Goal: Information Seeking & Learning: Learn about a topic

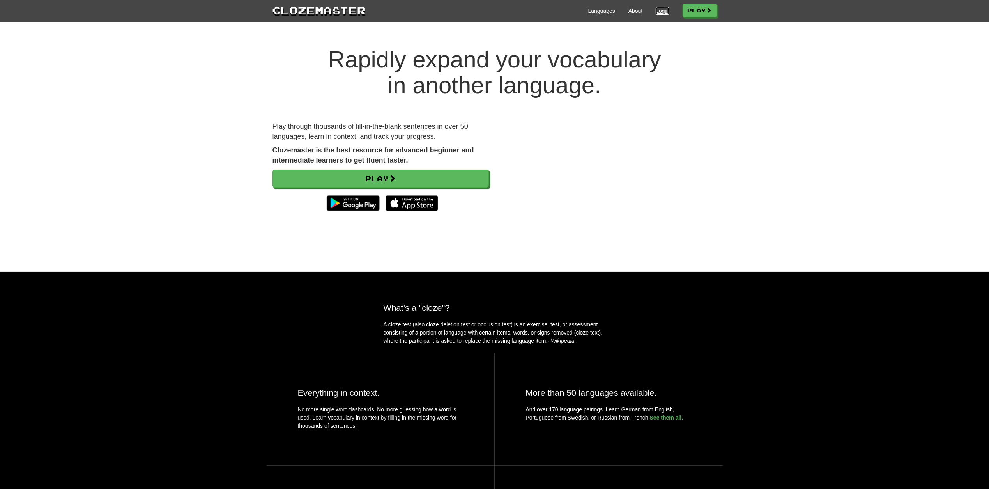
click at [656, 13] on link "Login" at bounding box center [662, 11] width 13 height 8
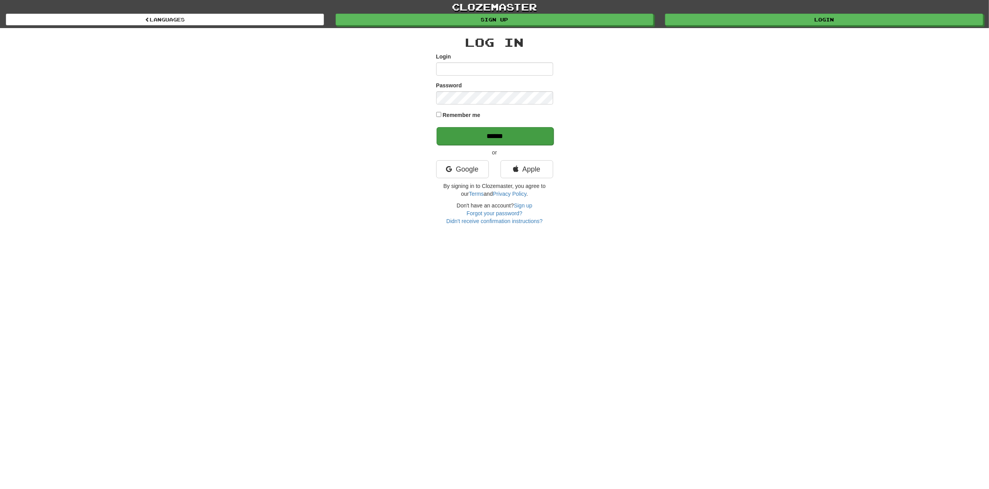
type input "*********"
click at [491, 134] on input "******" at bounding box center [495, 136] width 117 height 18
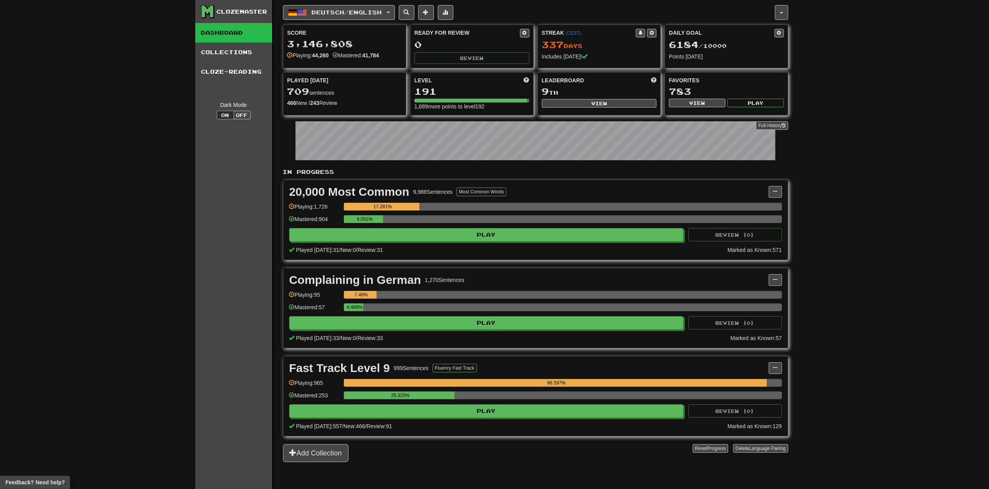
drag, startPoint x: 997, startPoint y: 0, endPoint x: 814, endPoint y: 172, distance: 251.0
click at [814, 172] on div "Clozemaster Dashboard Collections Cloze-Reading Dark Mode On Off Dashboard Coll…" at bounding box center [494, 244] width 989 height 489
click at [248, 117] on button "Off" at bounding box center [241, 115] width 17 height 9
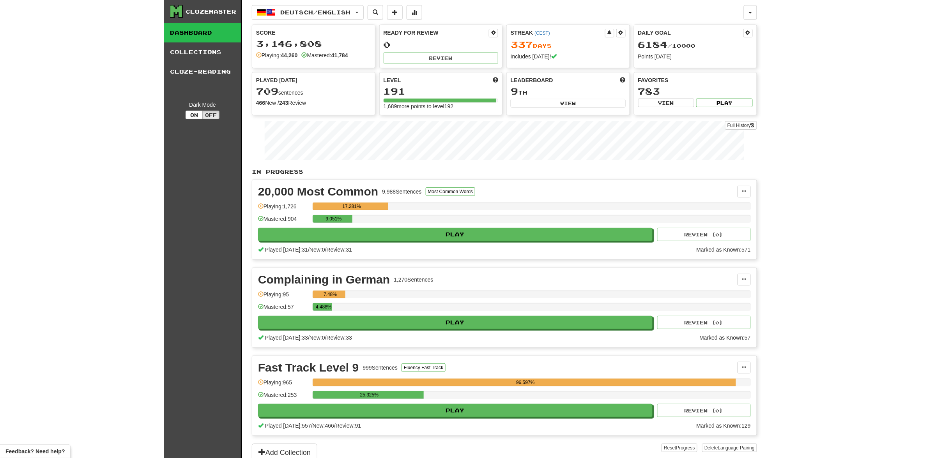
drag, startPoint x: 927, startPoint y: 0, endPoint x: 0, endPoint y: 182, distance: 944.8
click at [0, 182] on div "Clozemaster Dashboard Collections Cloze-Reading Dark Mode On Off Dashboard Coll…" at bounding box center [463, 231] width 927 height 462
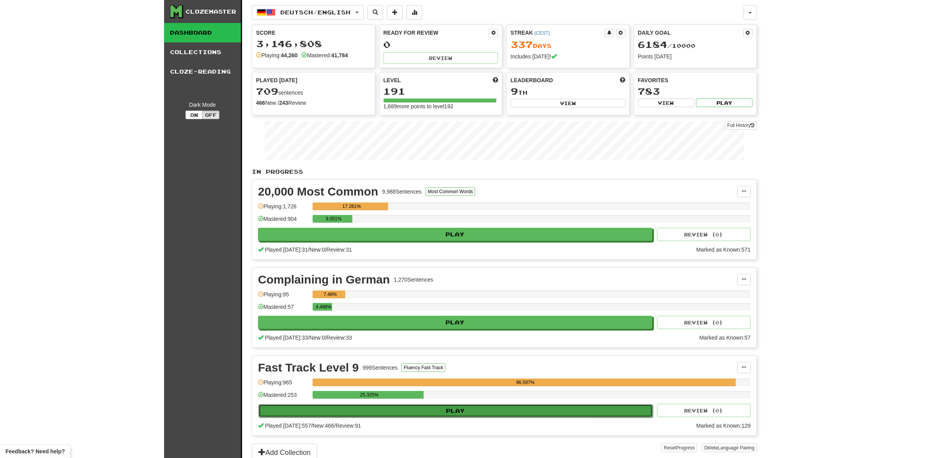
click at [432, 416] on button "Play" at bounding box center [455, 411] width 394 height 13
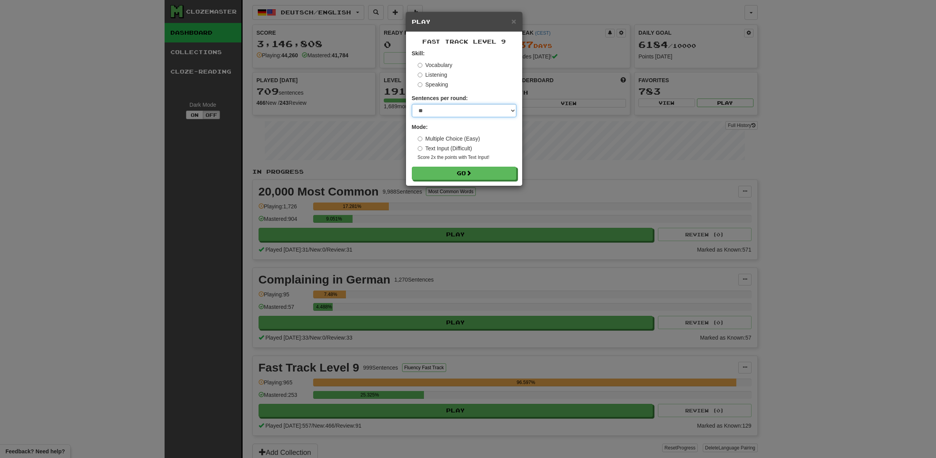
click at [448, 108] on select "* ** ** ** ** ** *** ********" at bounding box center [464, 110] width 104 height 13
select select "********"
click at [412, 104] on select "* ** ** ** ** ** *** ********" at bounding box center [464, 110] width 104 height 13
click at [457, 178] on button "Go" at bounding box center [464, 173] width 104 height 13
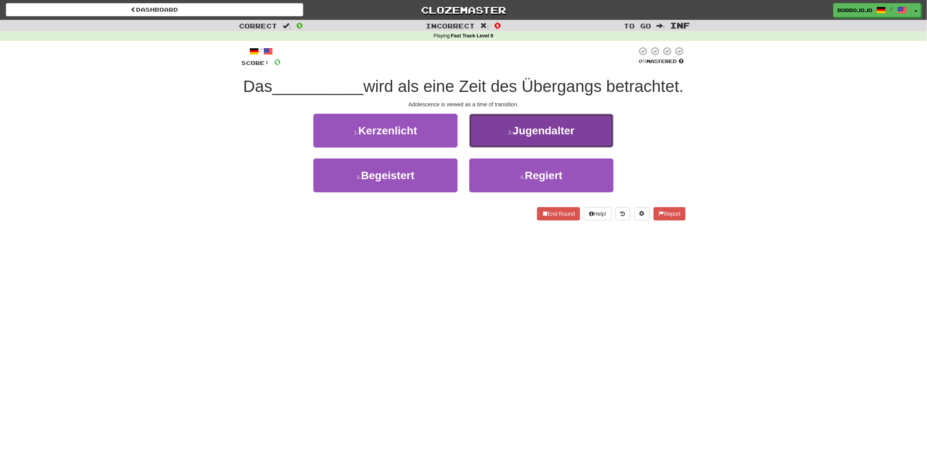
click at [538, 148] on button "2 . Jugendalter" at bounding box center [541, 131] width 144 height 34
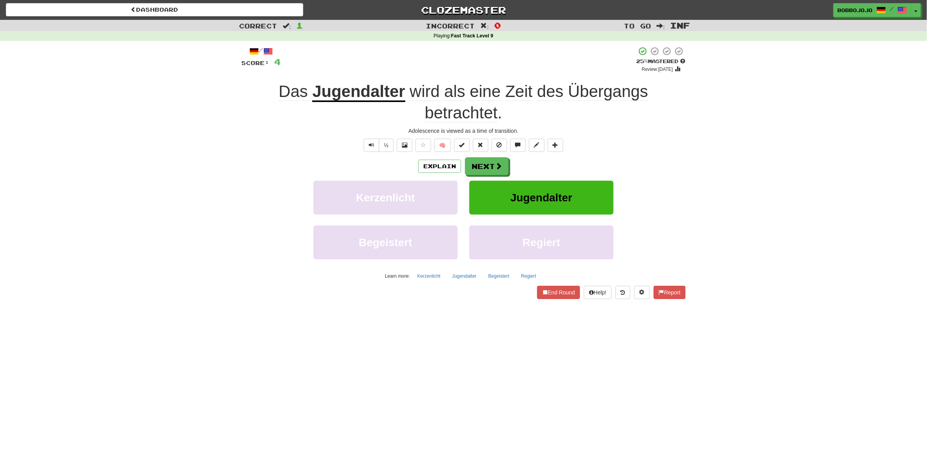
click at [509, 159] on div "Explain Next" at bounding box center [463, 166] width 444 height 18
click at [508, 159] on button "Next" at bounding box center [487, 167] width 44 height 18
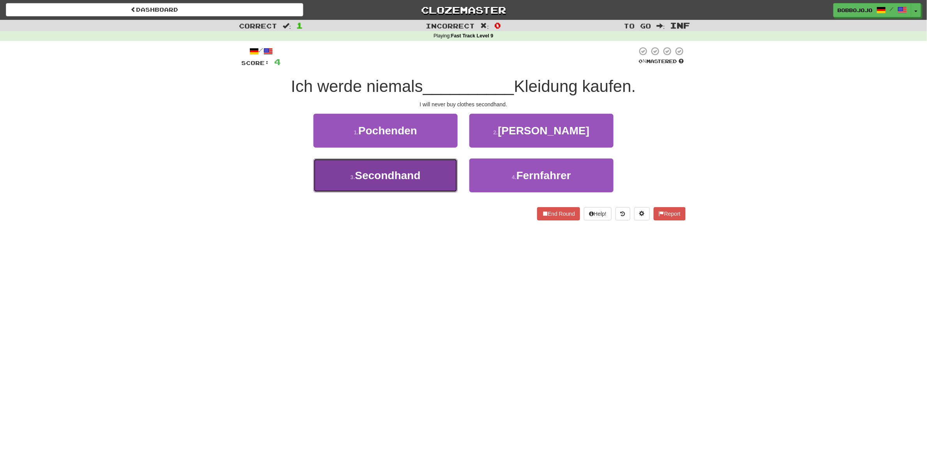
click at [438, 193] on button "3 . Secondhand" at bounding box center [385, 176] width 144 height 34
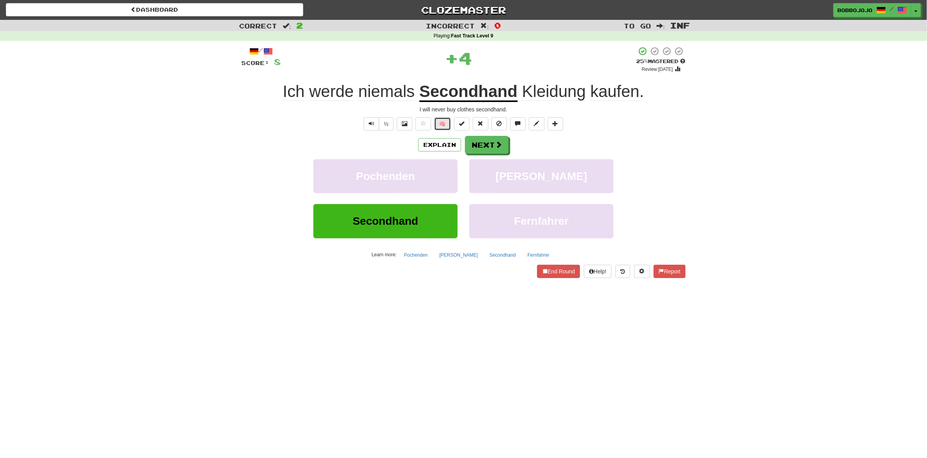
click at [438, 123] on button "🧠" at bounding box center [442, 123] width 17 height 13
click at [502, 150] on button "Next" at bounding box center [487, 145] width 44 height 18
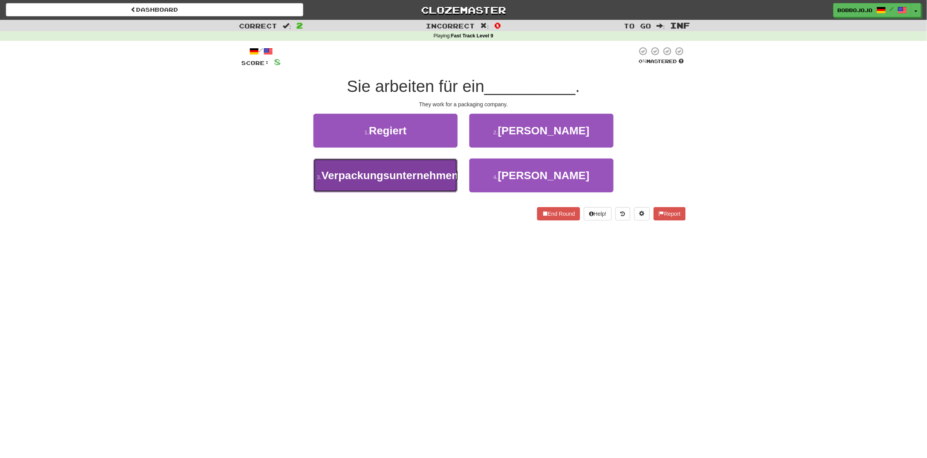
drag, startPoint x: 388, startPoint y: 193, endPoint x: 412, endPoint y: 200, distance: 24.7
click at [389, 182] on span "Verpackungsunternehmen" at bounding box center [390, 176] width 137 height 12
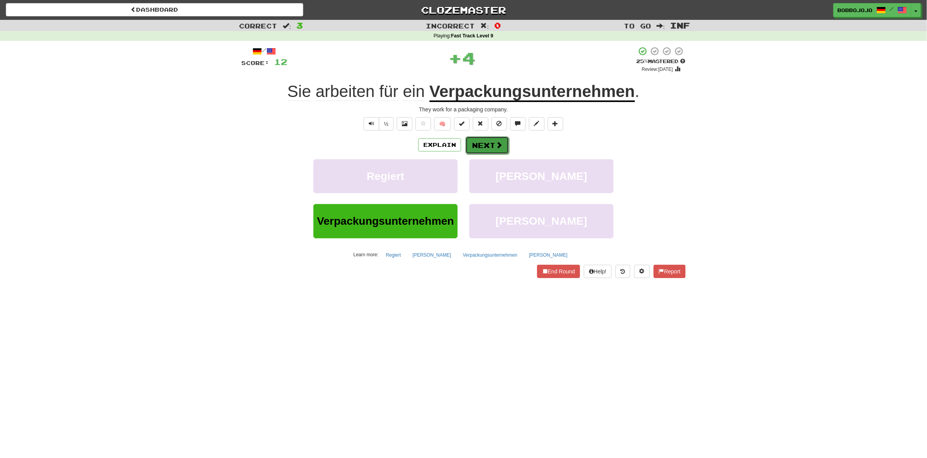
click at [498, 153] on button "Next" at bounding box center [487, 145] width 44 height 18
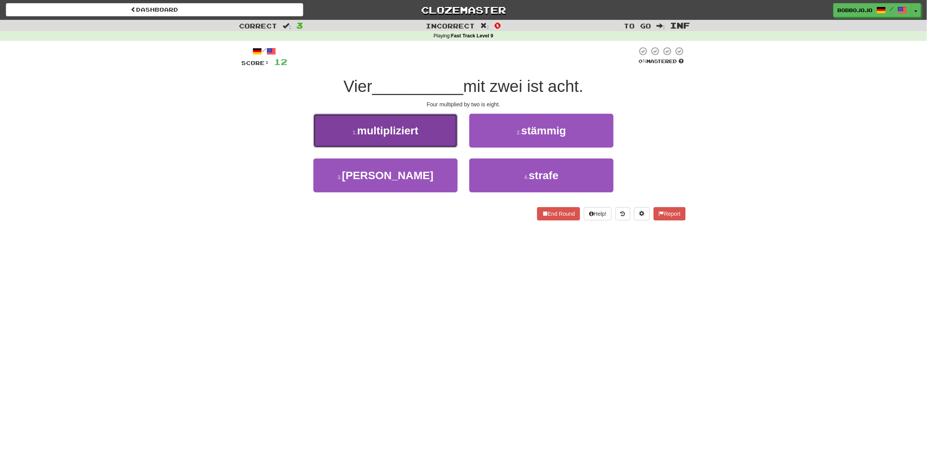
click at [383, 145] on button "1 . multipliziert" at bounding box center [385, 131] width 144 height 34
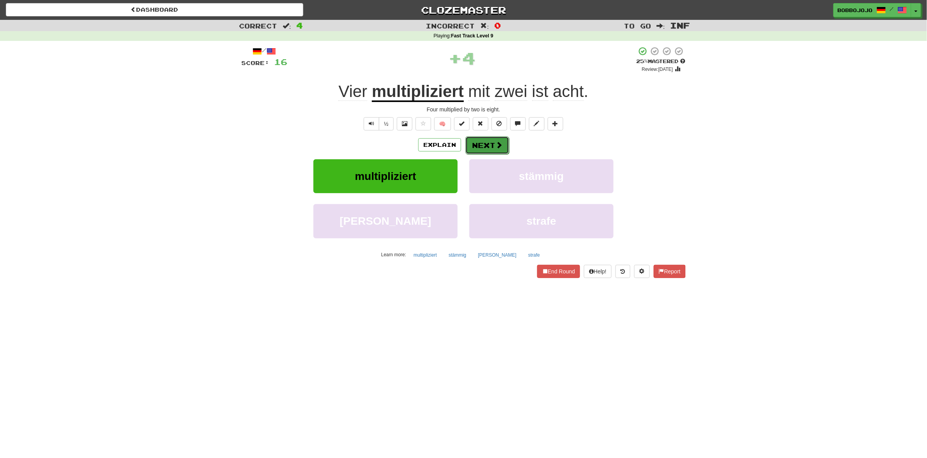
click at [495, 153] on button "Next" at bounding box center [487, 145] width 44 height 18
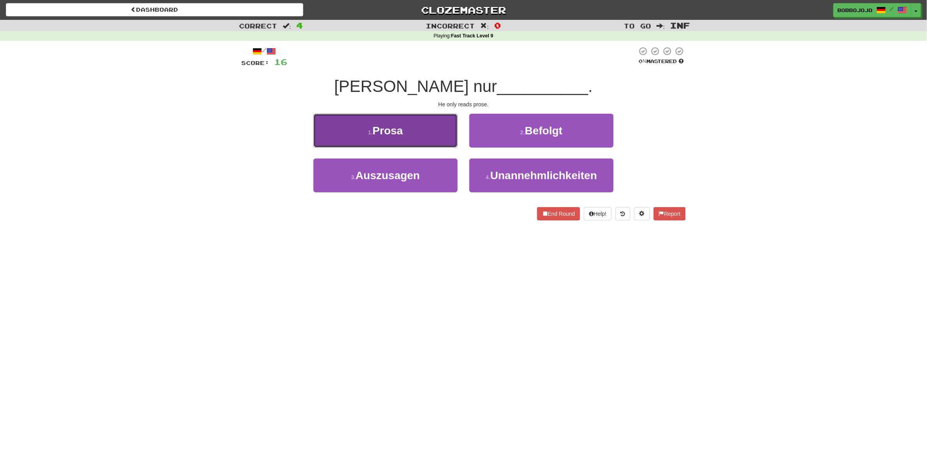
click at [425, 141] on button "1 . Prosa" at bounding box center [385, 131] width 144 height 34
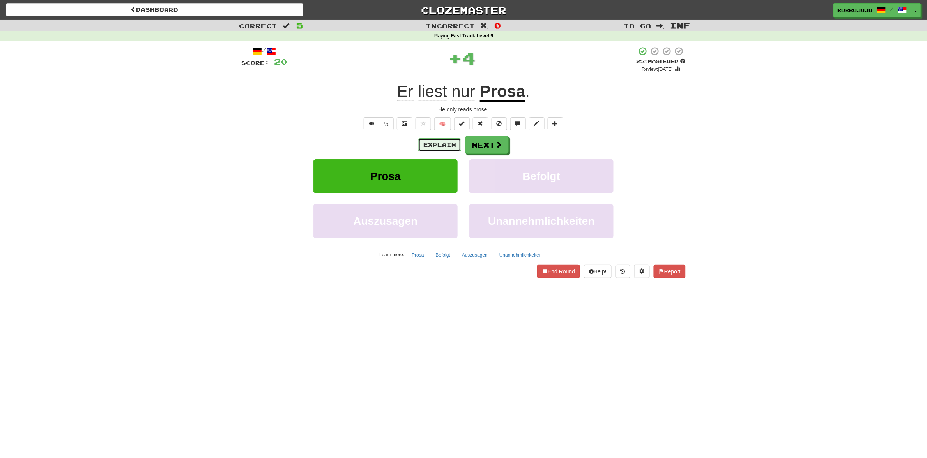
click at [445, 145] on button "Explain" at bounding box center [439, 144] width 43 height 13
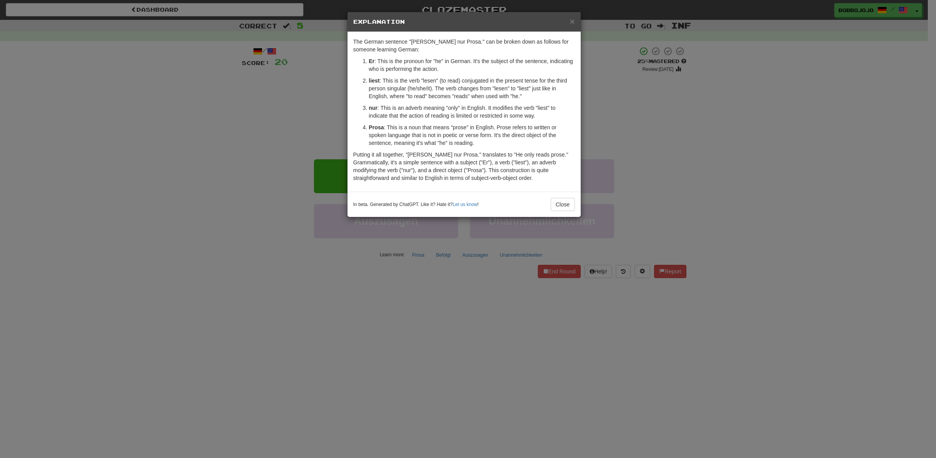
click at [543, 204] on div "In beta. Generated by ChatGPT. Like it? Hate it? Let us know ! Close" at bounding box center [463, 204] width 221 height 13
click at [554, 209] on button "Close" at bounding box center [562, 204] width 24 height 13
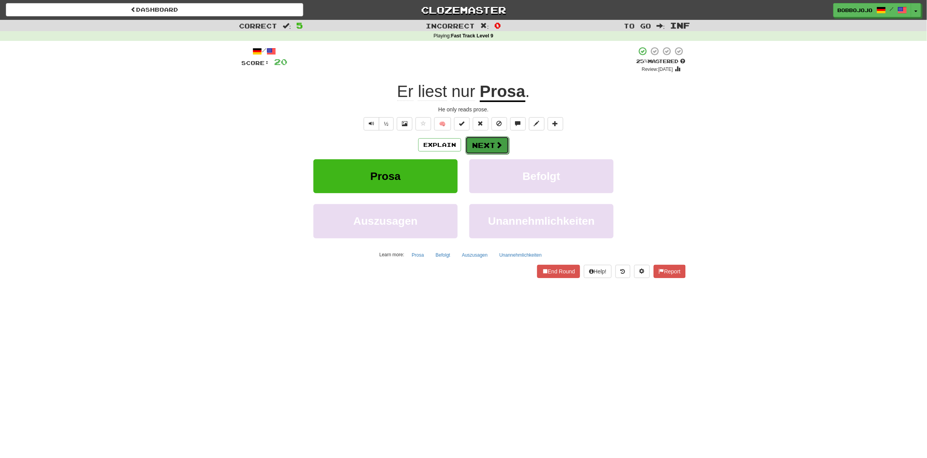
click at [487, 147] on button "Next" at bounding box center [487, 145] width 44 height 18
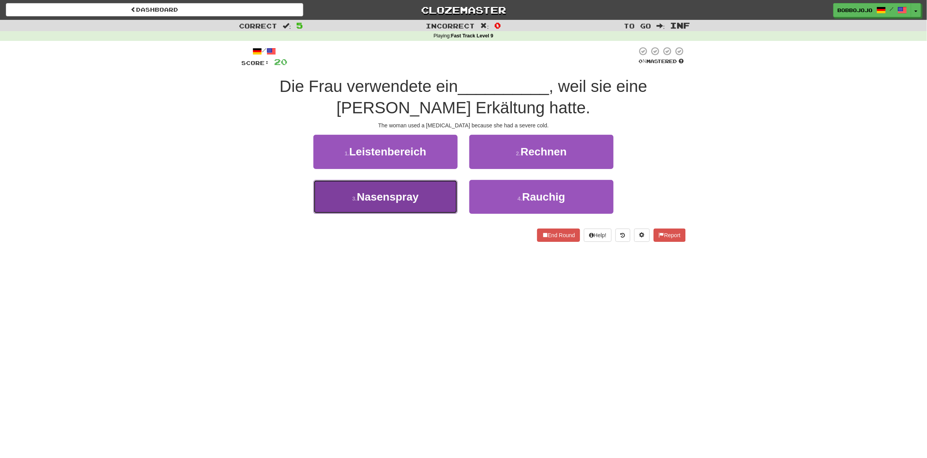
click at [400, 193] on span "Nasenspray" at bounding box center [388, 197] width 62 height 12
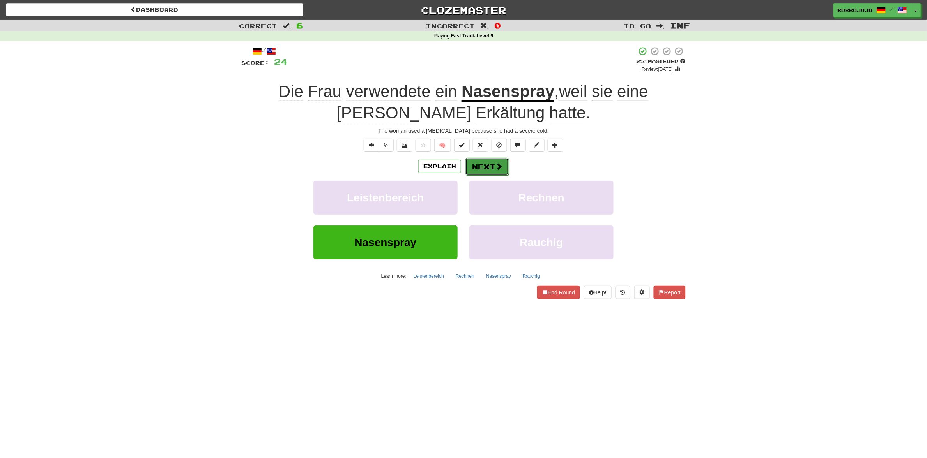
click at [493, 169] on button "Next" at bounding box center [487, 167] width 44 height 18
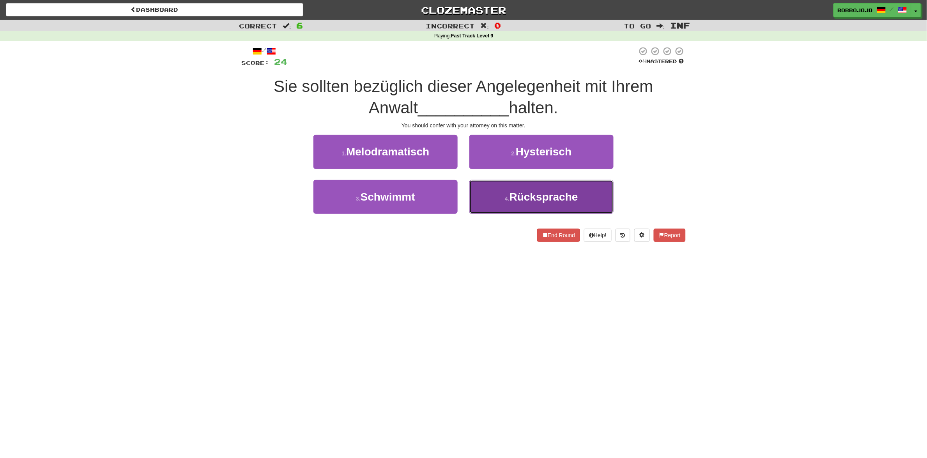
click at [522, 209] on button "4 . Rücksprache" at bounding box center [541, 197] width 144 height 34
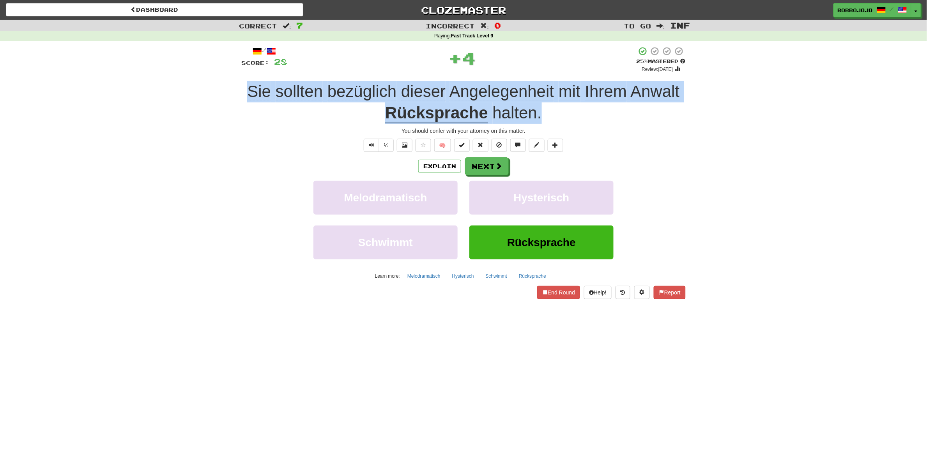
drag, startPoint x: 249, startPoint y: 87, endPoint x: 578, endPoint y: 115, distance: 329.5
click at [578, 115] on div "/ Score: 28 + 4 25 % Mastered Review: 2025-08-20 Sie sollten bezüglich dieser A…" at bounding box center [463, 175] width 456 height 269
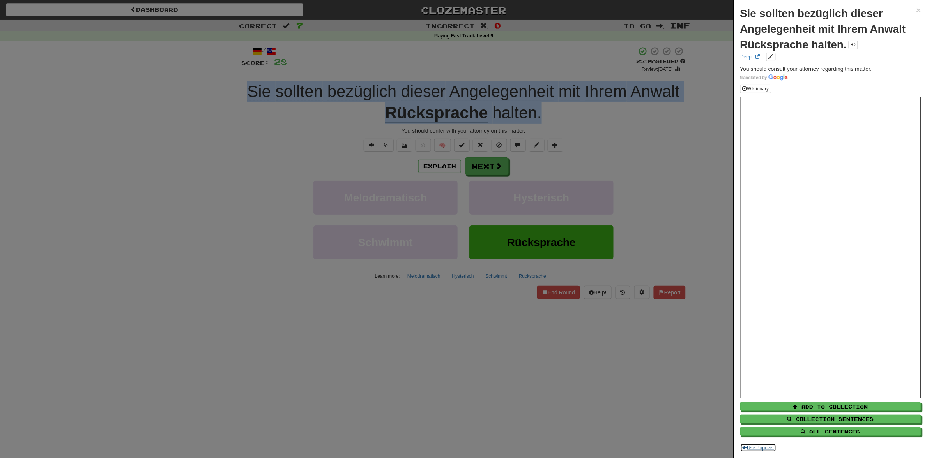
click at [773, 444] on button "Use Popover" at bounding box center [758, 448] width 36 height 9
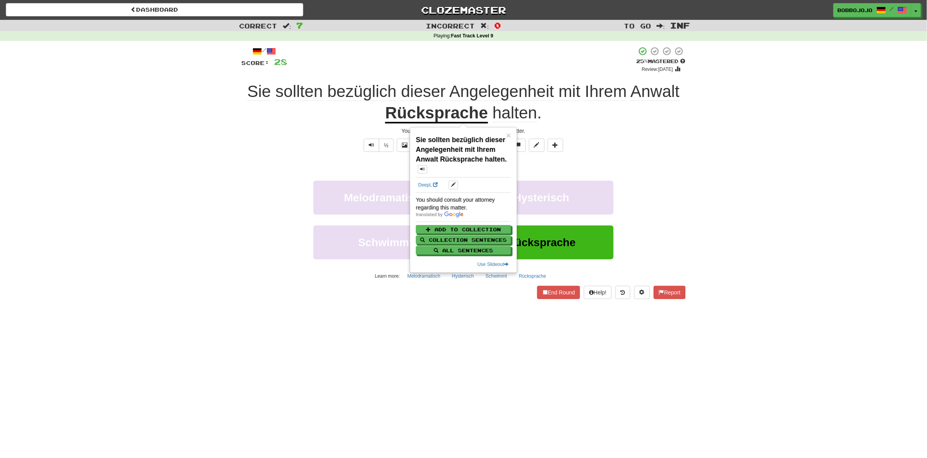
click at [449, 203] on div "You should consult your attorney regarding this matter." at bounding box center [463, 204] width 95 height 16
copy div "You should consult your attorney regarding this matter."
click at [784, 193] on div "Correct : 7 Incorrect : 0 To go : Inf Playing : Fast Track Level 9 / Score: 28 …" at bounding box center [463, 165] width 927 height 290
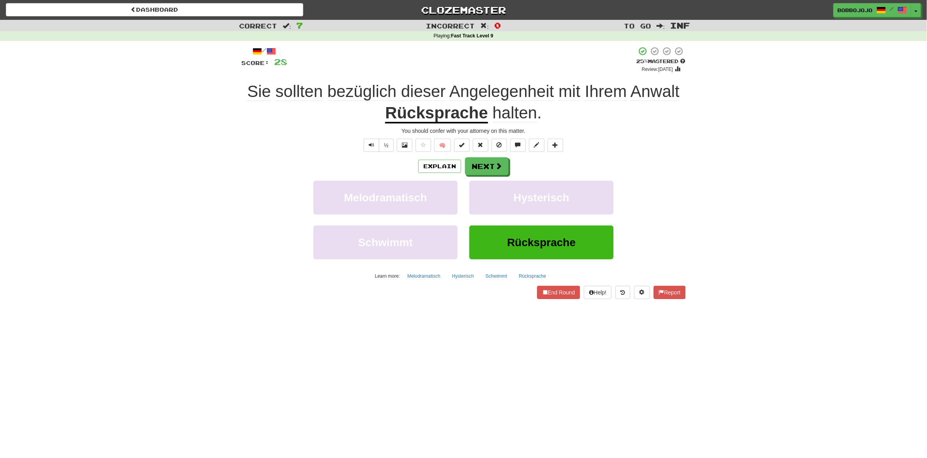
click at [527, 143] on span "🧠" at bounding box center [489, 145] width 151 height 6
click at [536, 147] on span at bounding box center [536, 144] width 5 height 5
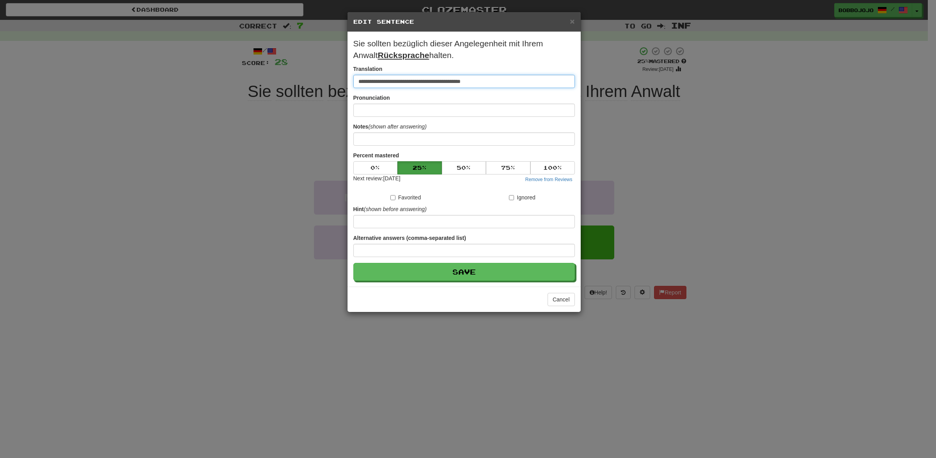
drag, startPoint x: 506, startPoint y: 79, endPoint x: 205, endPoint y: 88, distance: 300.7
click at [205, 88] on div "**********" at bounding box center [468, 229] width 936 height 458
paste input "***"
type input "**********"
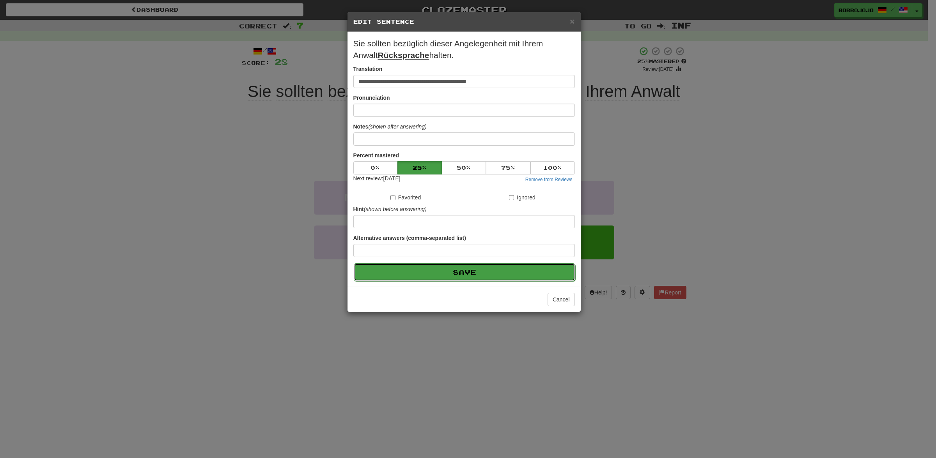
click at [465, 276] on button "Save" at bounding box center [464, 273] width 221 height 18
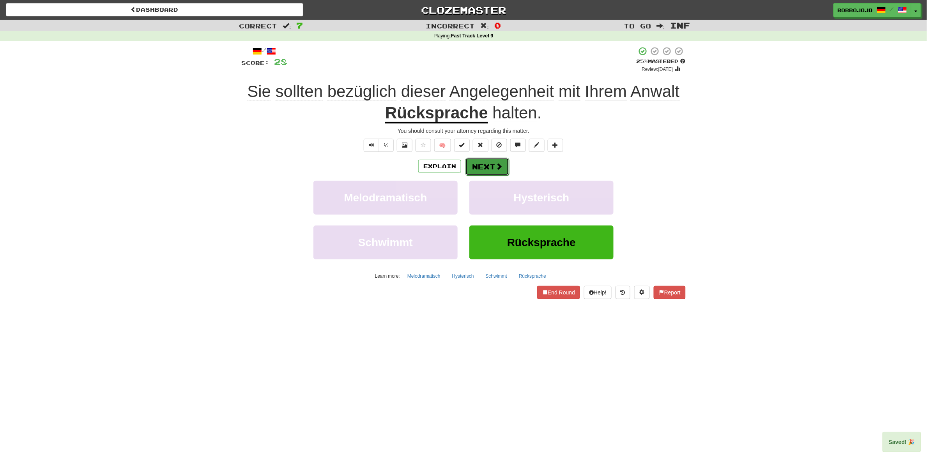
click at [490, 172] on button "Next" at bounding box center [487, 167] width 44 height 18
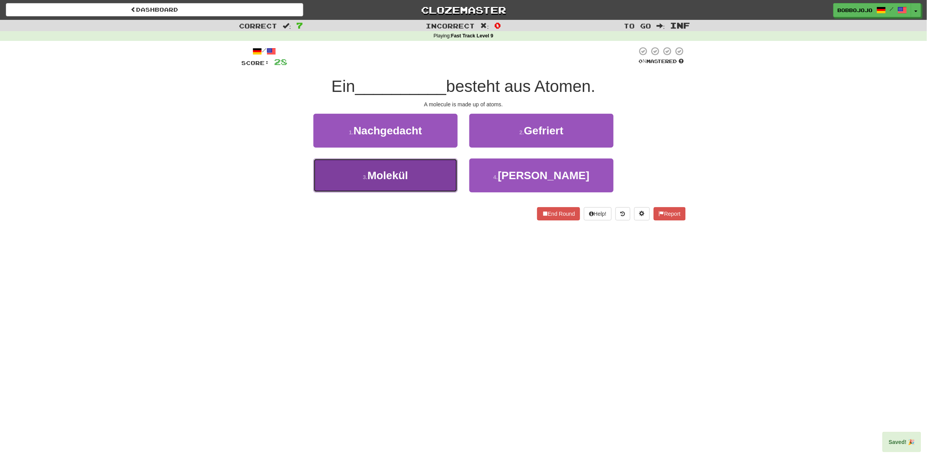
click at [385, 188] on button "3 . Molekül" at bounding box center [385, 176] width 144 height 34
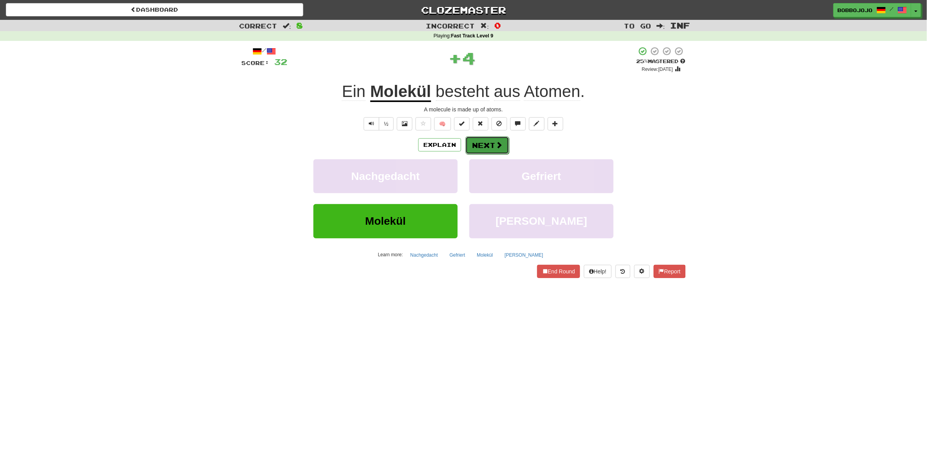
click at [492, 151] on button "Next" at bounding box center [487, 145] width 44 height 18
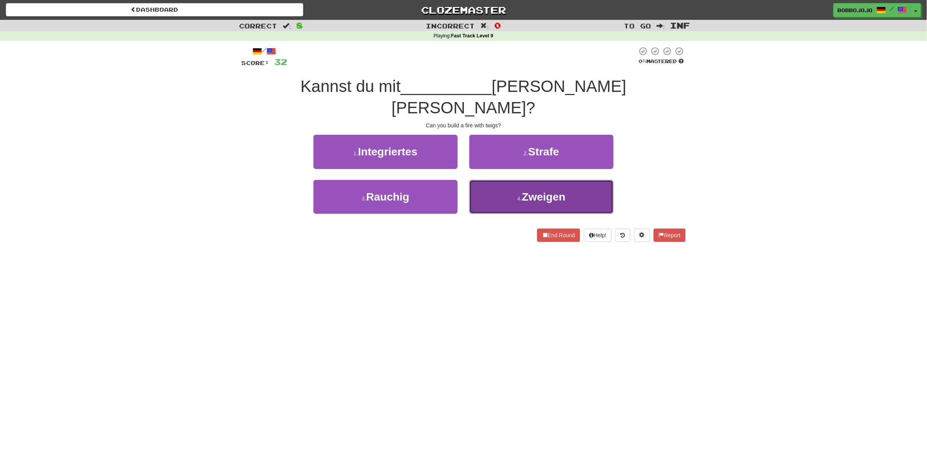
click at [510, 180] on button "4 . Zweigen" at bounding box center [541, 197] width 144 height 34
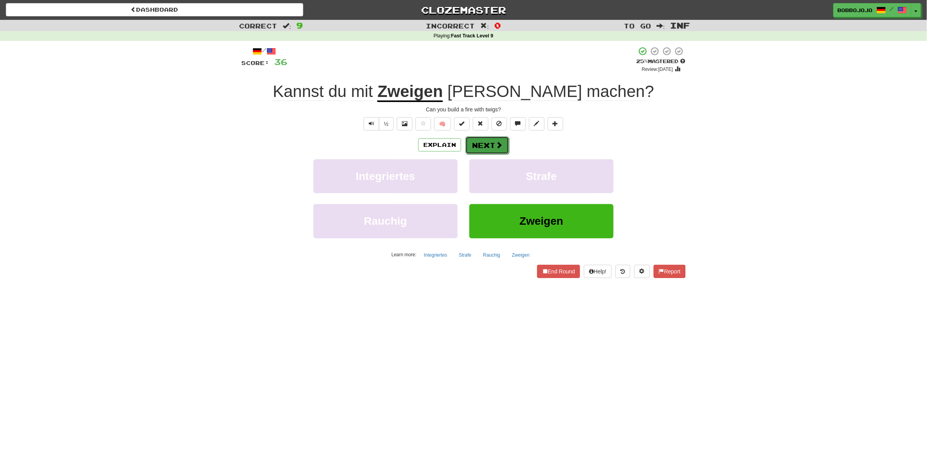
click at [492, 147] on button "Next" at bounding box center [487, 145] width 44 height 18
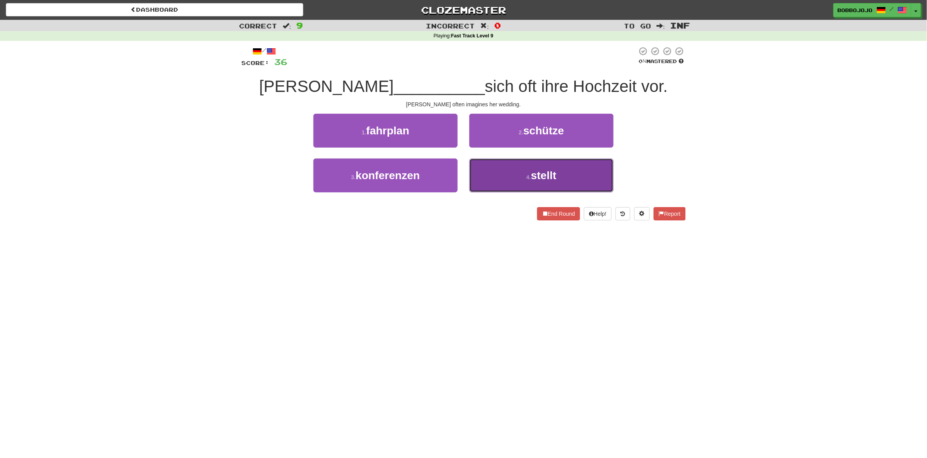
click at [533, 159] on button "4 . stellt" at bounding box center [541, 176] width 144 height 34
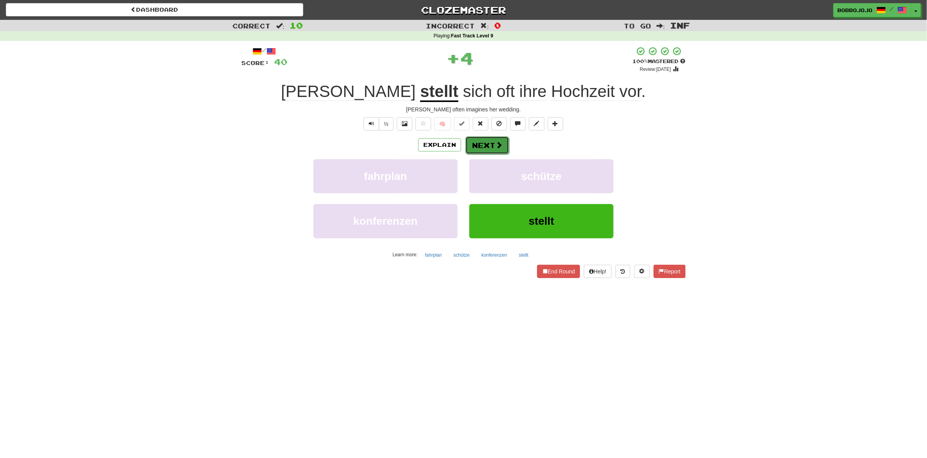
click at [493, 143] on button "Next" at bounding box center [487, 145] width 44 height 18
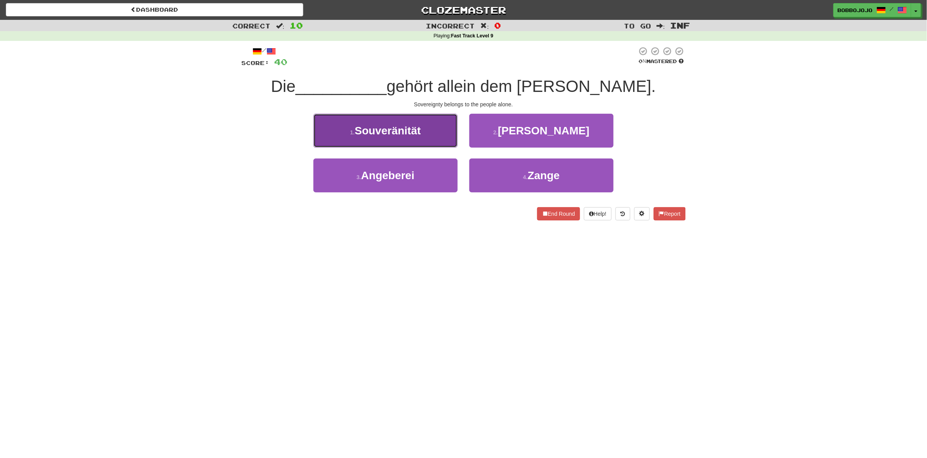
click at [396, 140] on button "1 . Souveränität" at bounding box center [385, 131] width 144 height 34
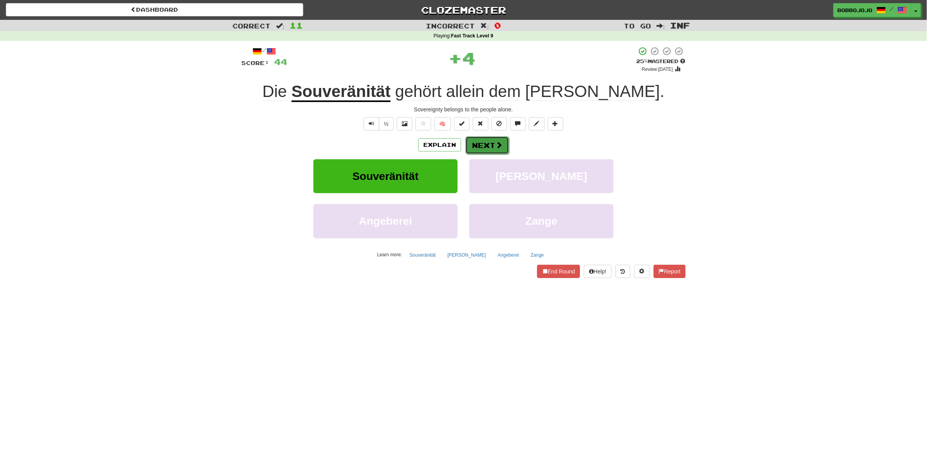
click at [481, 150] on button "Next" at bounding box center [487, 145] width 44 height 18
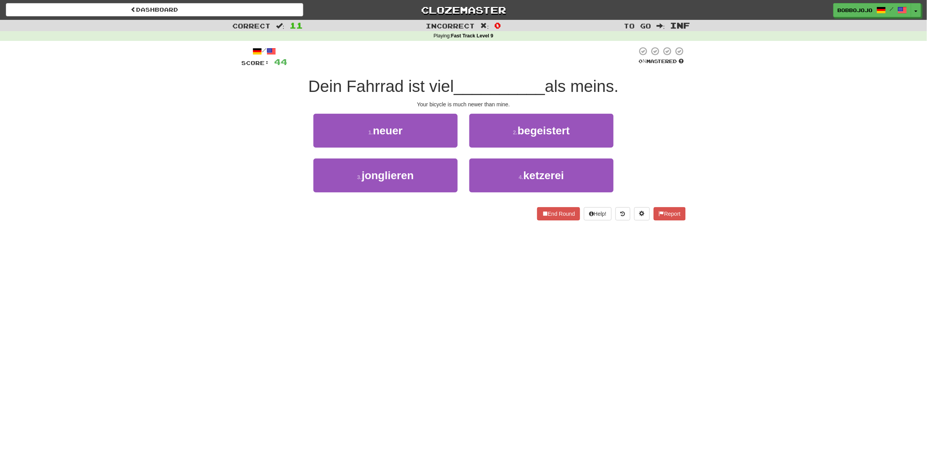
click at [393, 151] on div "1 . neuer" at bounding box center [386, 136] width 156 height 45
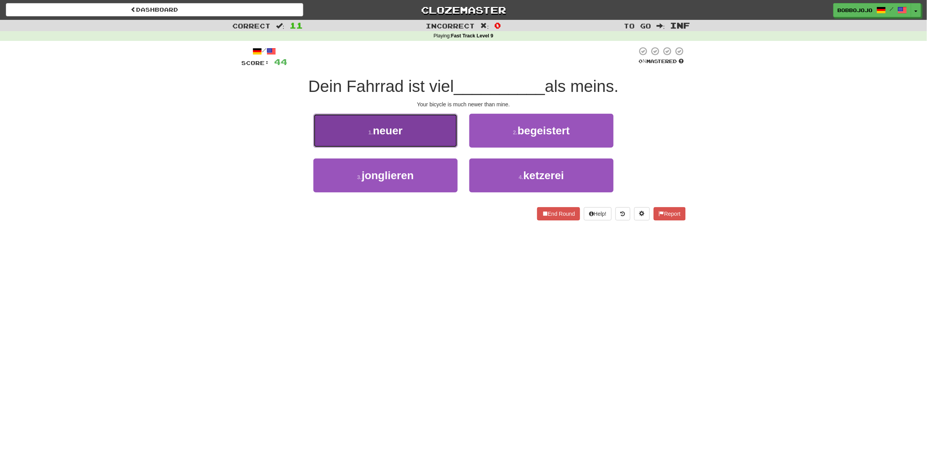
click at [392, 138] on button "1 . neuer" at bounding box center [385, 131] width 144 height 34
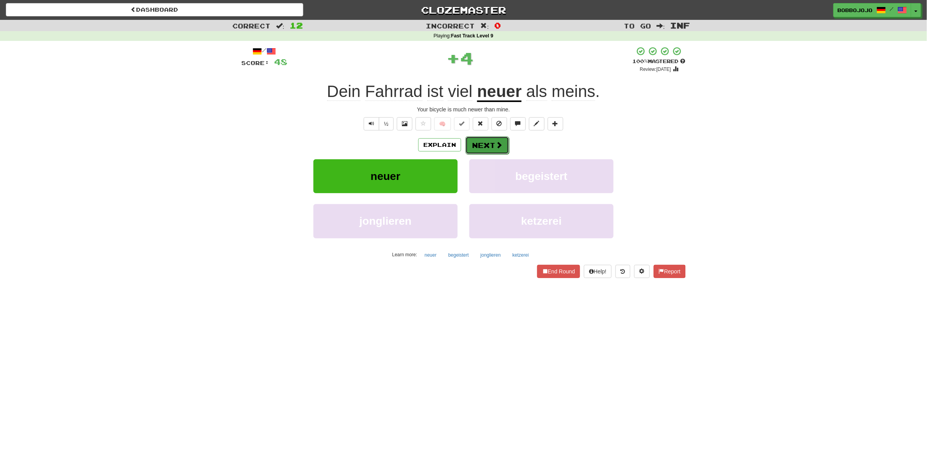
click at [472, 140] on button "Next" at bounding box center [487, 145] width 44 height 18
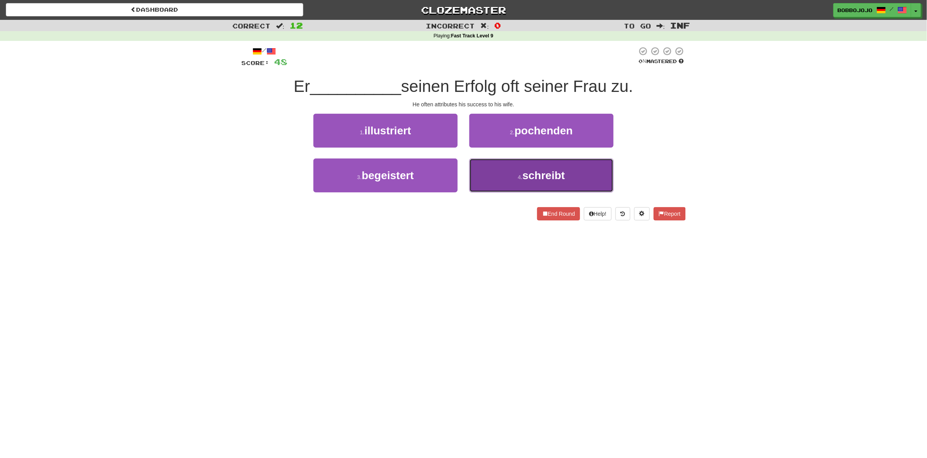
click at [487, 169] on button "4 . schreibt" at bounding box center [541, 176] width 144 height 34
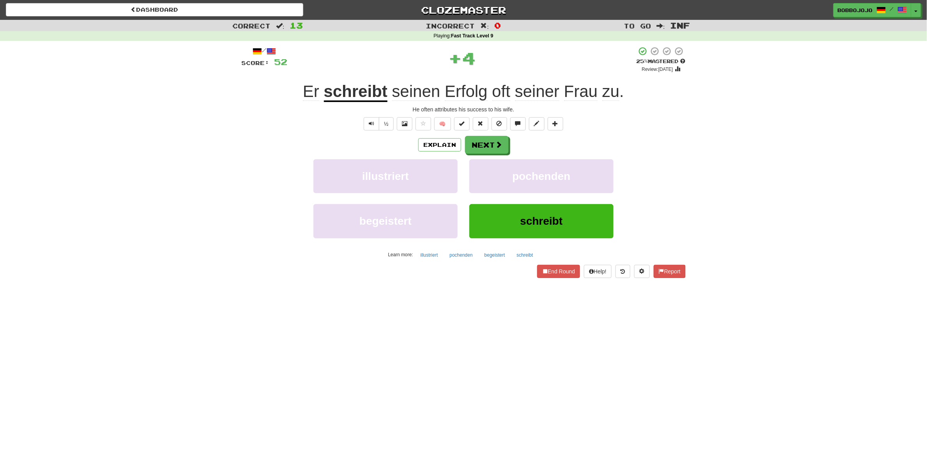
click at [473, 156] on div "Explain Next illustriert pochenden begeistert schreibt Learn more: illustriert …" at bounding box center [463, 198] width 444 height 125
click at [478, 145] on button "Next" at bounding box center [487, 145] width 44 height 18
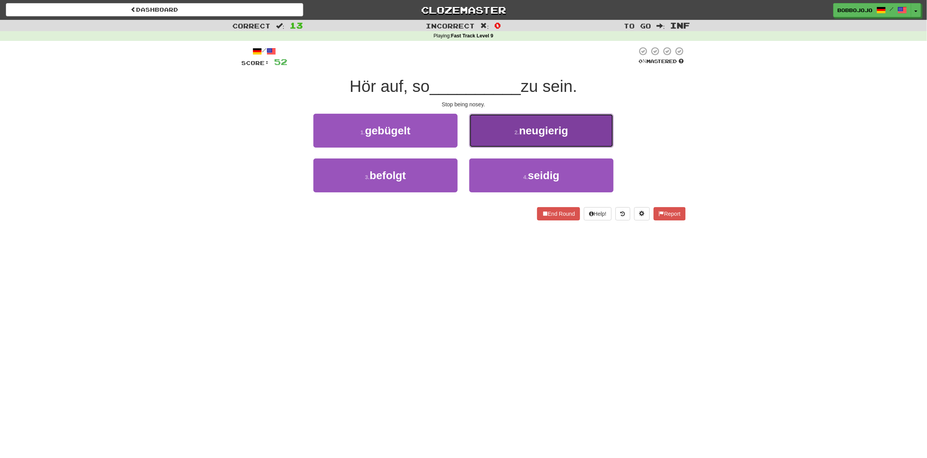
click at [601, 137] on button "2 . neugierig" at bounding box center [541, 131] width 144 height 34
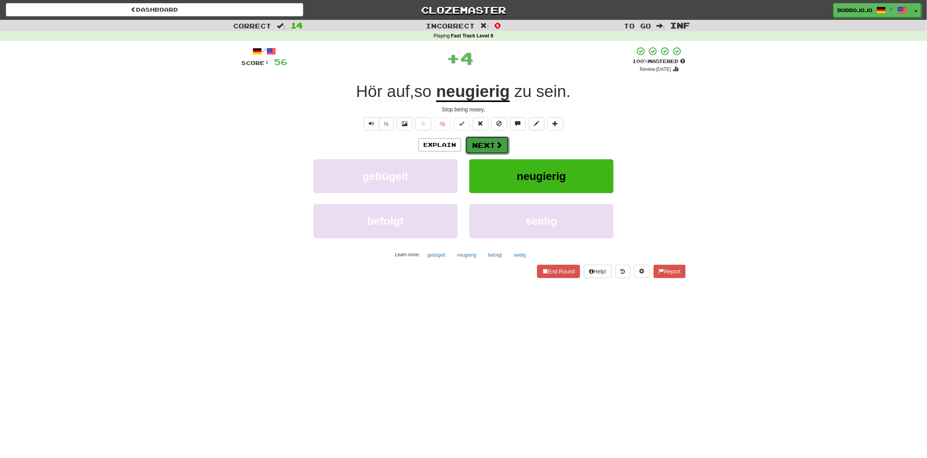
click at [504, 145] on button "Next" at bounding box center [487, 145] width 44 height 18
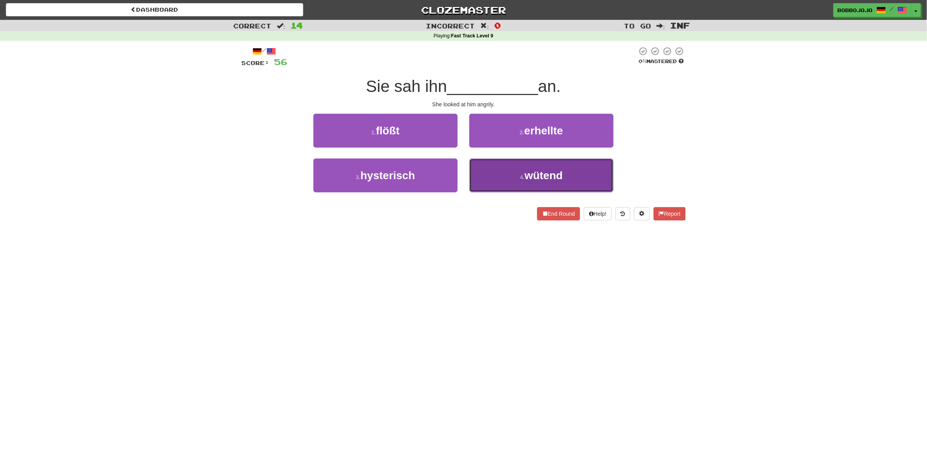
click at [578, 169] on button "4 . wütend" at bounding box center [541, 176] width 144 height 34
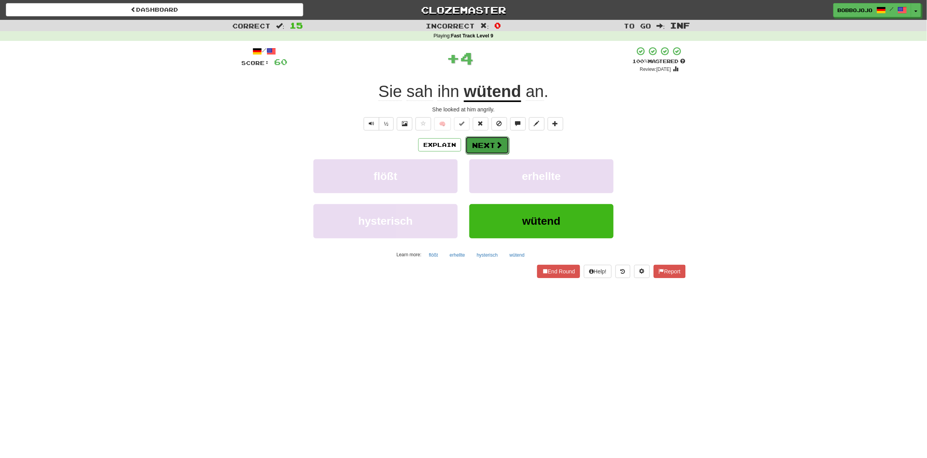
click at [498, 142] on span at bounding box center [498, 145] width 7 height 7
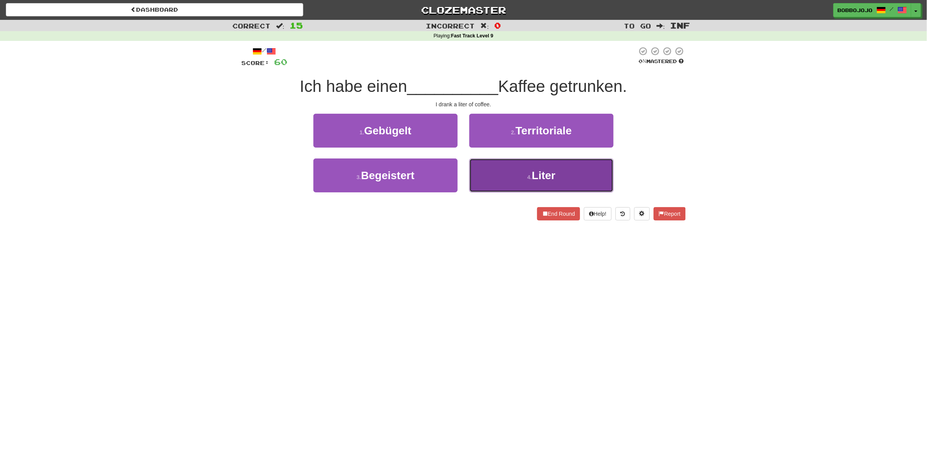
click at [521, 163] on button "4 . Liter" at bounding box center [541, 176] width 144 height 34
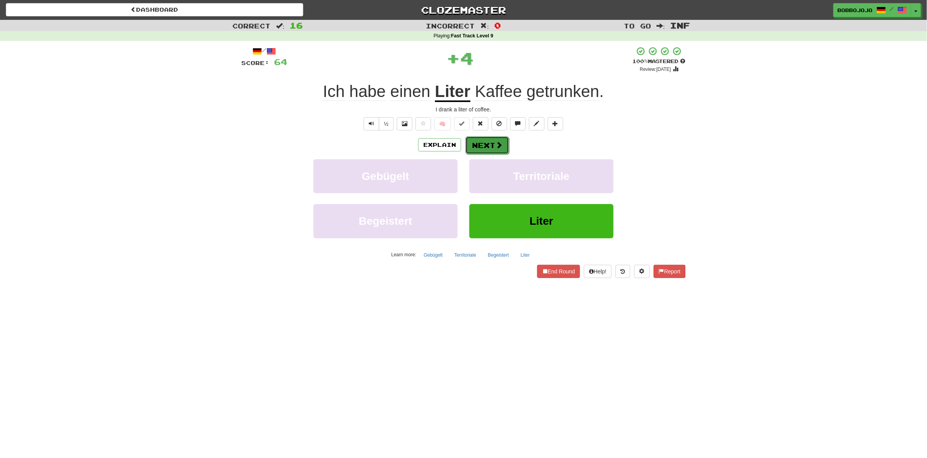
click at [492, 145] on button "Next" at bounding box center [487, 145] width 44 height 18
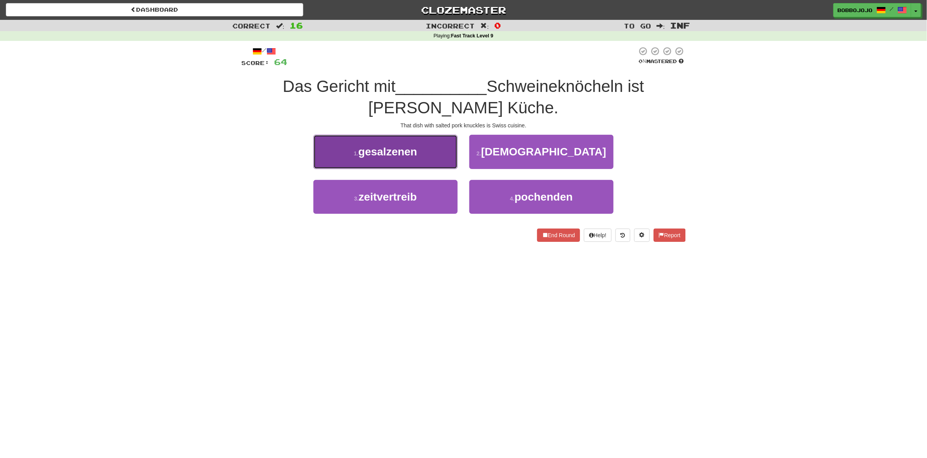
click at [437, 159] on button "1 . gesalzenen" at bounding box center [385, 152] width 144 height 34
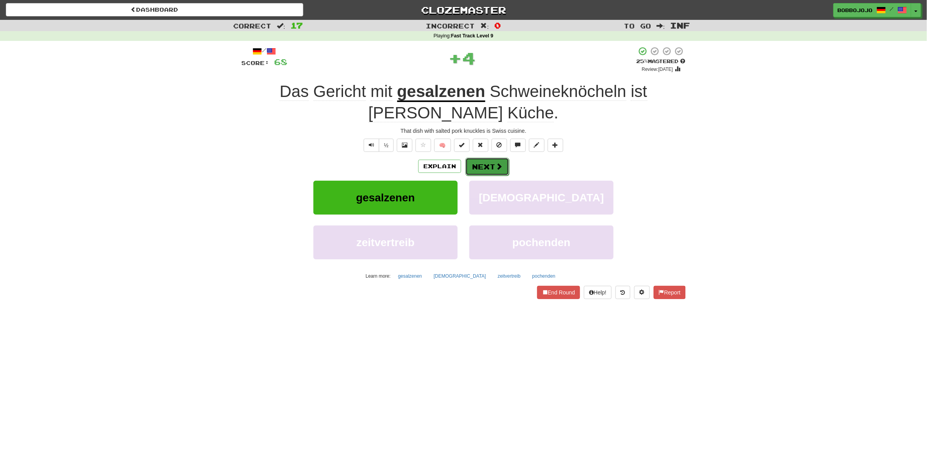
click at [482, 166] on button "Next" at bounding box center [487, 167] width 44 height 18
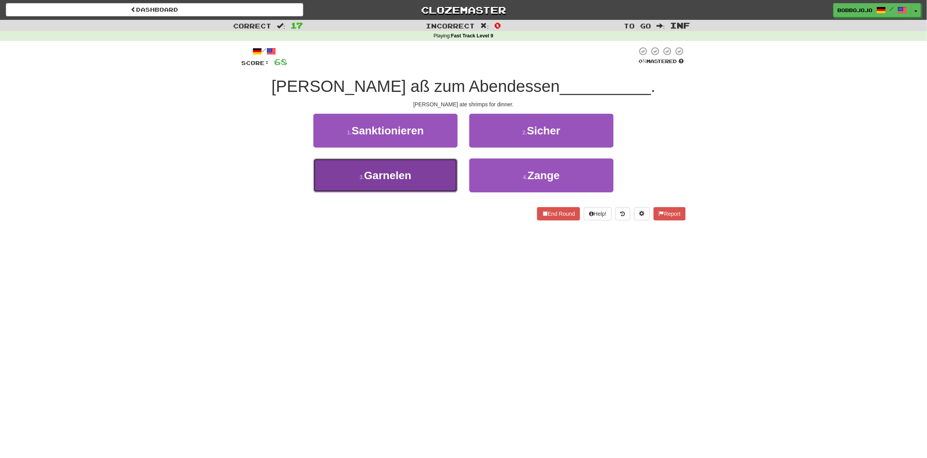
click at [385, 188] on button "3 . Garnelen" at bounding box center [385, 176] width 144 height 34
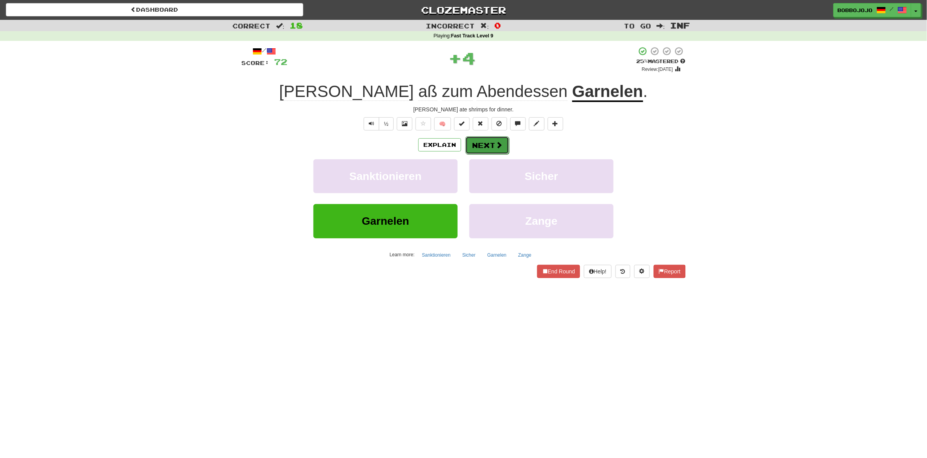
click at [494, 154] on button "Next" at bounding box center [487, 145] width 44 height 18
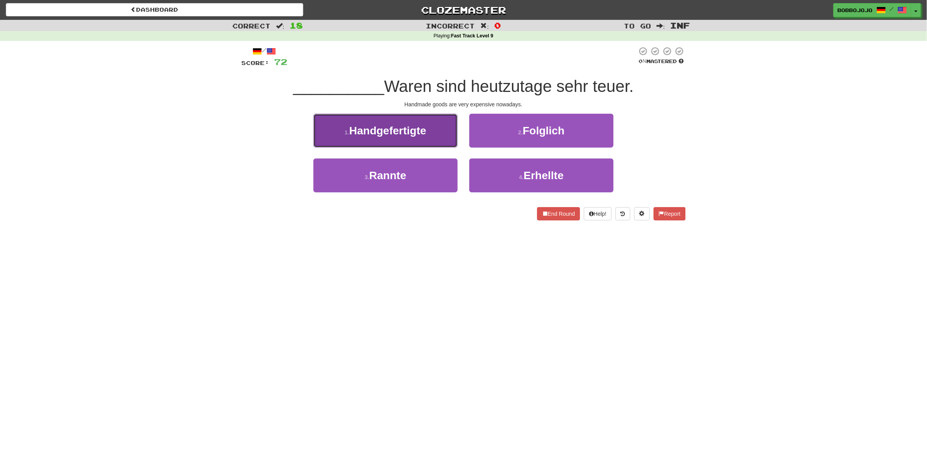
click at [417, 143] on button "1 . Handgefertigte" at bounding box center [385, 131] width 144 height 34
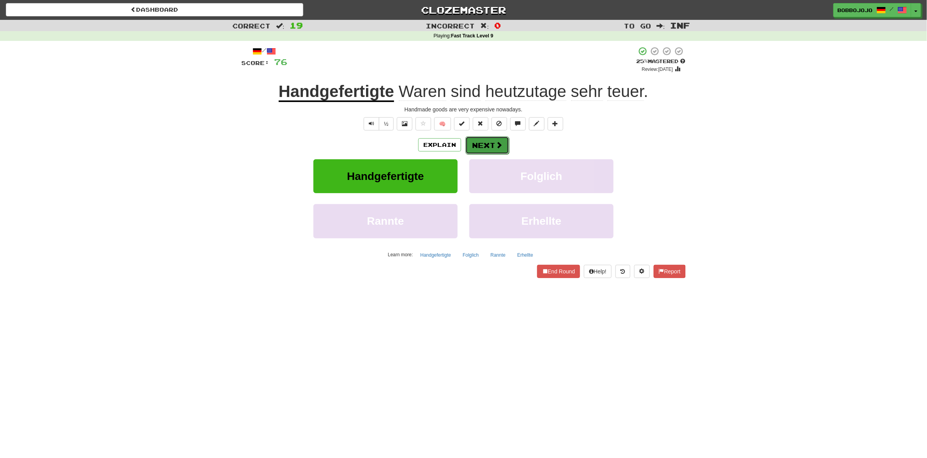
click at [508, 149] on button "Next" at bounding box center [487, 145] width 44 height 18
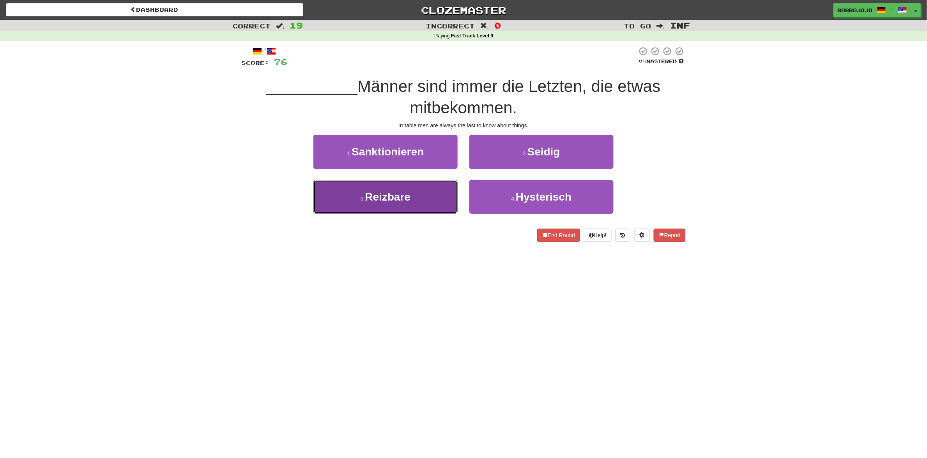
click at [398, 188] on button "3 . Reizbare" at bounding box center [385, 197] width 144 height 34
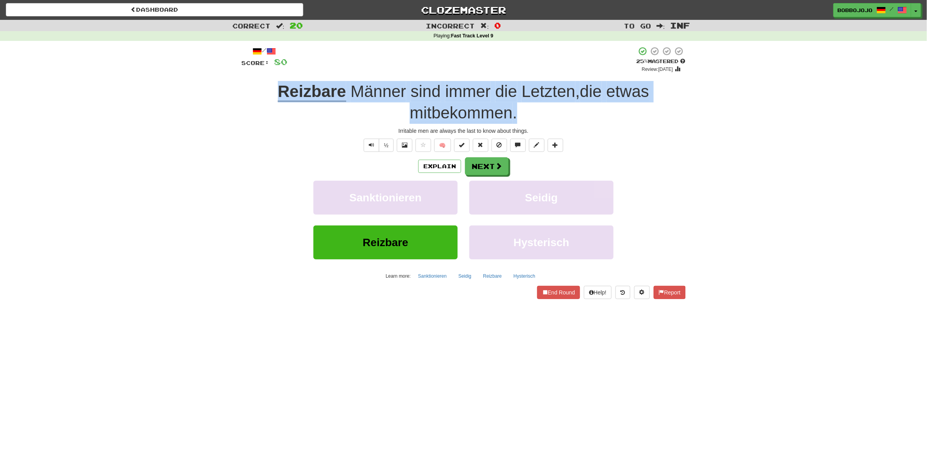
drag, startPoint x: 233, startPoint y: 92, endPoint x: 613, endPoint y: 108, distance: 380.4
click at [613, 108] on div "Correct : 20 Incorrect : 0 To go : Inf Playing : Fast Track Level 9 / Score: 80…" at bounding box center [463, 165] width 927 height 290
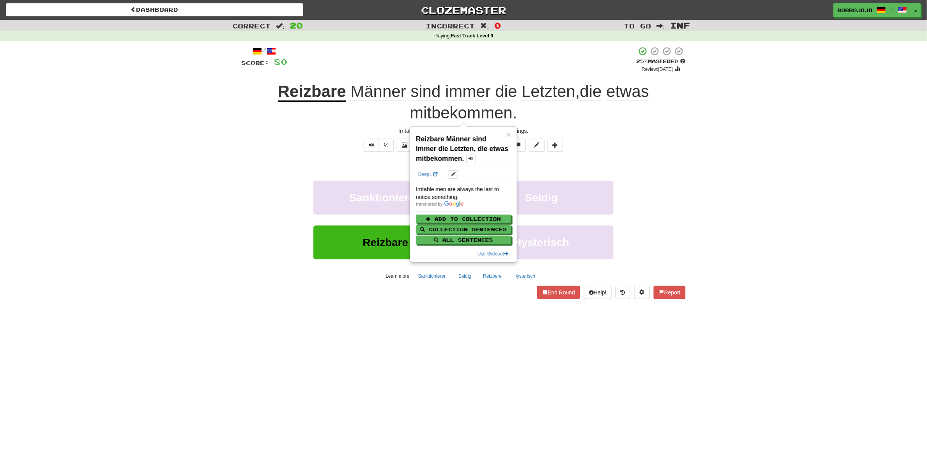
click at [436, 196] on div "Irritable men are always the last to notice something." at bounding box center [463, 194] width 95 height 16
copy div "Irritable men are always the last to notice something."
click at [719, 155] on div "Correct : 20 Incorrect : 0 To go : Inf Playing : Fast Track Level 9 / Score: 80…" at bounding box center [463, 165] width 927 height 290
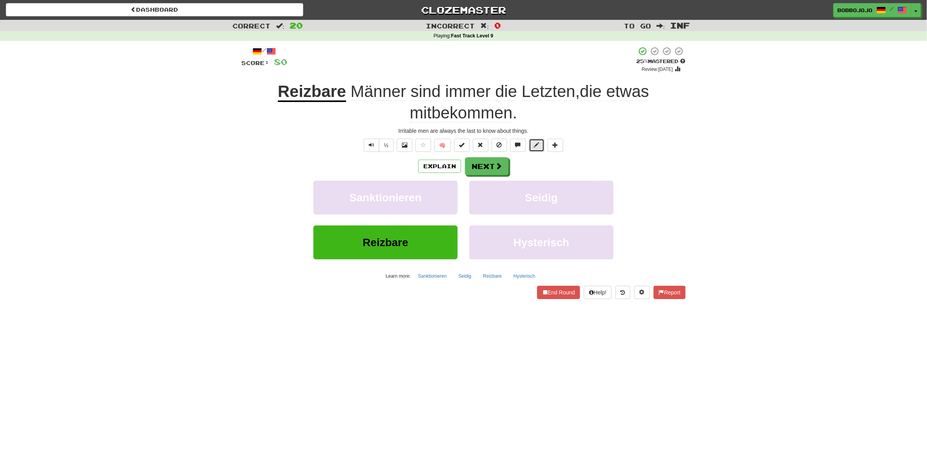
click at [535, 143] on span at bounding box center [536, 144] width 5 height 5
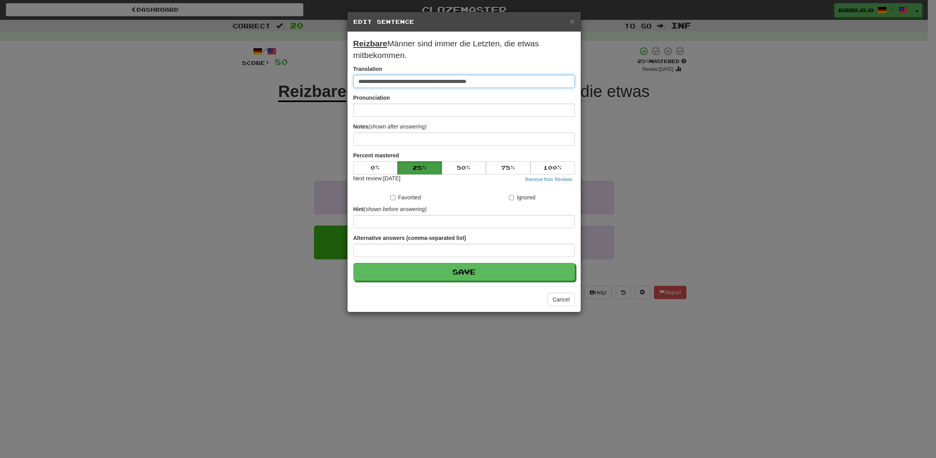
drag, startPoint x: 507, startPoint y: 75, endPoint x: 149, endPoint y: 100, distance: 358.4
click at [200, 92] on div "**********" at bounding box center [468, 229] width 936 height 458
paste input
type input "**********"
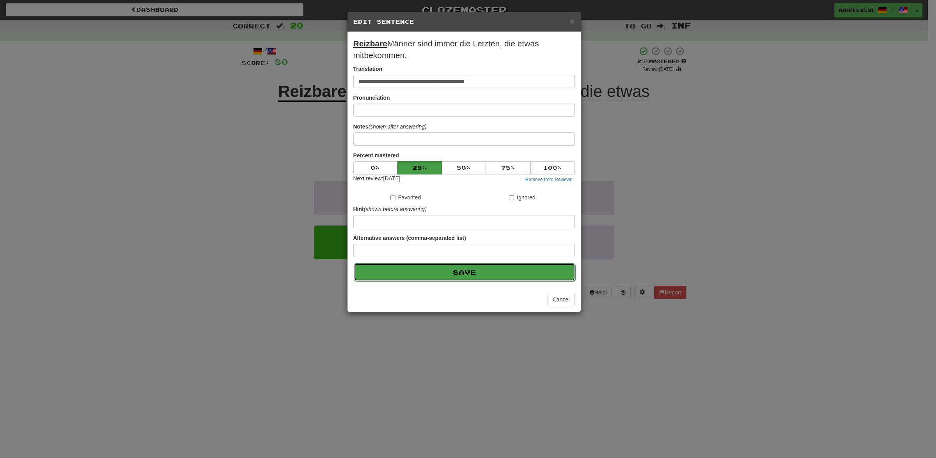
click at [492, 281] on button "Save" at bounding box center [464, 273] width 221 height 18
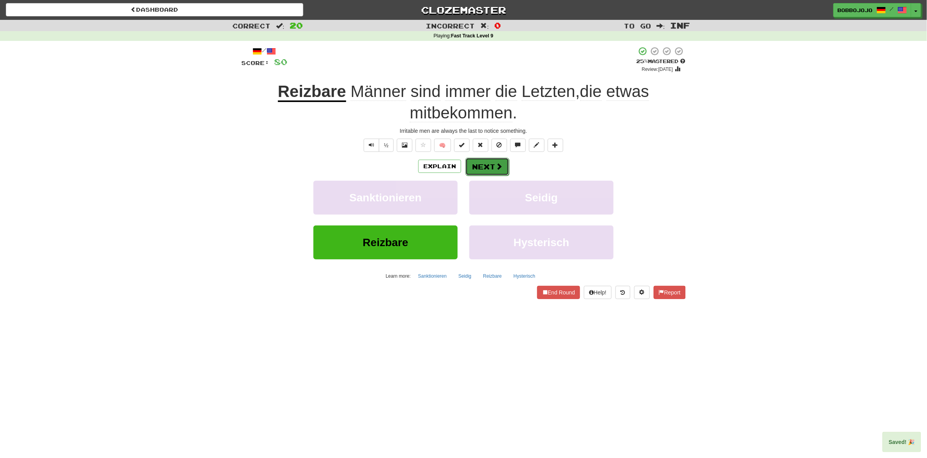
click at [487, 168] on button "Next" at bounding box center [487, 167] width 44 height 18
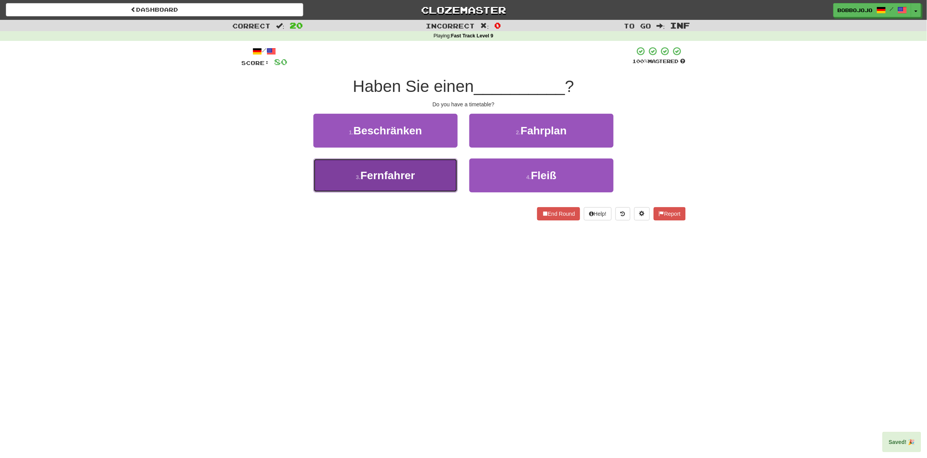
click at [411, 174] on span "Fernfahrer" at bounding box center [388, 176] width 55 height 12
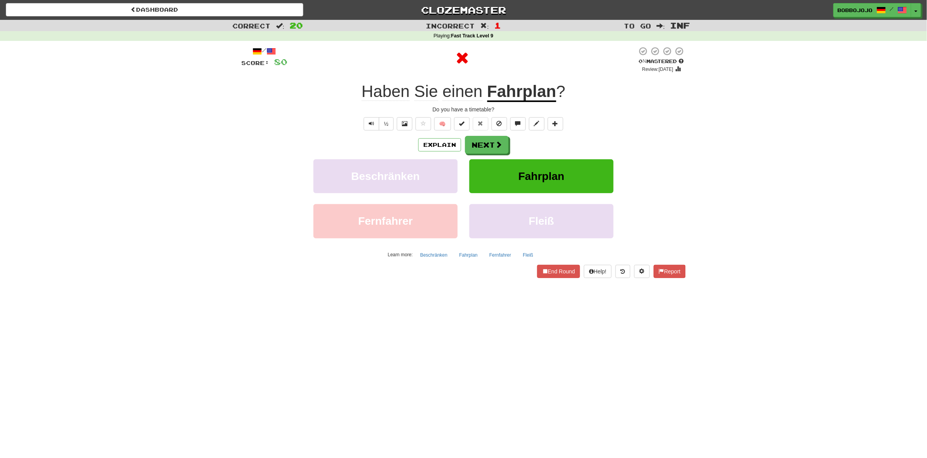
click at [491, 135] on div "/ Score: 80 0 % Mastered Review: 2025-08-19 Haben Sie einen Fahrplan ? Do you h…" at bounding box center [463, 162] width 444 height 232
click at [491, 136] on div "Explain Next" at bounding box center [463, 145] width 444 height 18
click at [495, 144] on span at bounding box center [498, 145] width 7 height 7
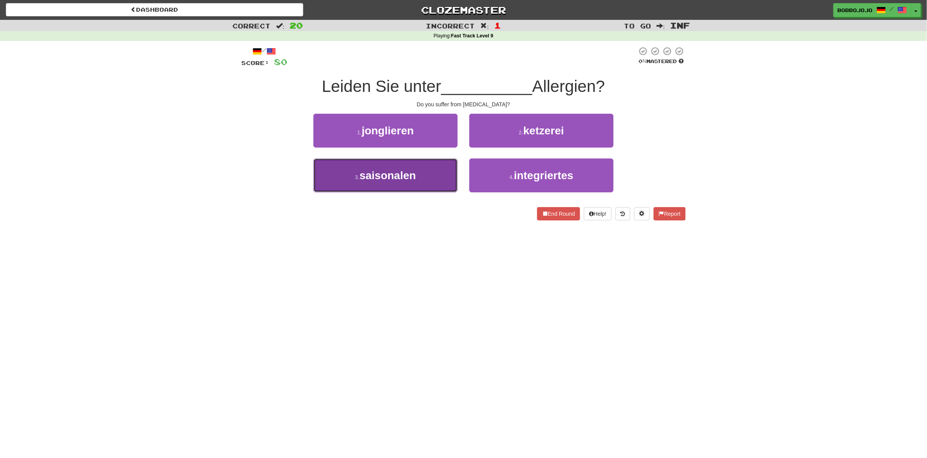
click at [386, 186] on button "3 . saisonalen" at bounding box center [385, 176] width 144 height 34
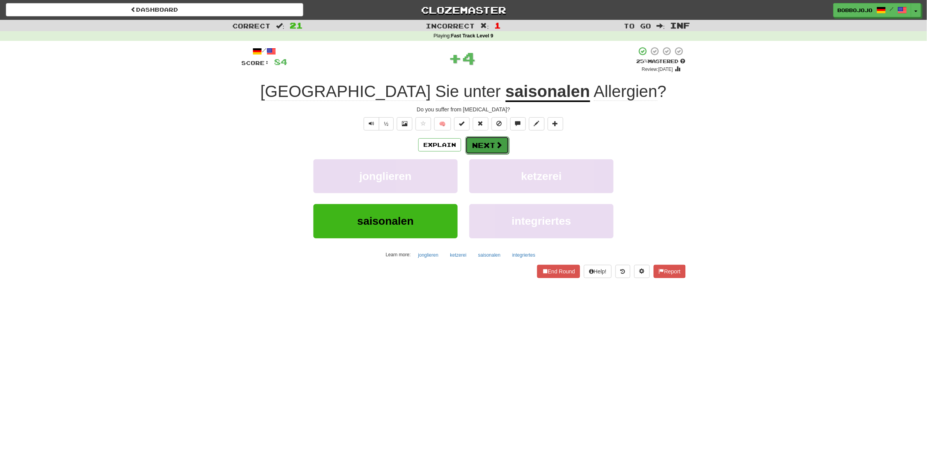
click at [486, 143] on button "Next" at bounding box center [487, 145] width 44 height 18
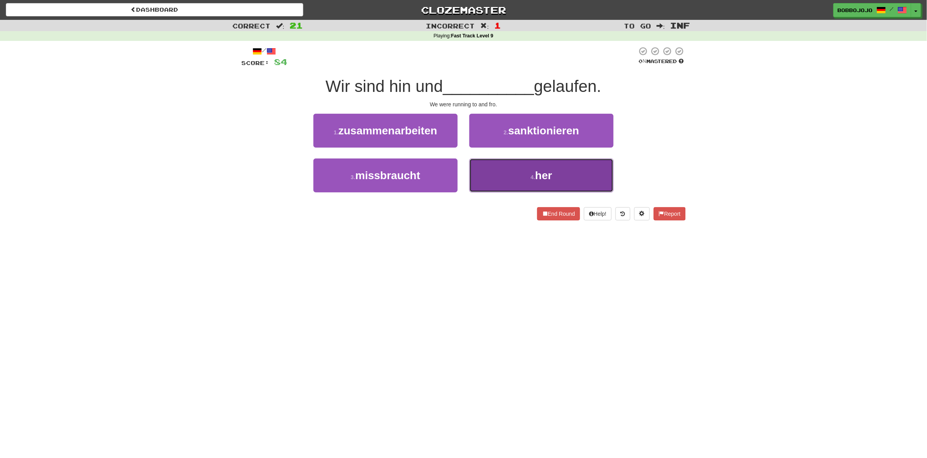
click at [538, 176] on span "her" at bounding box center [543, 176] width 17 height 12
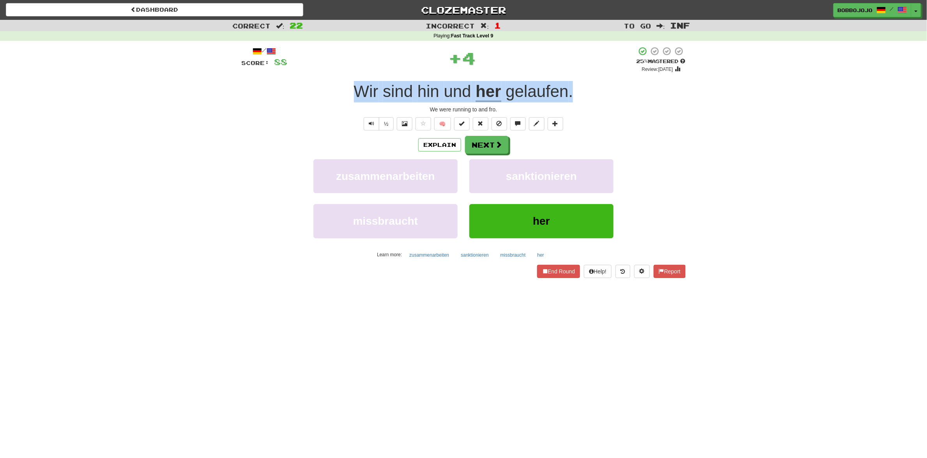
drag, startPoint x: 316, startPoint y: 93, endPoint x: 734, endPoint y: 89, distance: 417.5
click at [734, 89] on div "Correct : 22 Incorrect : 1 To go : Inf Playing : Fast Track Level 9 / Score: 88…" at bounding box center [463, 154] width 927 height 269
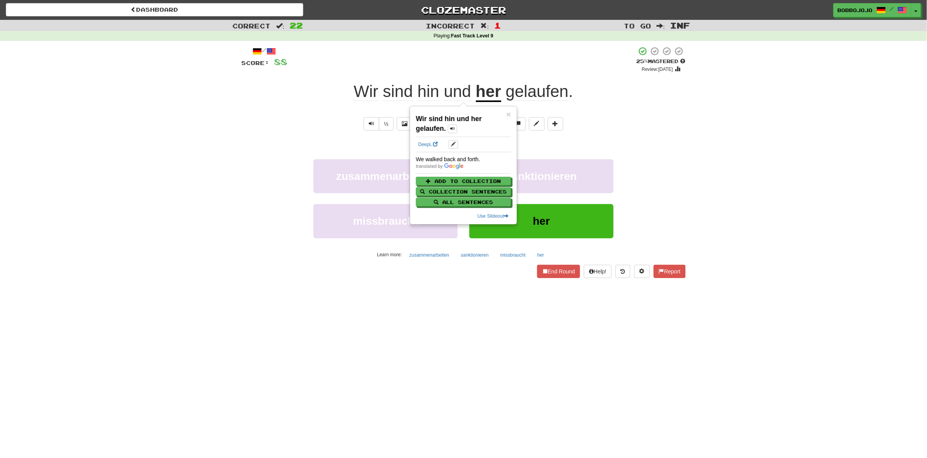
click at [448, 161] on div "We walked back and forth." at bounding box center [463, 160] width 95 height 8
copy div "We walked back and forth."
click at [716, 149] on div "Correct : 22 Incorrect : 1 To go : Inf Playing : Fast Track Level 9 / Score: 88…" at bounding box center [463, 154] width 927 height 269
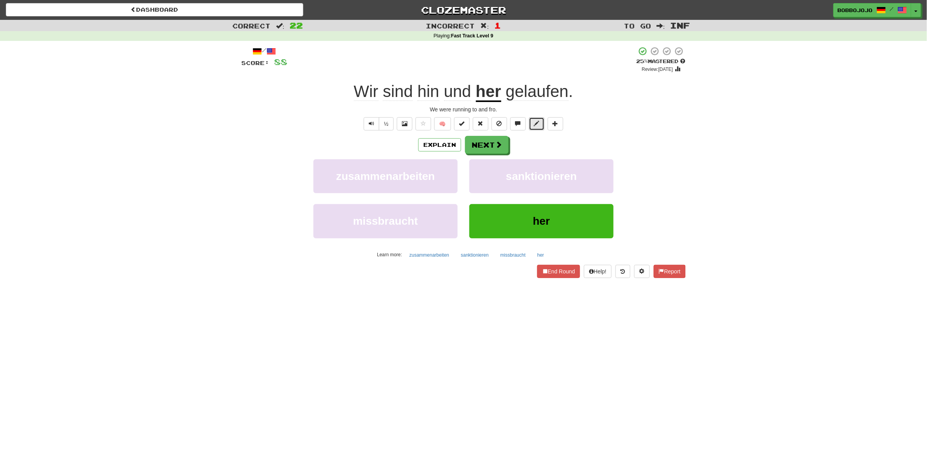
click at [539, 117] on button at bounding box center [537, 123] width 16 height 13
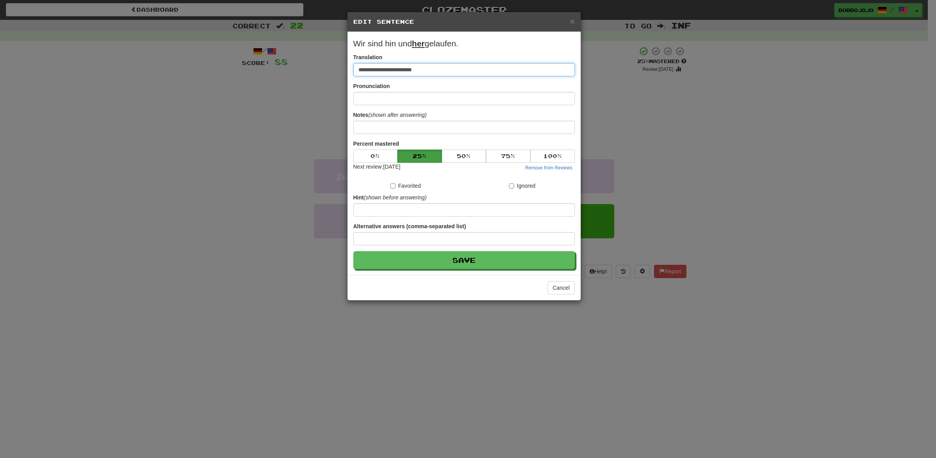
drag, startPoint x: 520, startPoint y: 69, endPoint x: 169, endPoint y: 96, distance: 352.7
click at [186, 96] on div "**********" at bounding box center [468, 229] width 936 height 458
paste input
type input "**********"
click at [463, 277] on div "Cancel" at bounding box center [463, 287] width 233 height 25
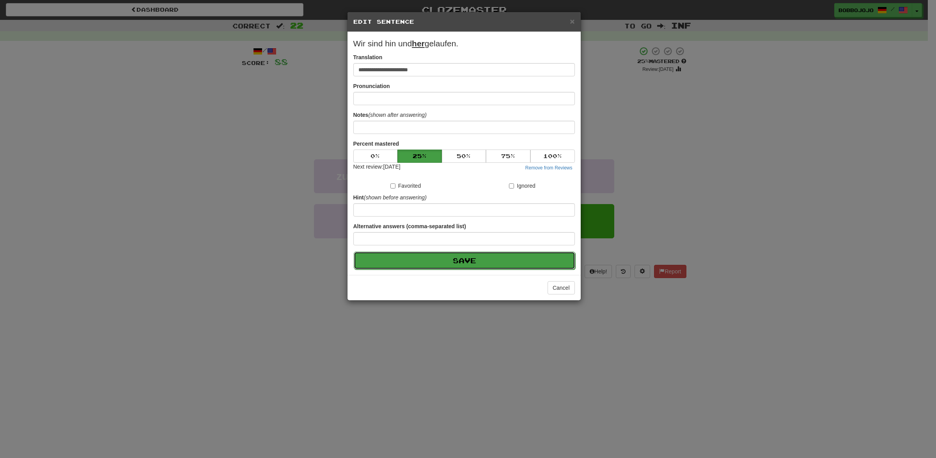
click at [464, 266] on button "Save" at bounding box center [464, 261] width 221 height 18
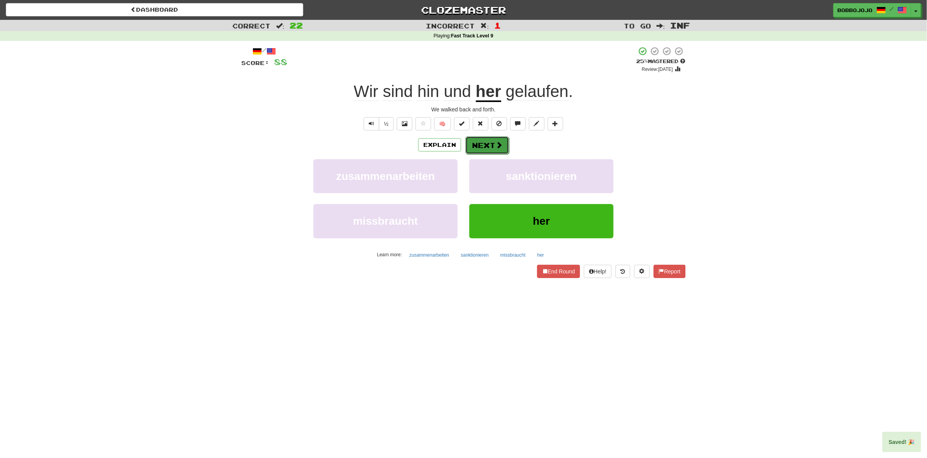
click at [492, 141] on button "Next" at bounding box center [487, 145] width 44 height 18
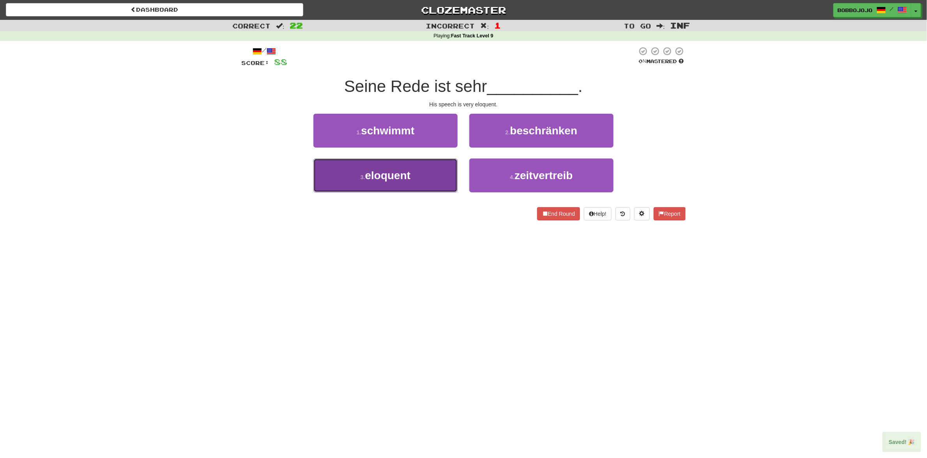
click at [444, 178] on button "3 . eloquent" at bounding box center [385, 176] width 144 height 34
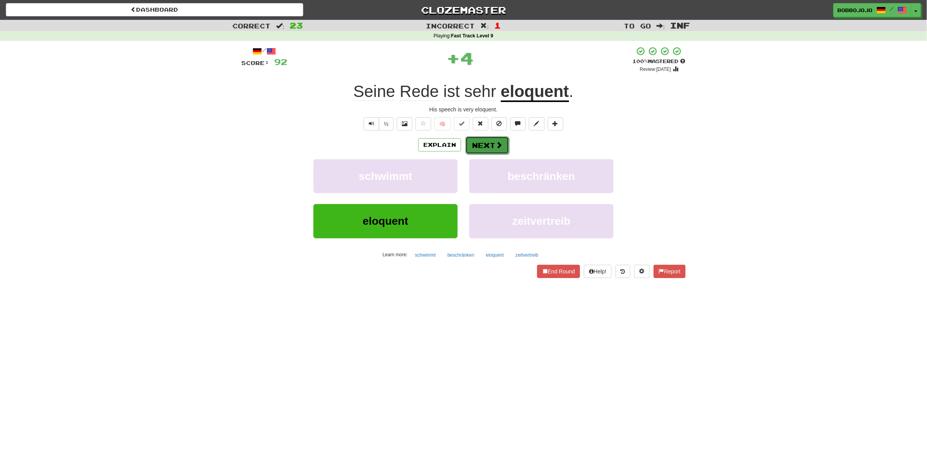
click at [470, 152] on button "Next" at bounding box center [487, 145] width 44 height 18
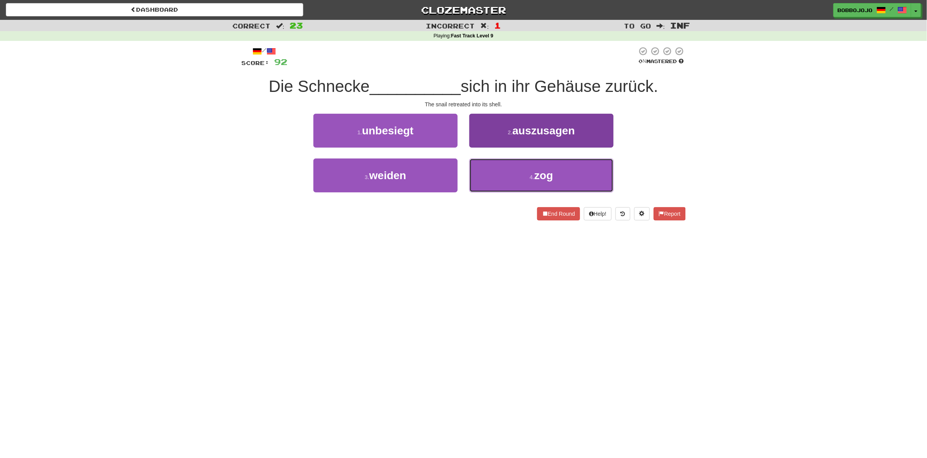
click at [579, 182] on button "4 . zog" at bounding box center [541, 176] width 144 height 34
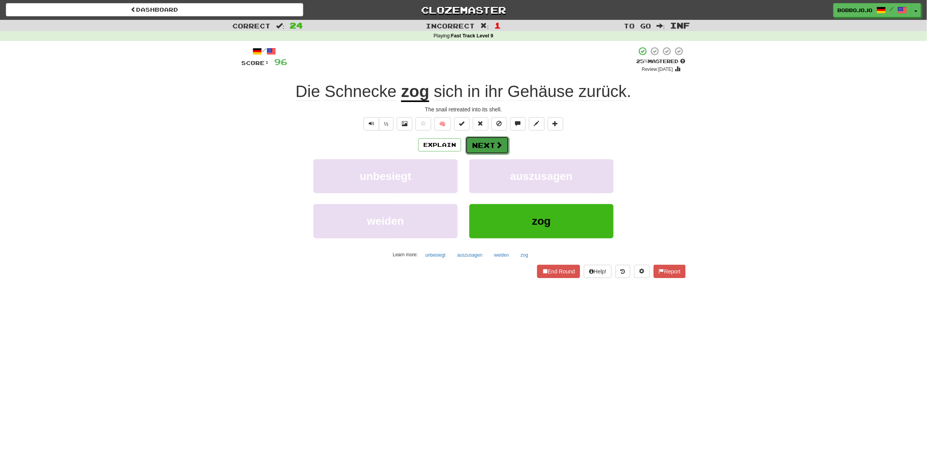
click at [484, 150] on button "Next" at bounding box center [487, 145] width 44 height 18
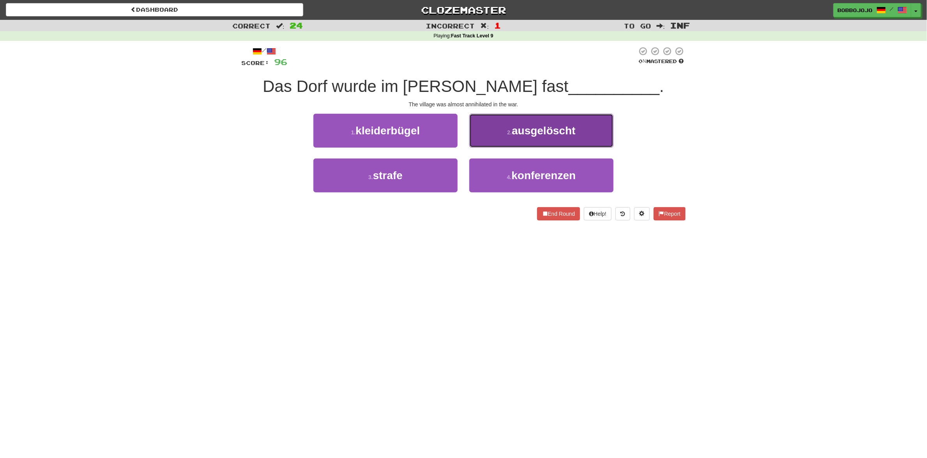
click at [560, 133] on span "ausgelöscht" at bounding box center [544, 131] width 64 height 12
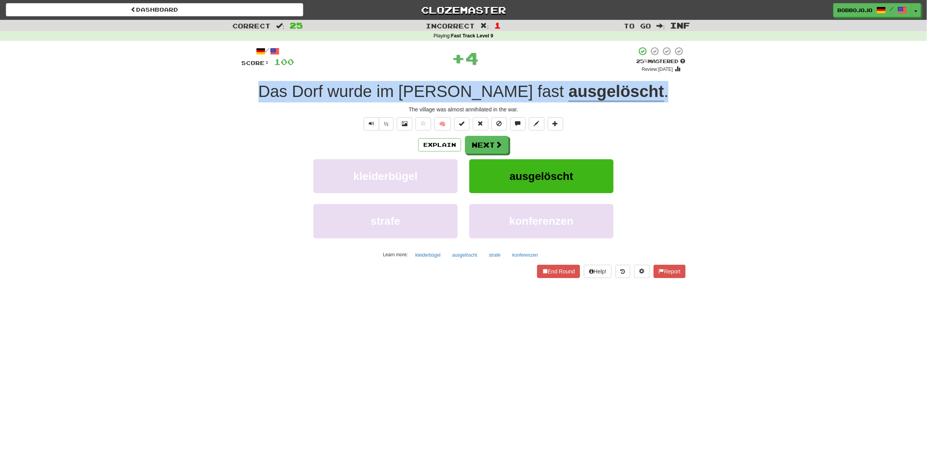
drag, startPoint x: 433, startPoint y: 93, endPoint x: 710, endPoint y: 100, distance: 276.9
click at [710, 100] on div "Correct : 25 Incorrect : 1 To go : Inf Playing : Fast Track Level 9 / Score: 10…" at bounding box center [463, 154] width 927 height 269
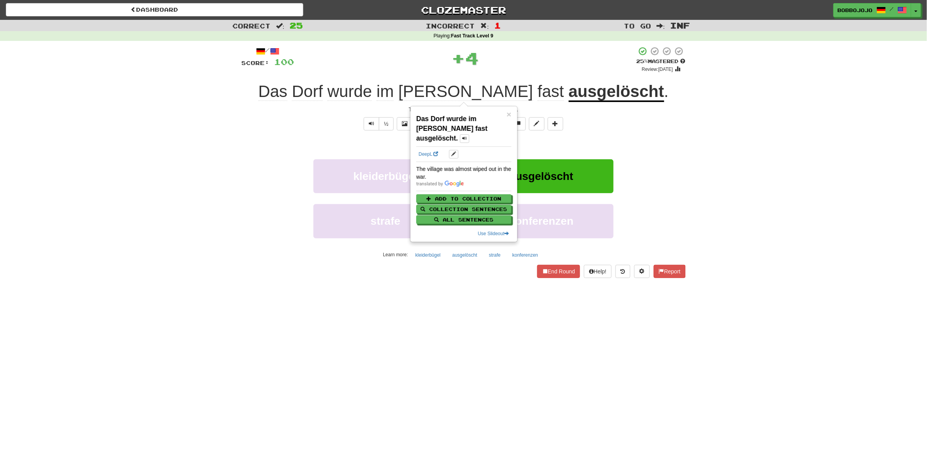
click at [467, 165] on div "The village was almost wiped out in the war." at bounding box center [463, 173] width 95 height 16
copy div "The village was almost wiped out in the war."
click at [689, 150] on div "/ Score: 100 + 4 25 % Mastered Review: 2025-08-20 Das Dorf wurde im Krieg fast …" at bounding box center [463, 165] width 456 height 248
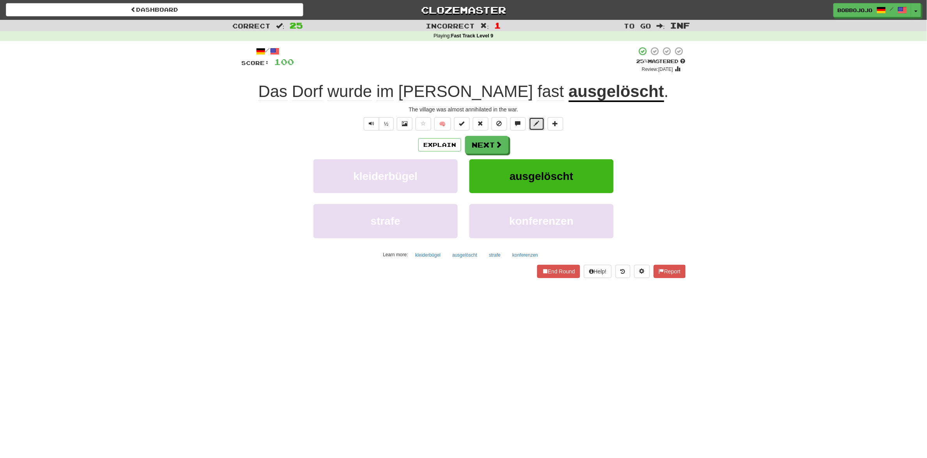
click at [541, 124] on button at bounding box center [537, 123] width 16 height 13
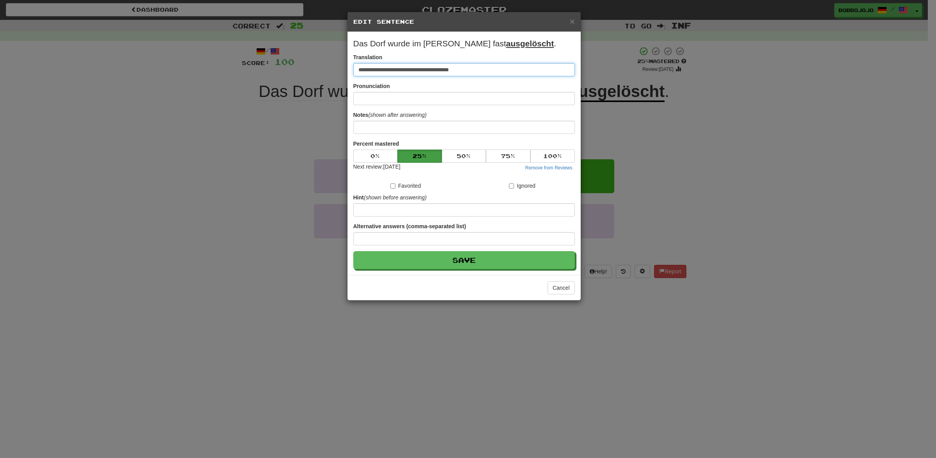
drag, startPoint x: 507, startPoint y: 70, endPoint x: 101, endPoint y: 70, distance: 406.2
click at [118, 70] on div "**********" at bounding box center [468, 229] width 936 height 458
paste input
type input "**********"
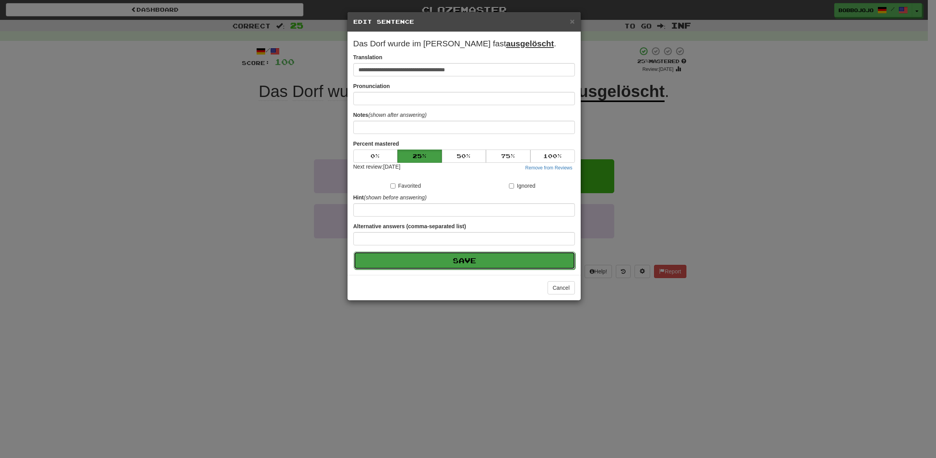
click at [488, 258] on button "Save" at bounding box center [464, 261] width 221 height 18
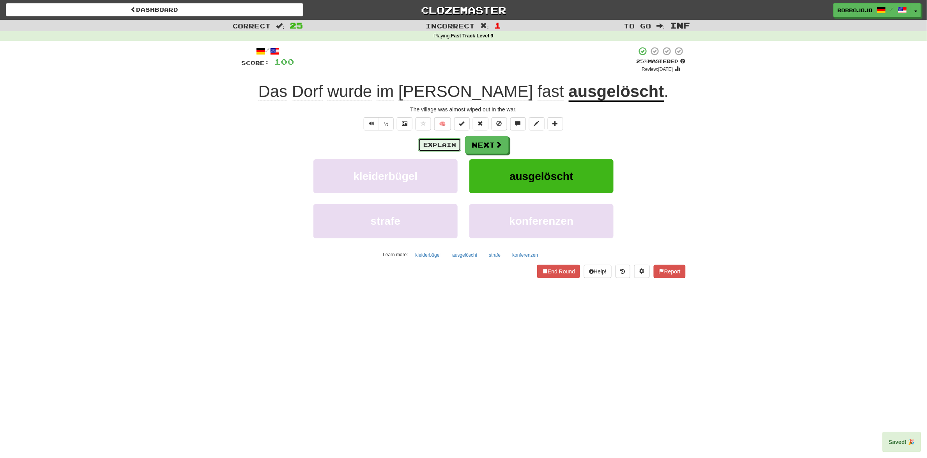
click at [439, 147] on button "Explain" at bounding box center [439, 144] width 43 height 13
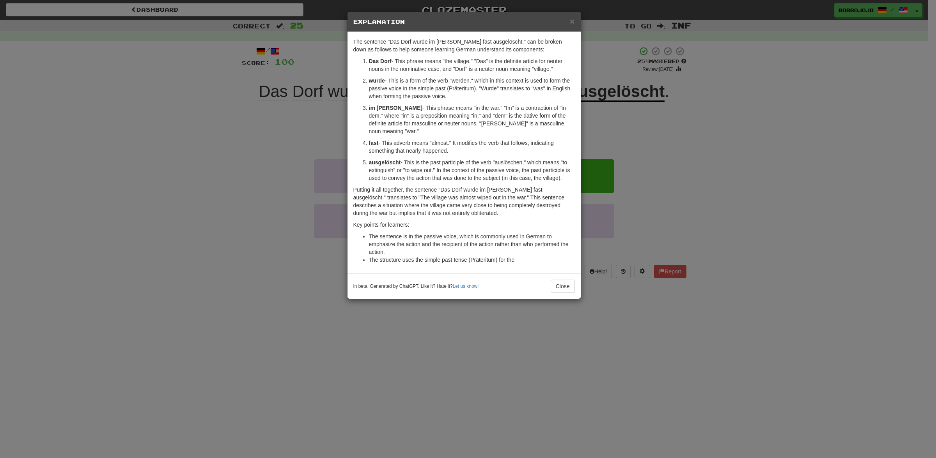
click at [618, 209] on div "× Explanation The sentence "Das Dorf wurde im Krieg fast ausgelöscht." can be b…" at bounding box center [468, 229] width 936 height 458
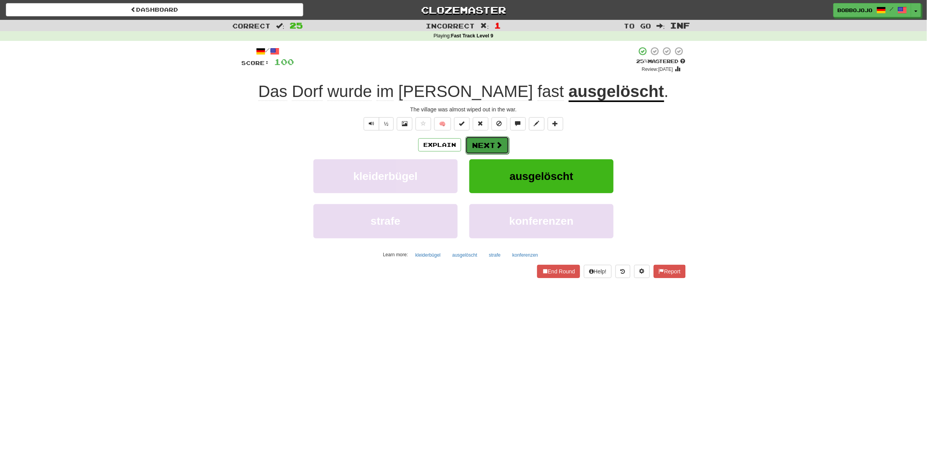
click at [486, 153] on button "Next" at bounding box center [487, 145] width 44 height 18
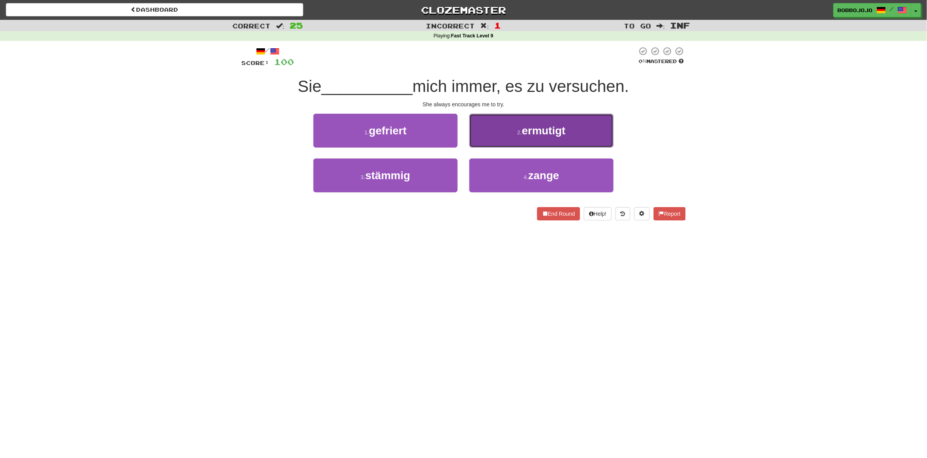
click at [518, 141] on button "2 . ermutigt" at bounding box center [541, 131] width 144 height 34
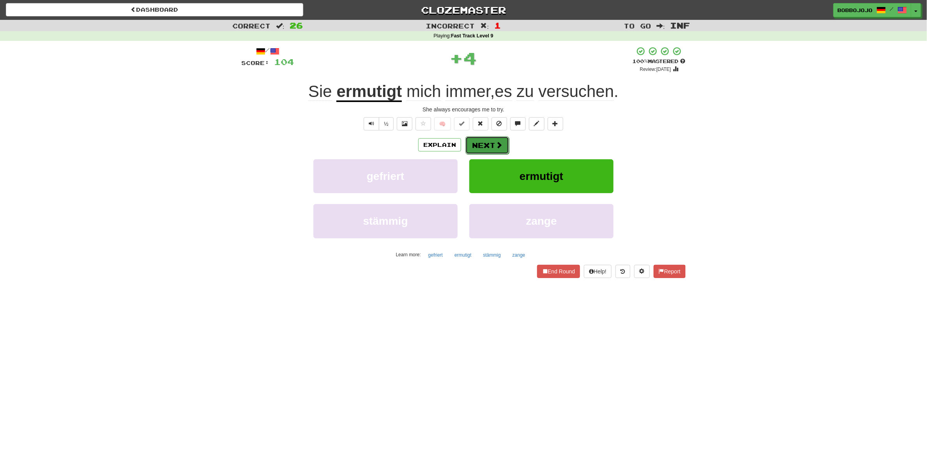
click at [486, 141] on button "Next" at bounding box center [487, 145] width 44 height 18
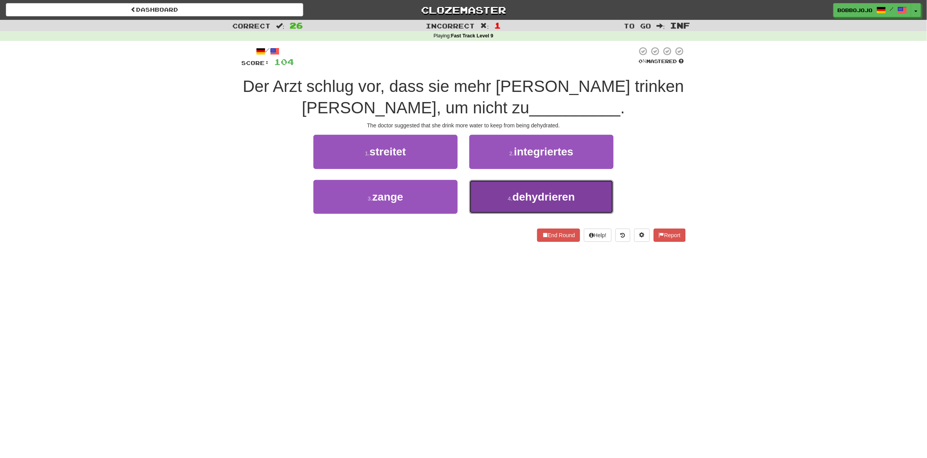
click at [586, 194] on button "4 . dehydrieren" at bounding box center [541, 197] width 144 height 34
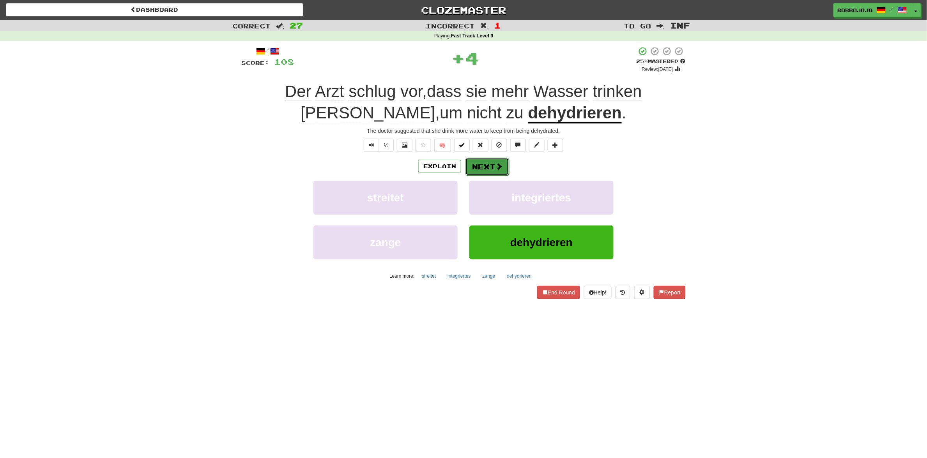
click at [501, 166] on span at bounding box center [498, 166] width 7 height 7
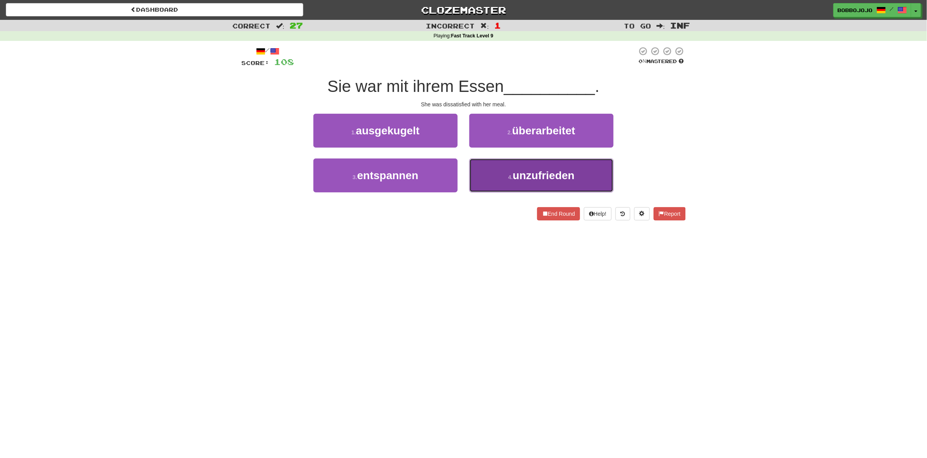
click at [503, 185] on button "4 . unzufrieden" at bounding box center [541, 176] width 144 height 34
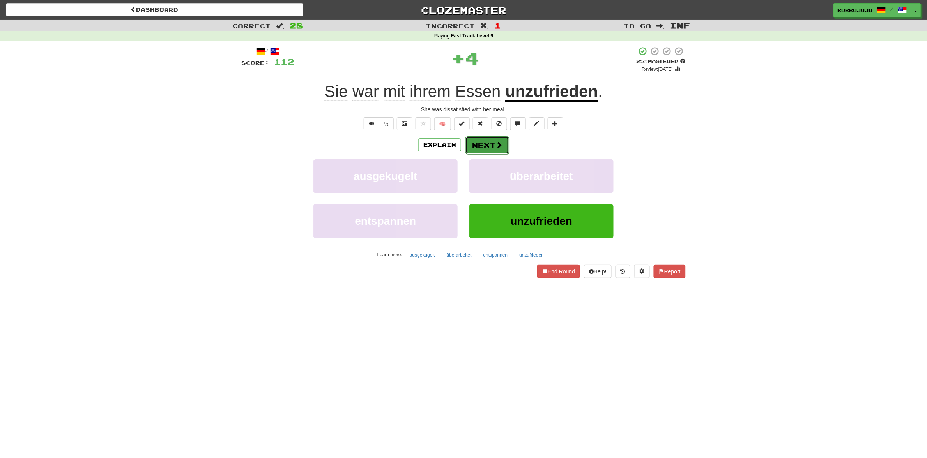
click at [476, 145] on button "Next" at bounding box center [487, 145] width 44 height 18
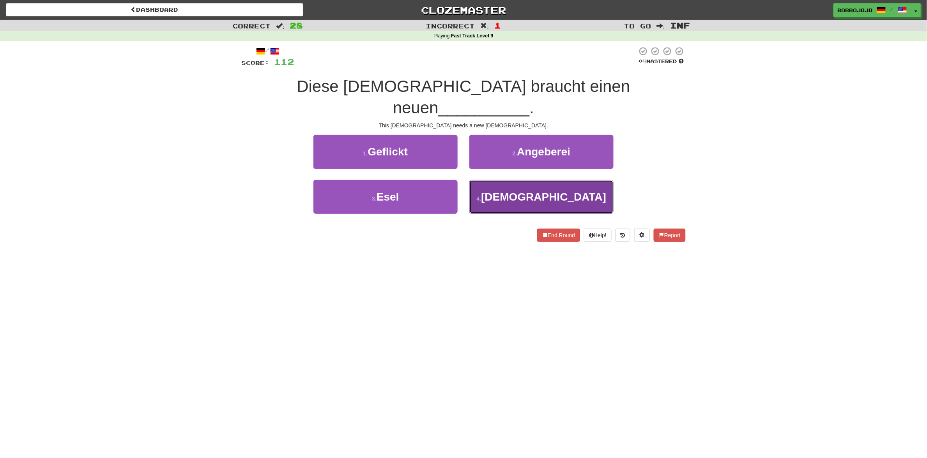
click at [494, 180] on button "4 . Imam" at bounding box center [541, 197] width 144 height 34
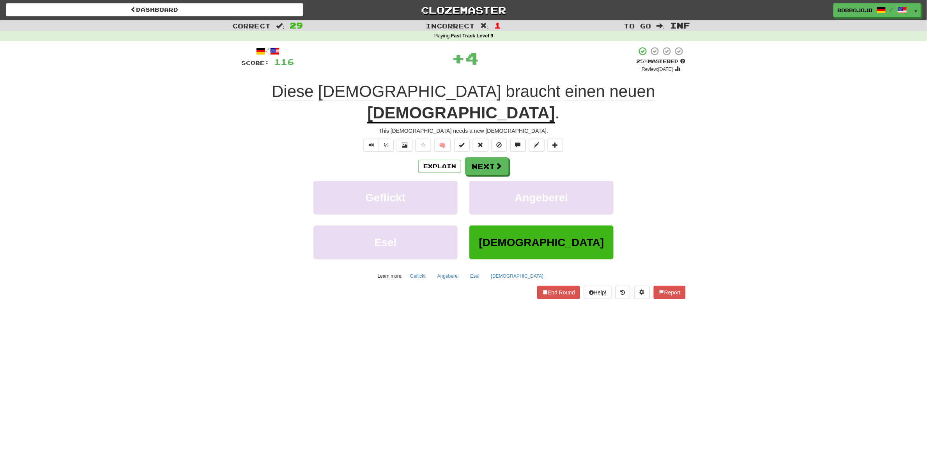
click at [431, 157] on div "Explain Next" at bounding box center [463, 166] width 444 height 18
click at [432, 160] on button "Explain" at bounding box center [439, 166] width 43 height 13
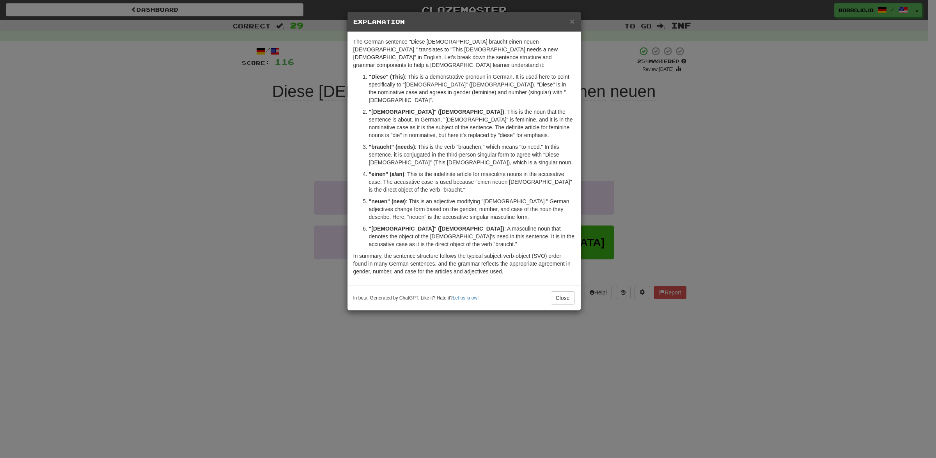
click at [763, 88] on div "× Explanation The German sentence "Diese Moschee braucht einen neuen Imam." tra…" at bounding box center [468, 229] width 936 height 458
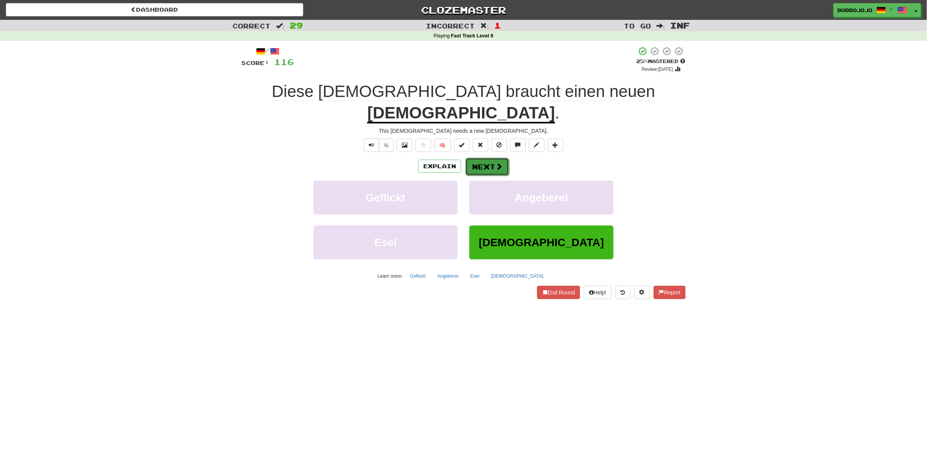
click at [504, 158] on button "Next" at bounding box center [487, 167] width 44 height 18
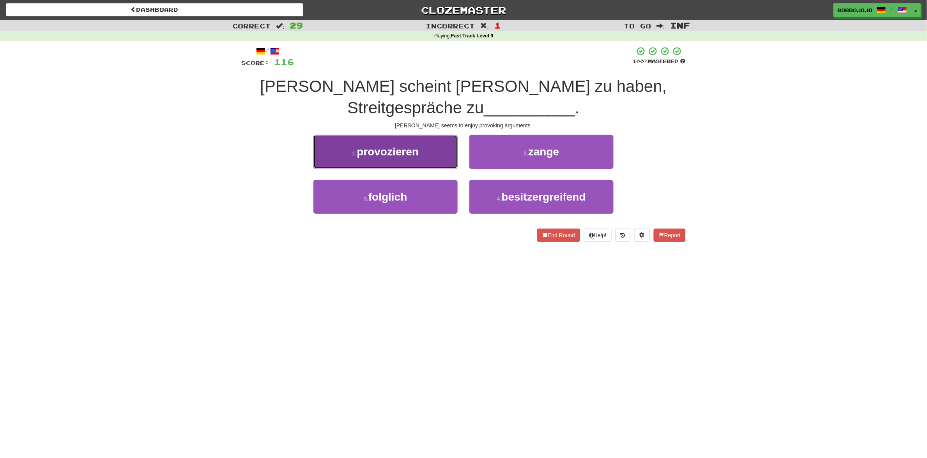
click at [414, 160] on button "1 . provozieren" at bounding box center [385, 152] width 144 height 34
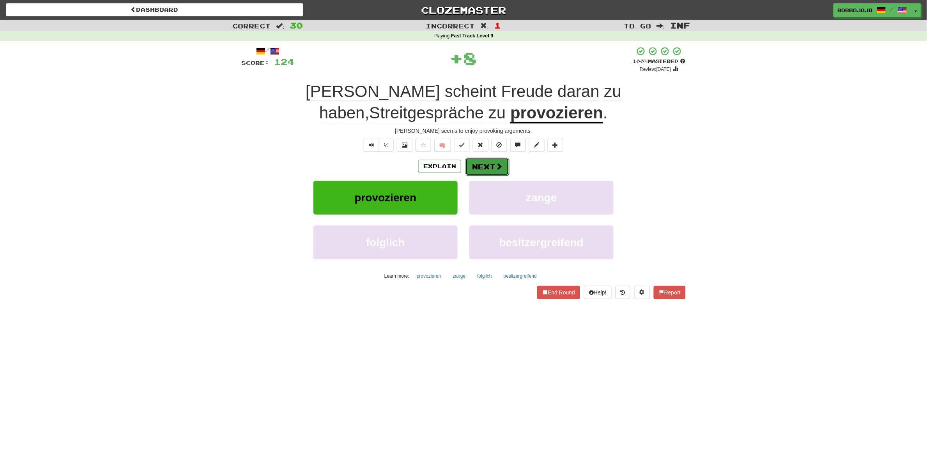
click at [498, 169] on span at bounding box center [498, 166] width 7 height 7
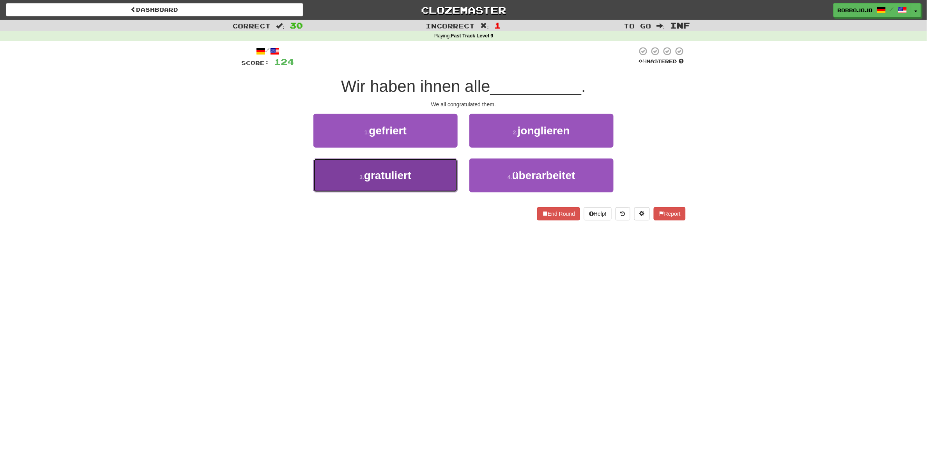
click at [416, 173] on button "3 . gratuliert" at bounding box center [385, 176] width 144 height 34
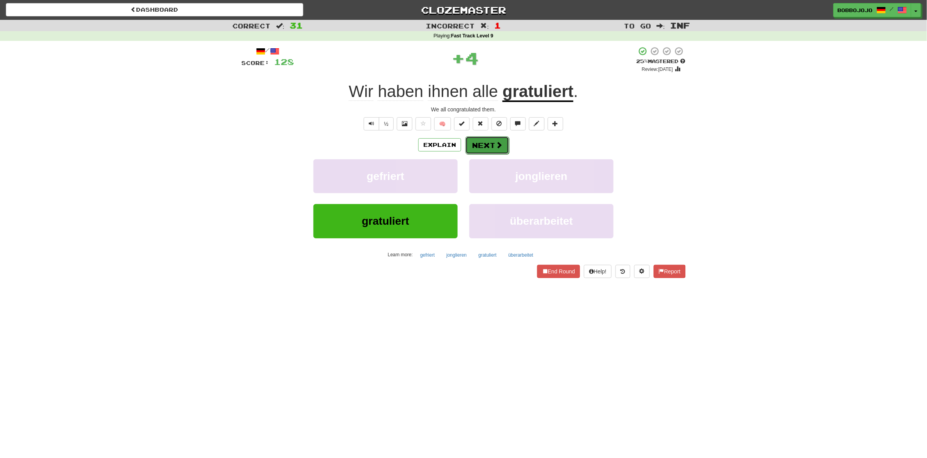
click at [472, 147] on button "Next" at bounding box center [487, 145] width 44 height 18
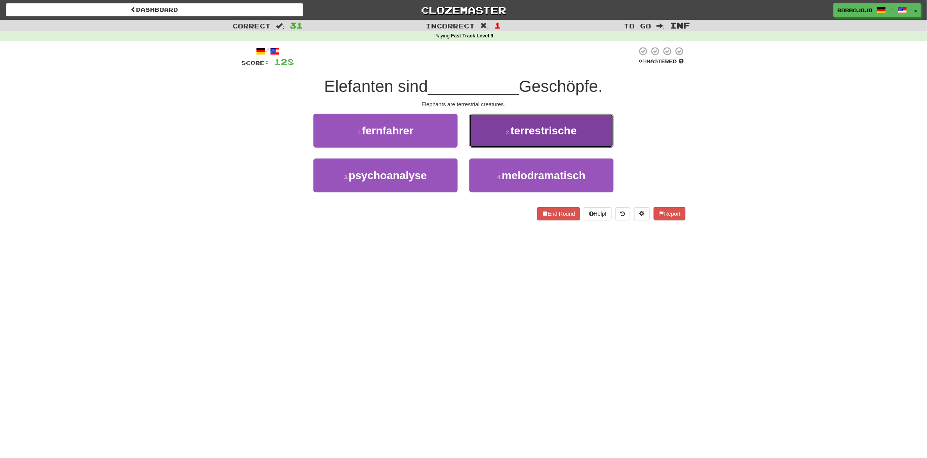
click at [543, 134] on span "terrestrische" at bounding box center [544, 131] width 66 height 12
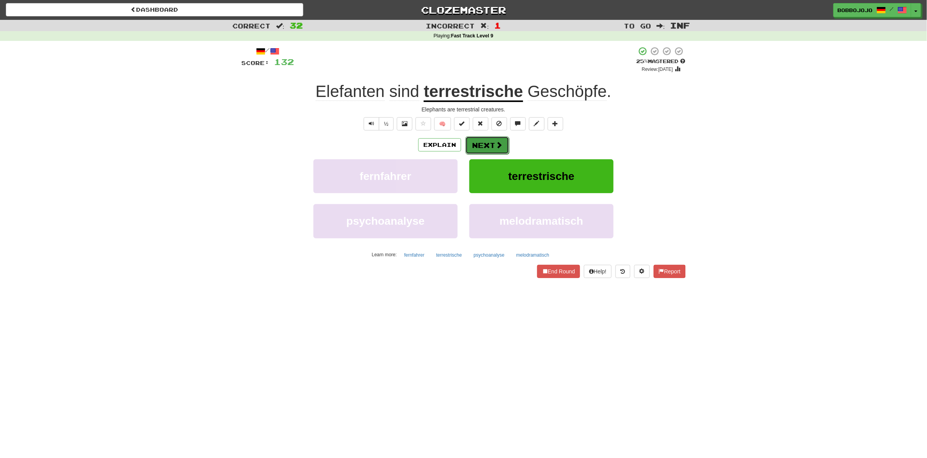
click at [482, 147] on button "Next" at bounding box center [487, 145] width 44 height 18
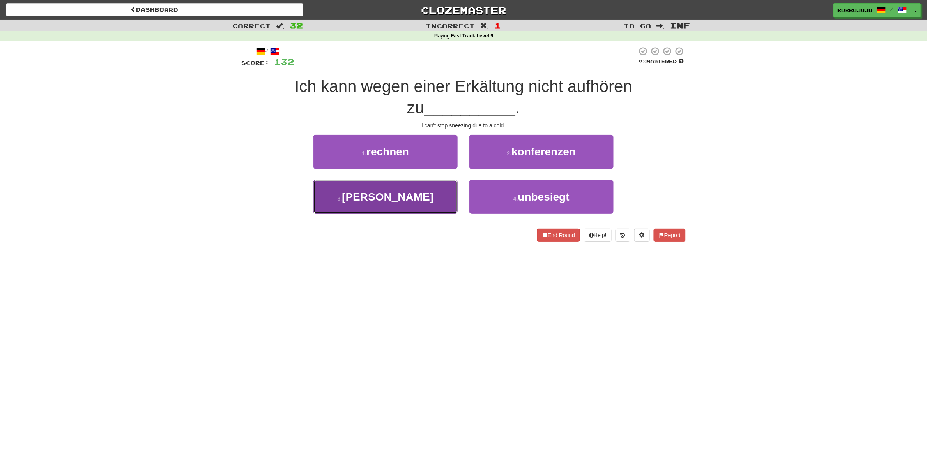
click at [395, 195] on span "niesen" at bounding box center [388, 197] width 92 height 12
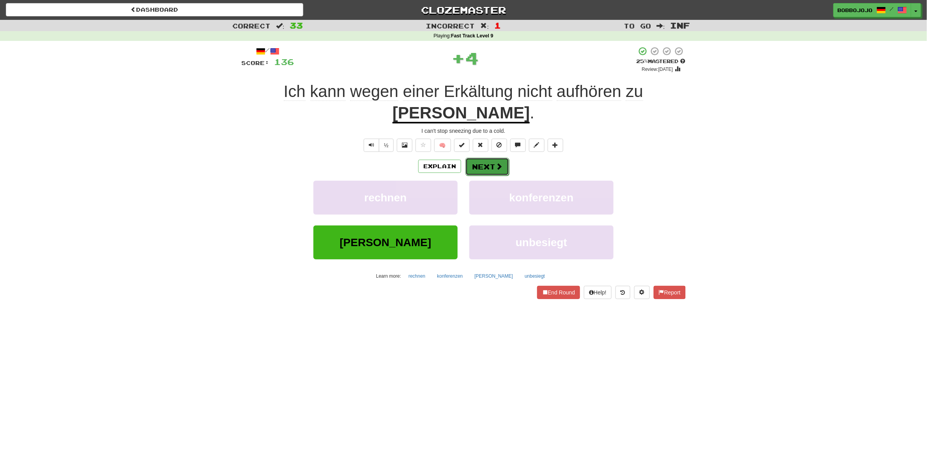
click at [474, 158] on button "Next" at bounding box center [487, 167] width 44 height 18
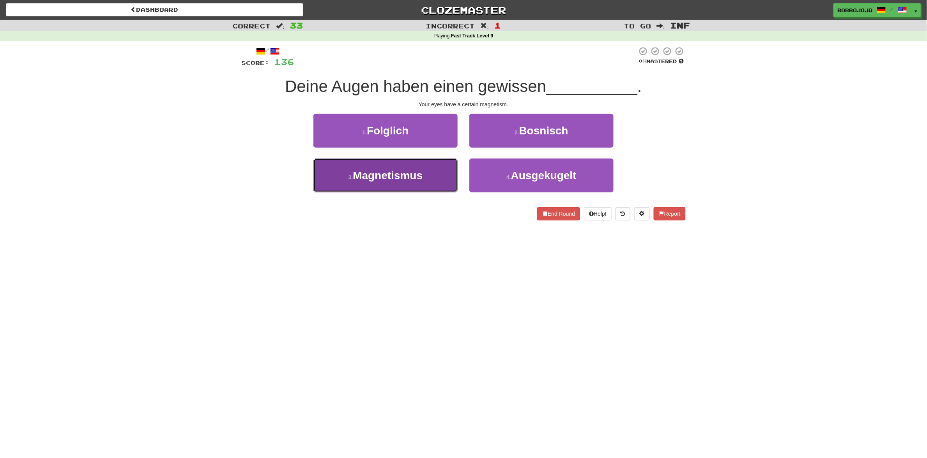
click at [423, 182] on span "Magnetismus" at bounding box center [388, 176] width 70 height 12
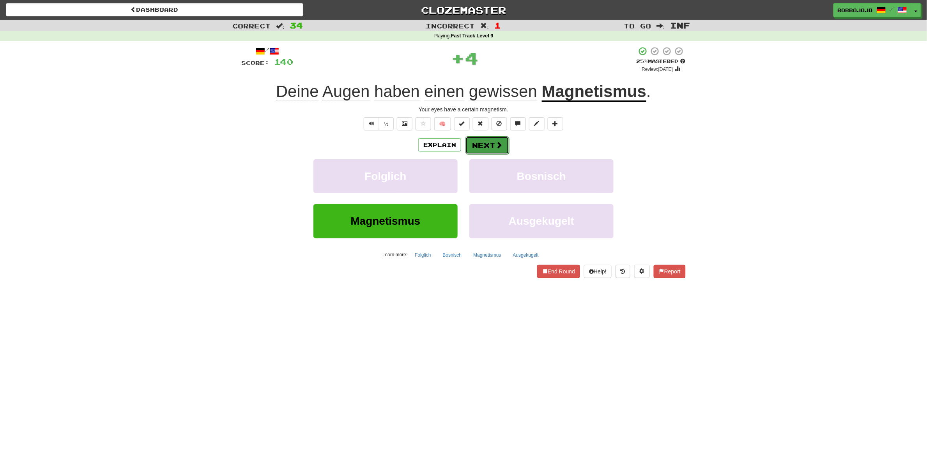
click at [486, 145] on button "Next" at bounding box center [487, 145] width 44 height 18
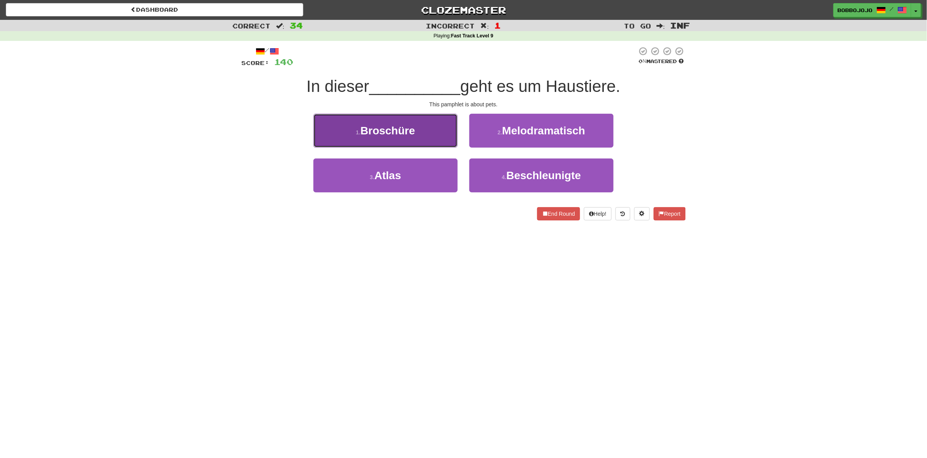
click at [370, 142] on button "1 . Broschüre" at bounding box center [385, 131] width 144 height 34
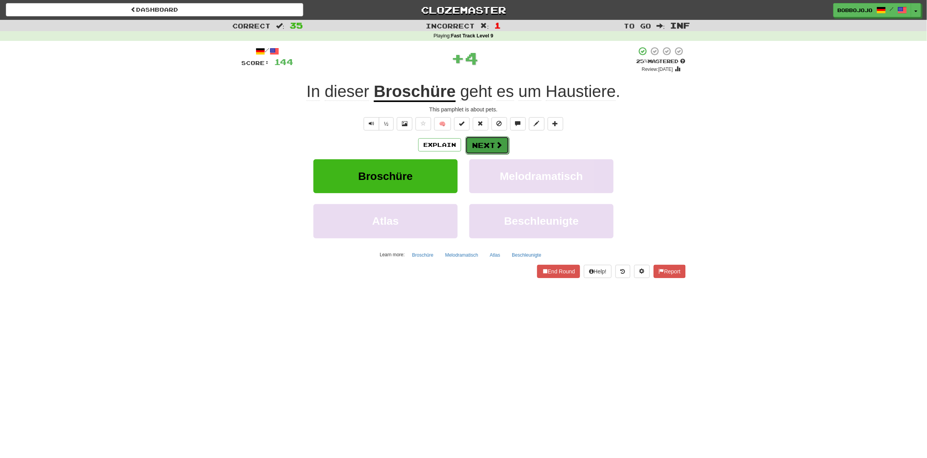
click at [473, 150] on button "Next" at bounding box center [487, 145] width 44 height 18
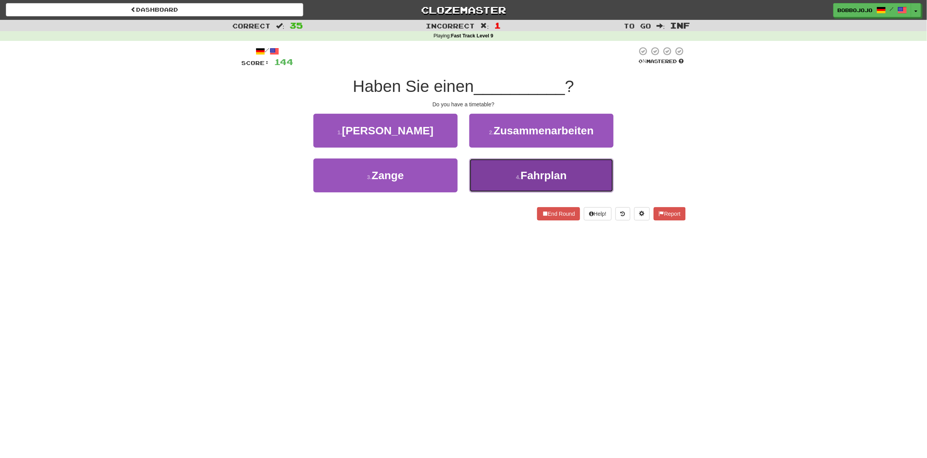
click at [496, 180] on button "4 . Fahrplan" at bounding box center [541, 176] width 144 height 34
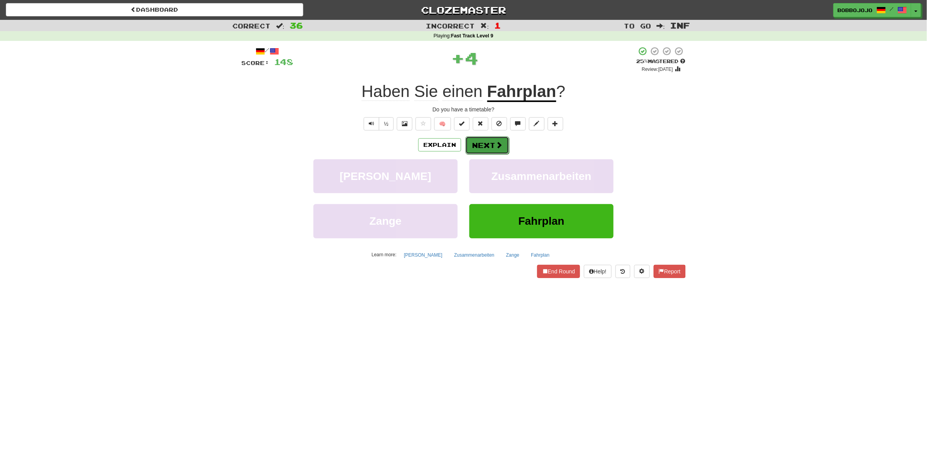
click at [485, 149] on button "Next" at bounding box center [487, 145] width 44 height 18
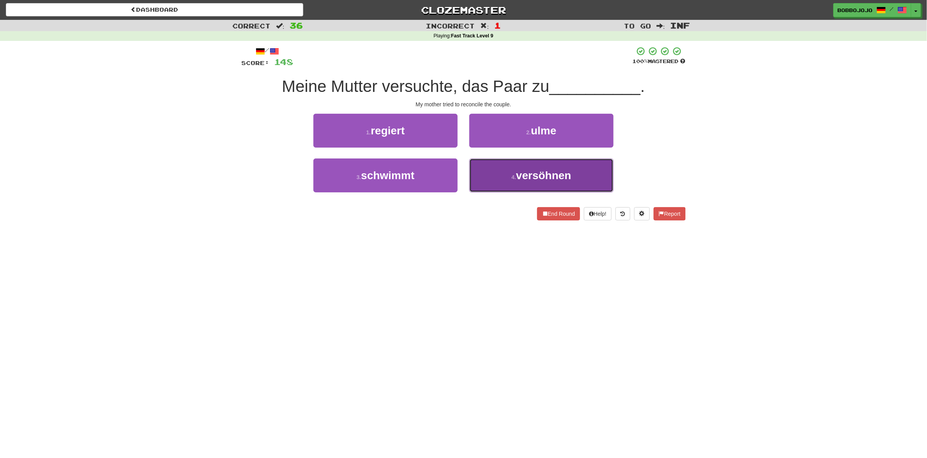
click at [499, 179] on button "4 . versöhnen" at bounding box center [541, 176] width 144 height 34
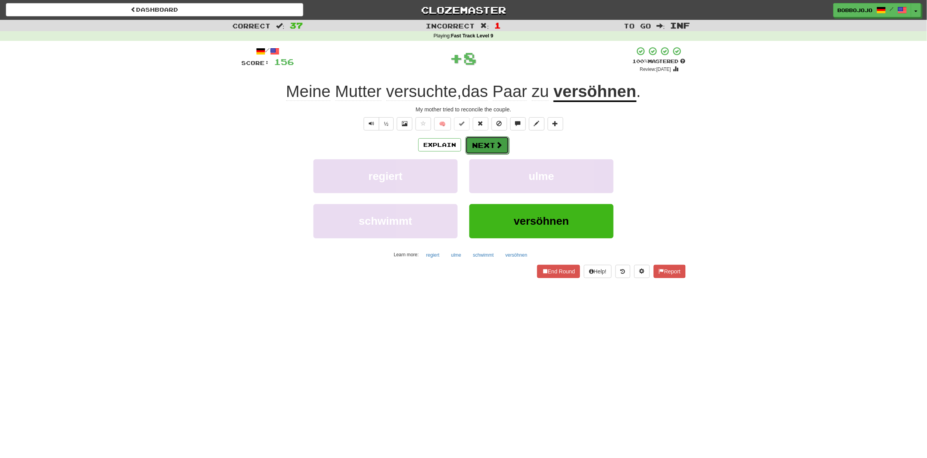
click at [478, 151] on button "Next" at bounding box center [487, 145] width 44 height 18
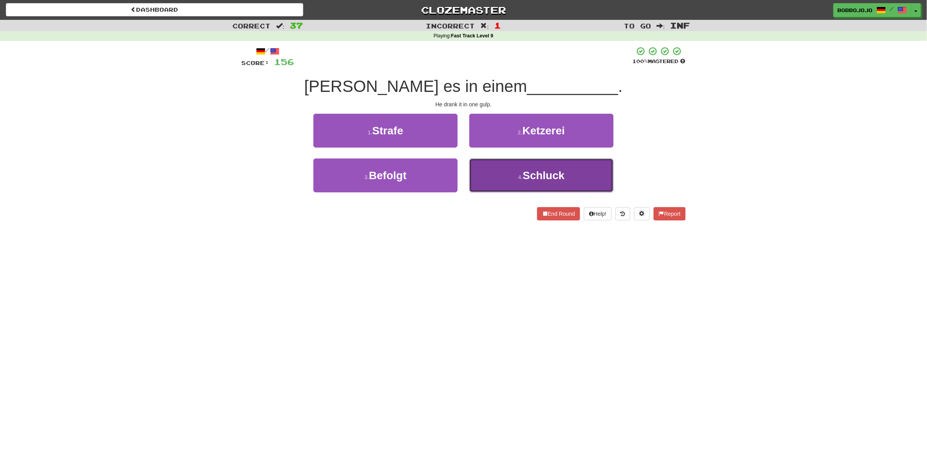
click at [508, 185] on button "4 . Schluck" at bounding box center [541, 176] width 144 height 34
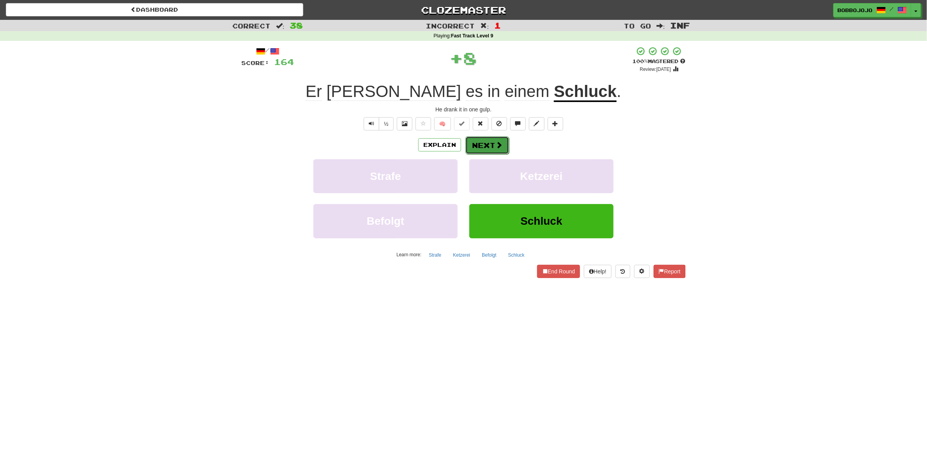
click at [494, 150] on button "Next" at bounding box center [487, 145] width 44 height 18
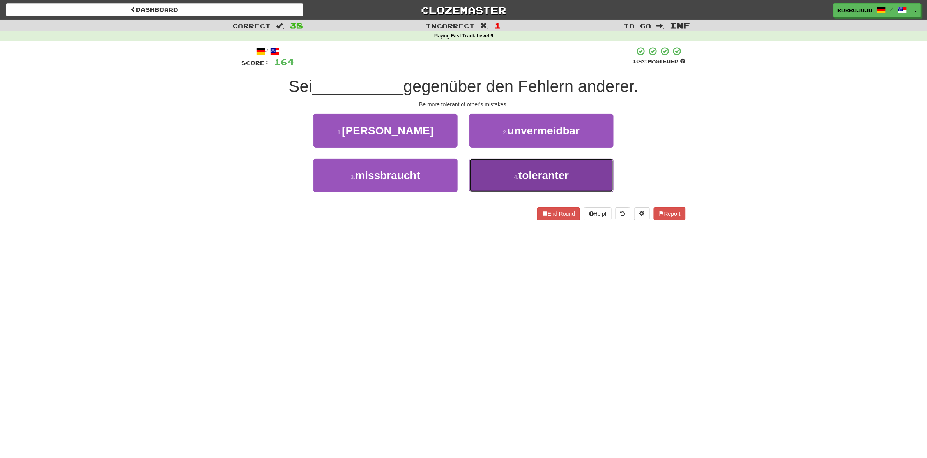
click at [509, 188] on button "4 . toleranter" at bounding box center [541, 176] width 144 height 34
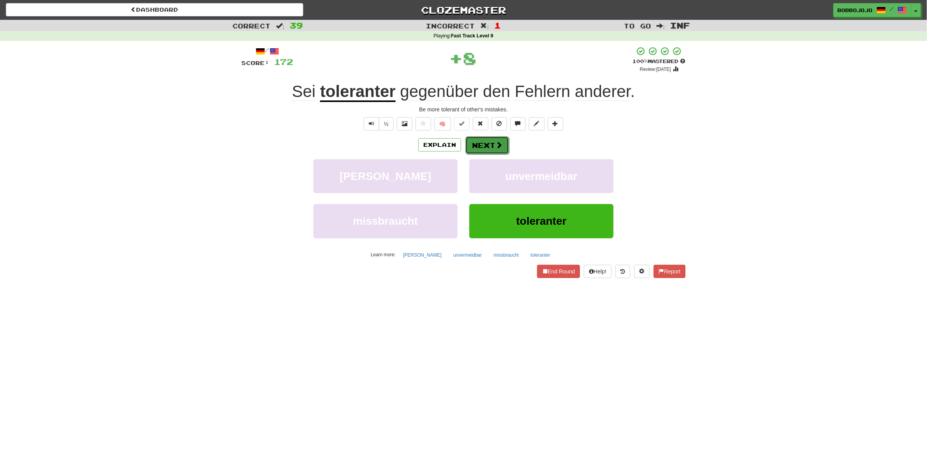
click at [476, 147] on button "Next" at bounding box center [487, 145] width 44 height 18
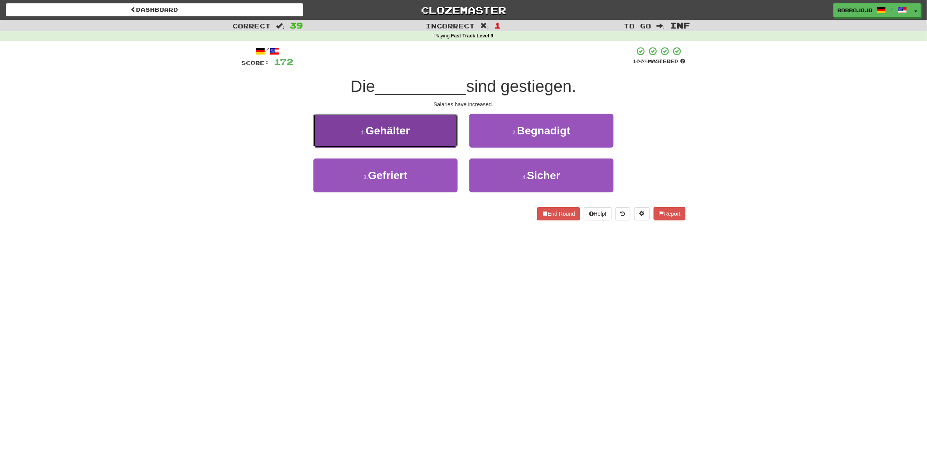
click at [410, 135] on span "Gehälter" at bounding box center [388, 131] width 44 height 12
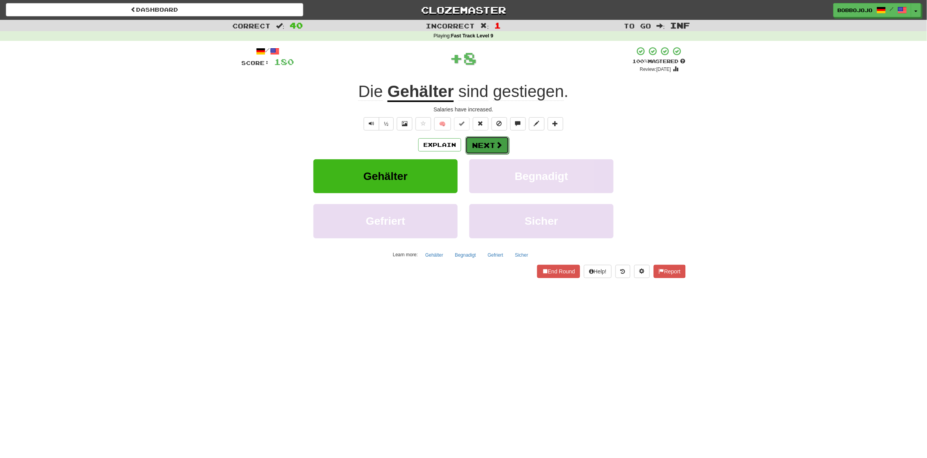
click at [482, 147] on button "Next" at bounding box center [487, 145] width 44 height 18
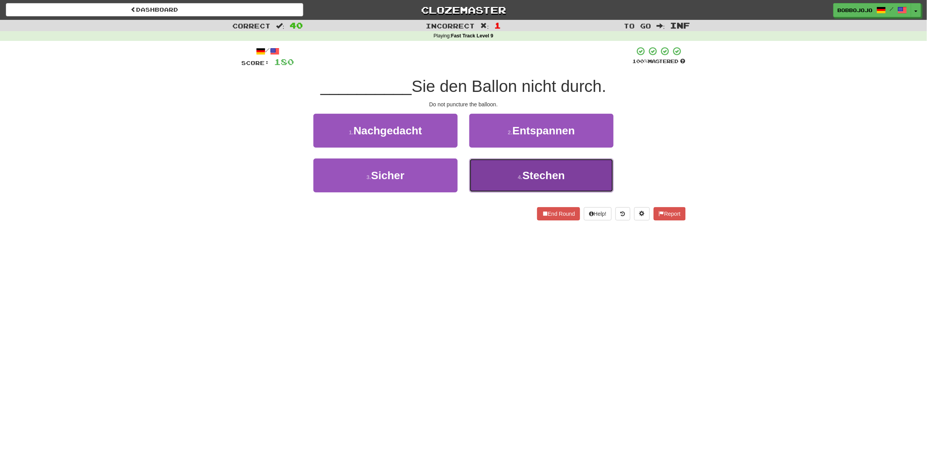
click at [549, 182] on span "Stechen" at bounding box center [543, 176] width 42 height 12
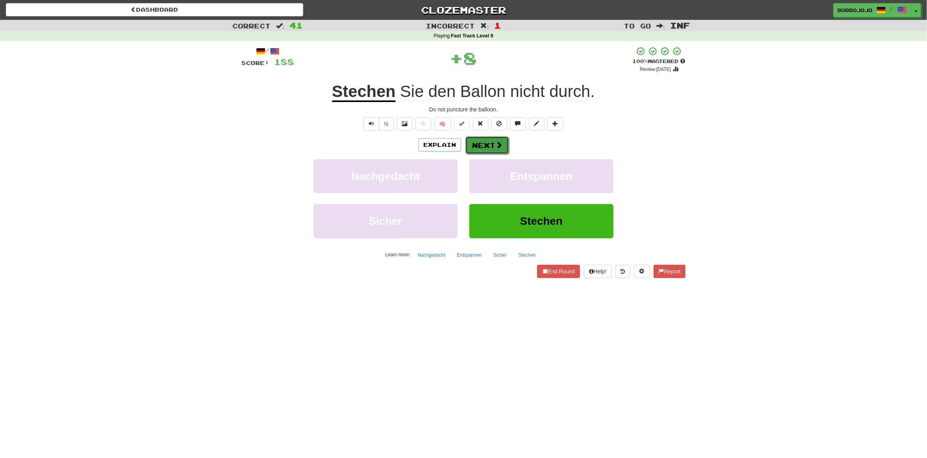
click at [493, 147] on button "Next" at bounding box center [487, 145] width 44 height 18
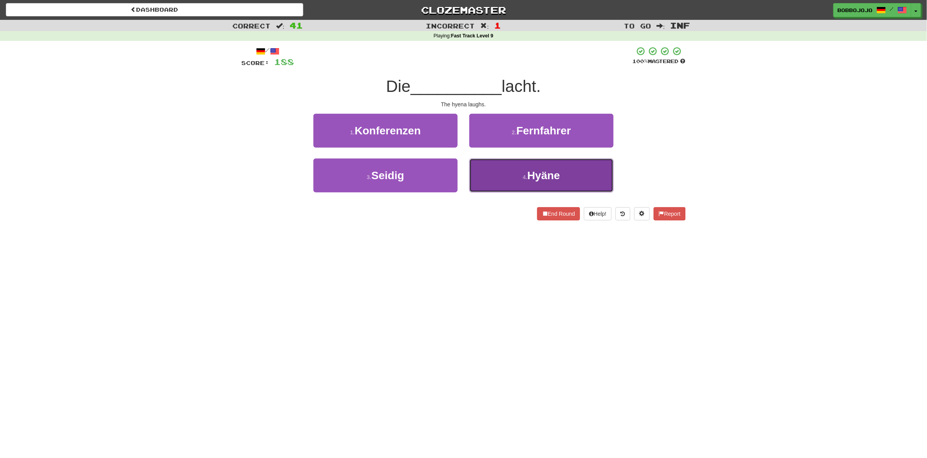
click at [536, 180] on span "Hyäne" at bounding box center [543, 176] width 33 height 12
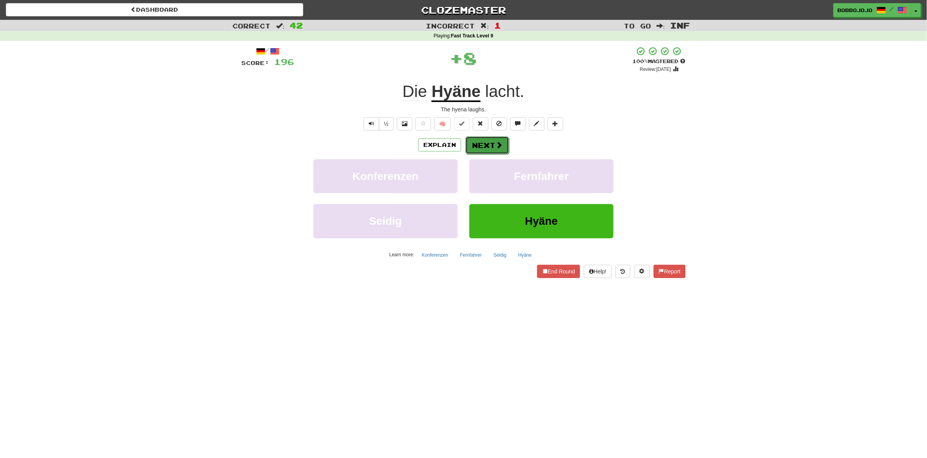
click at [481, 150] on button "Next" at bounding box center [487, 145] width 44 height 18
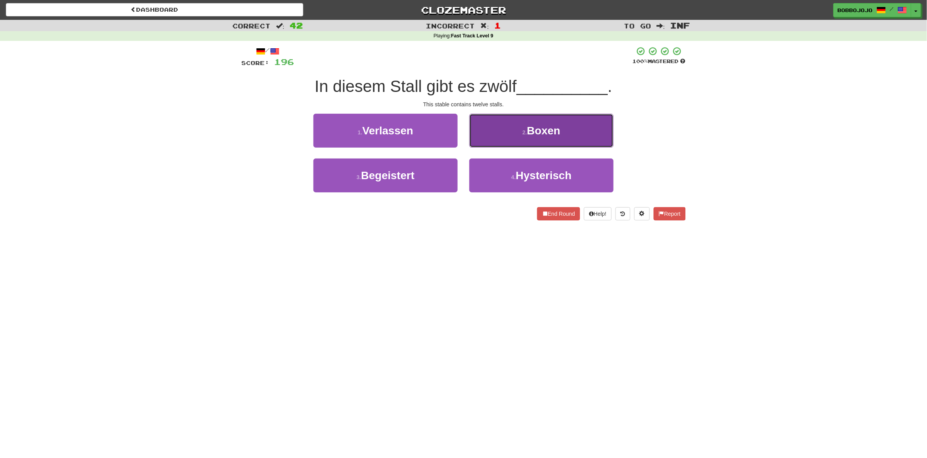
click at [484, 145] on button "2 . Boxen" at bounding box center [541, 131] width 144 height 34
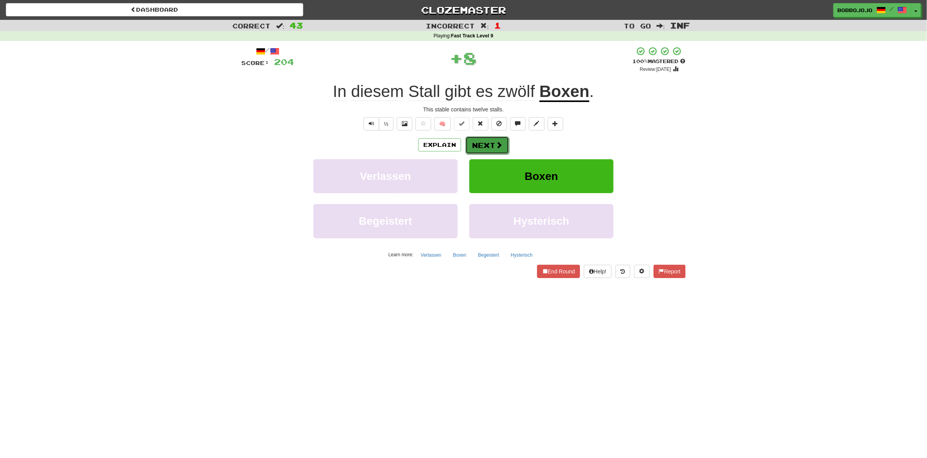
click at [478, 143] on button "Next" at bounding box center [487, 145] width 44 height 18
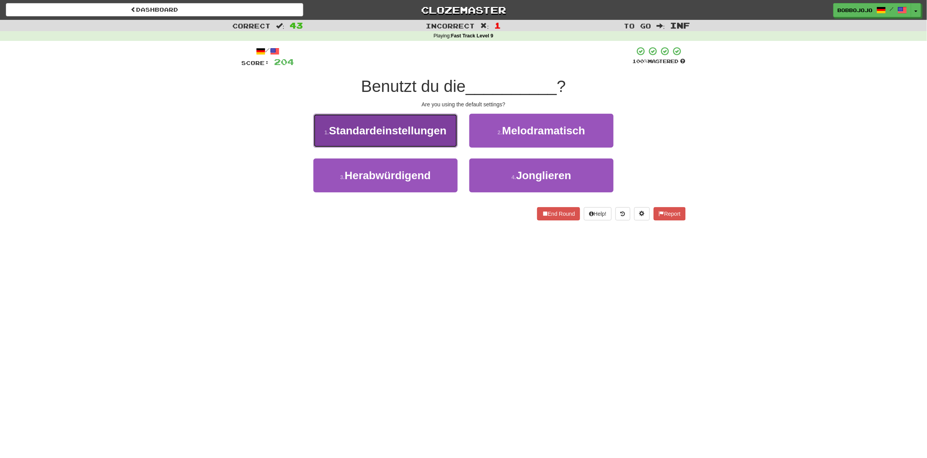
click at [433, 130] on span "Standardeinstellungen" at bounding box center [388, 131] width 118 height 12
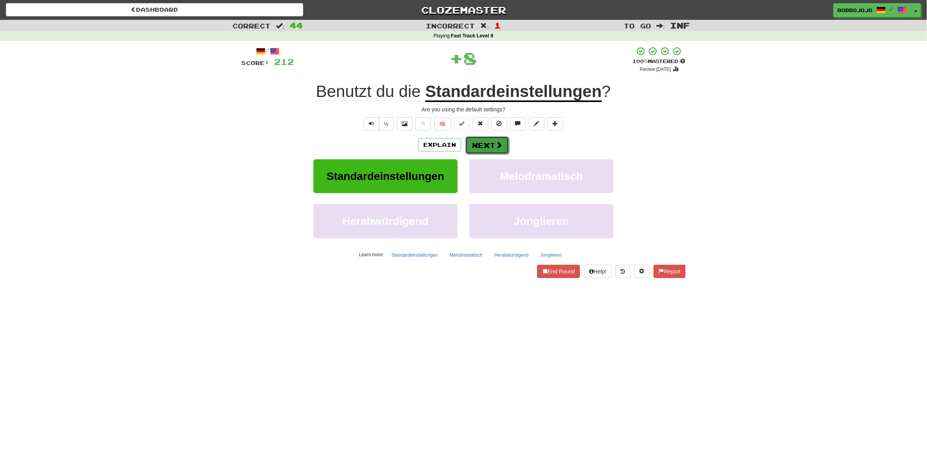
click at [486, 152] on button "Next" at bounding box center [487, 145] width 44 height 18
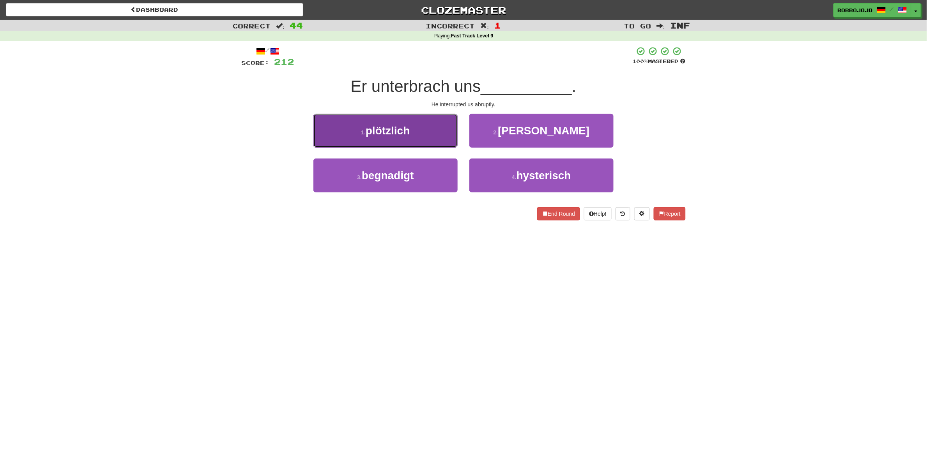
click at [404, 129] on span "plötzlich" at bounding box center [388, 131] width 44 height 12
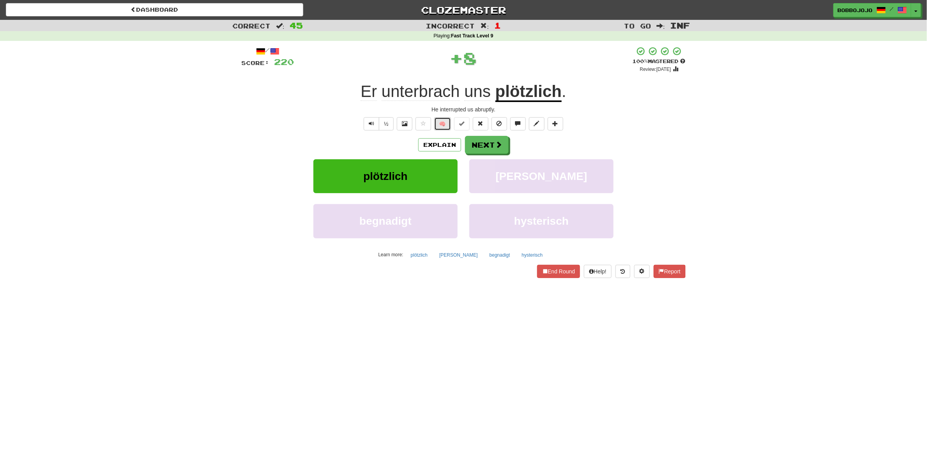
click at [445, 127] on button "🧠" at bounding box center [442, 123] width 17 height 13
click at [490, 140] on button "Next" at bounding box center [487, 145] width 44 height 18
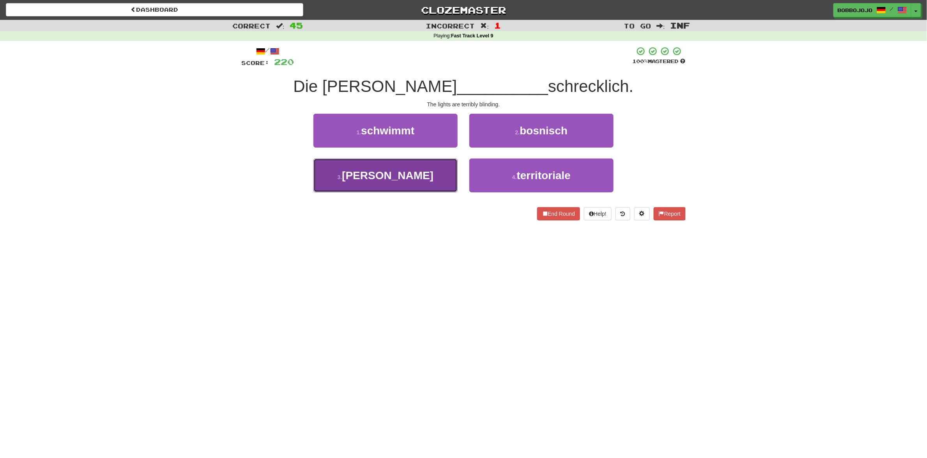
click at [377, 166] on button "3 . blenden" at bounding box center [385, 176] width 144 height 34
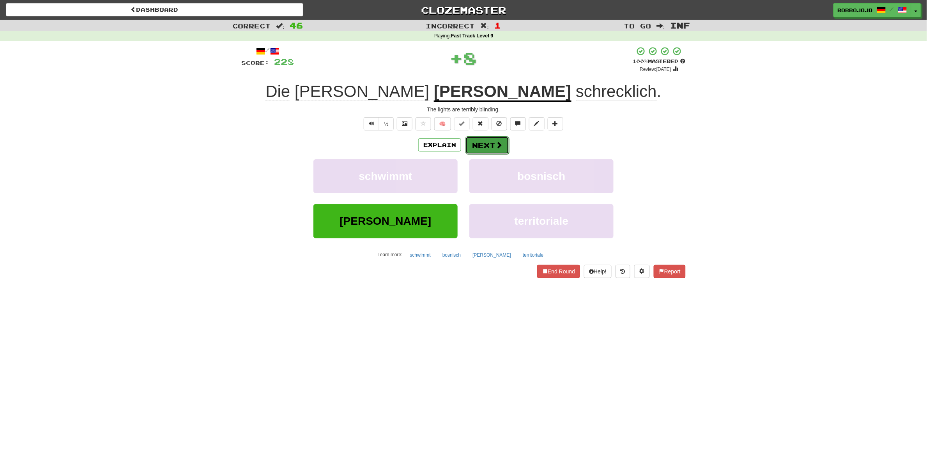
click at [482, 153] on button "Next" at bounding box center [487, 145] width 44 height 18
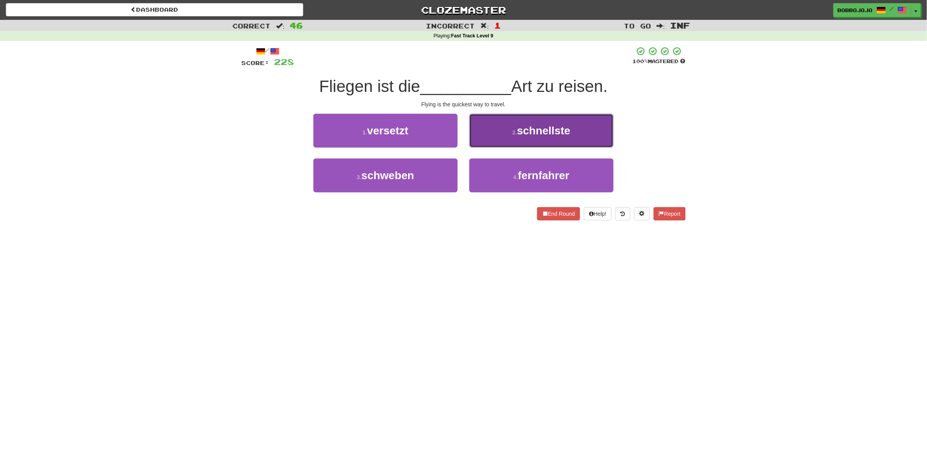
click at [532, 129] on span "schnellste" at bounding box center [543, 131] width 53 height 12
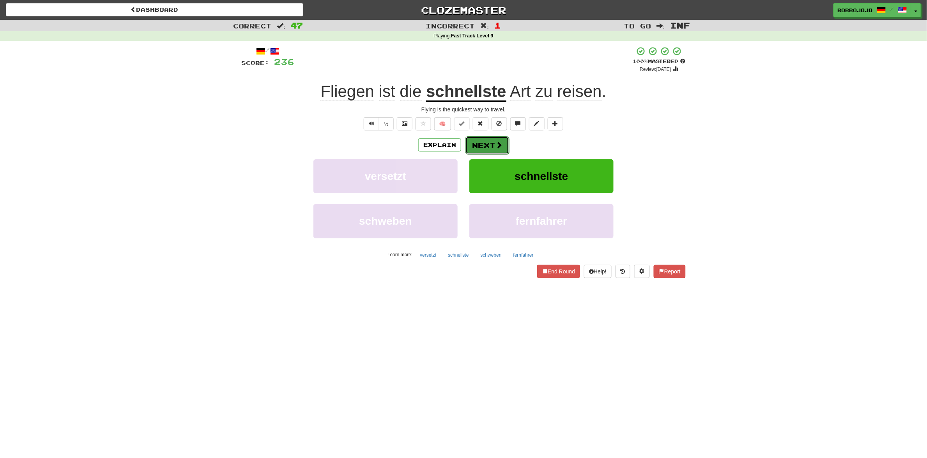
click at [495, 142] on span at bounding box center [498, 145] width 7 height 7
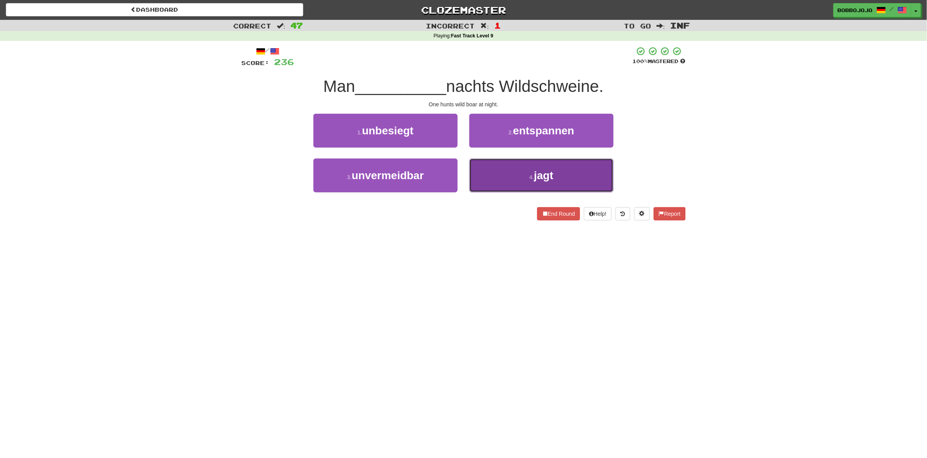
click at [509, 170] on button "4 . jagt" at bounding box center [541, 176] width 144 height 34
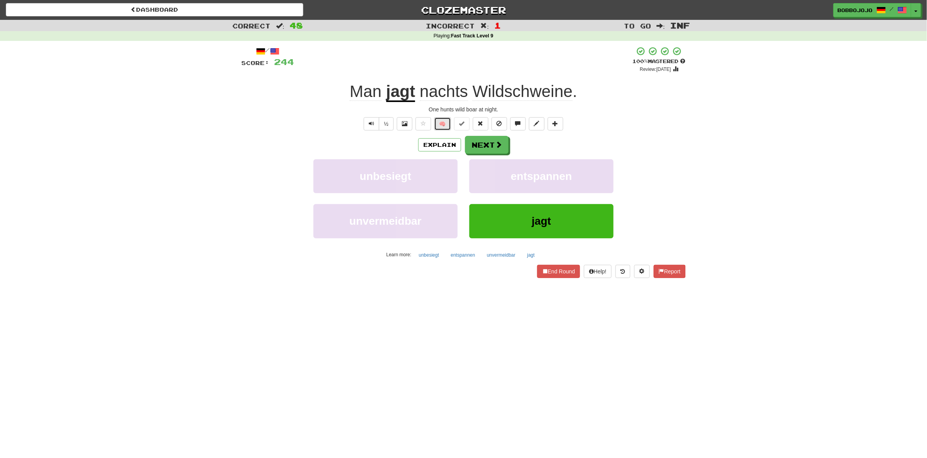
click at [448, 128] on button "🧠" at bounding box center [442, 123] width 17 height 13
click at [479, 138] on button "Next" at bounding box center [487, 145] width 44 height 18
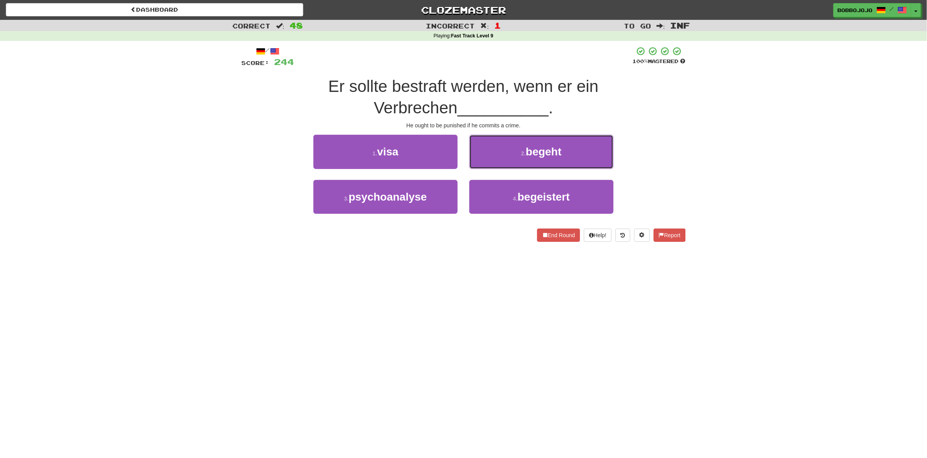
click at [480, 139] on button "2 . begeht" at bounding box center [541, 152] width 144 height 34
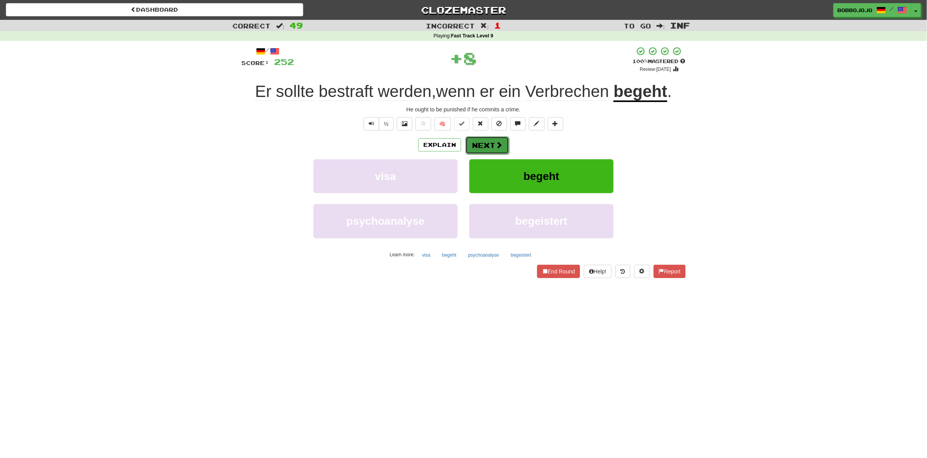
click at [490, 151] on button "Next" at bounding box center [487, 145] width 44 height 18
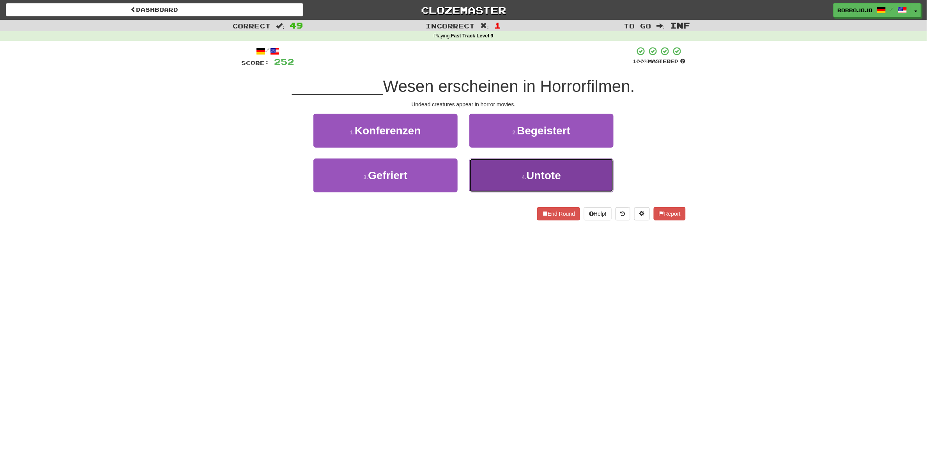
click at [495, 166] on button "4 . Untote" at bounding box center [541, 176] width 144 height 34
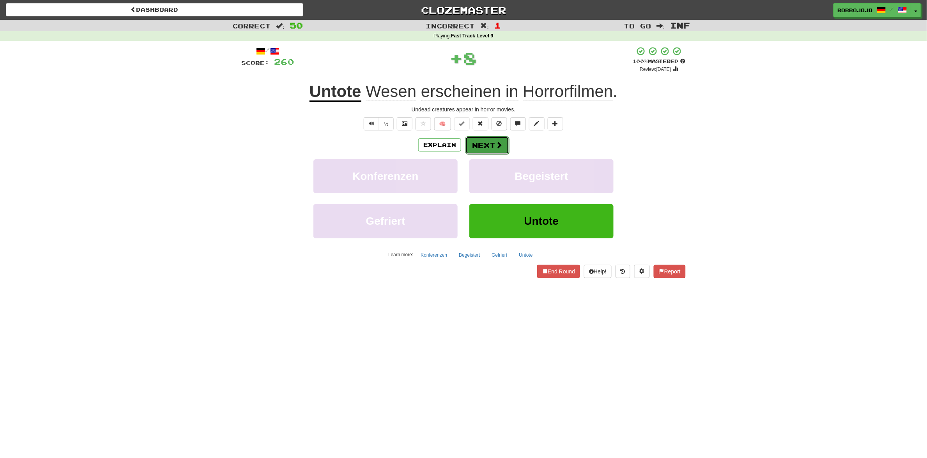
click at [487, 142] on button "Next" at bounding box center [487, 145] width 44 height 18
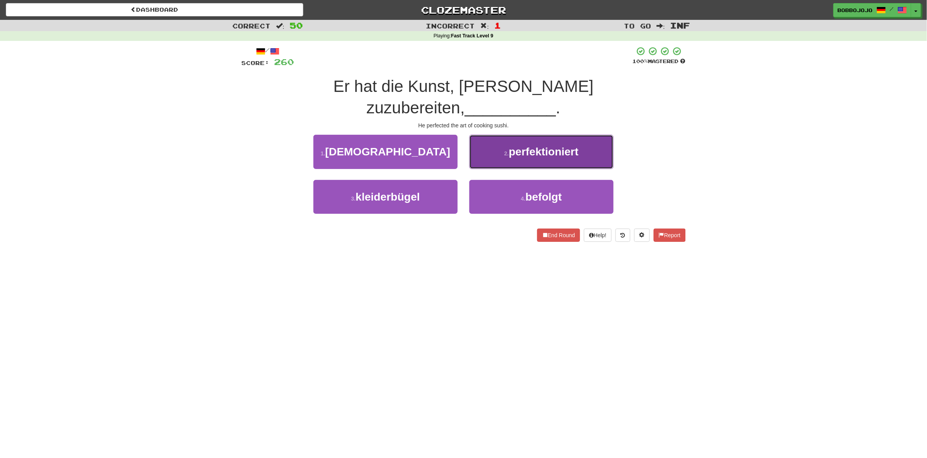
click at [497, 135] on button "2 . perfektioniert" at bounding box center [541, 152] width 144 height 34
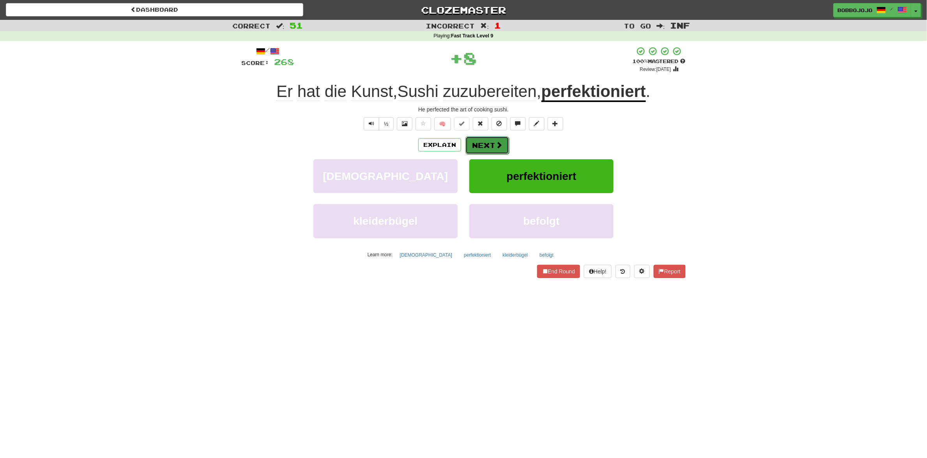
click at [488, 146] on button "Next" at bounding box center [487, 145] width 44 height 18
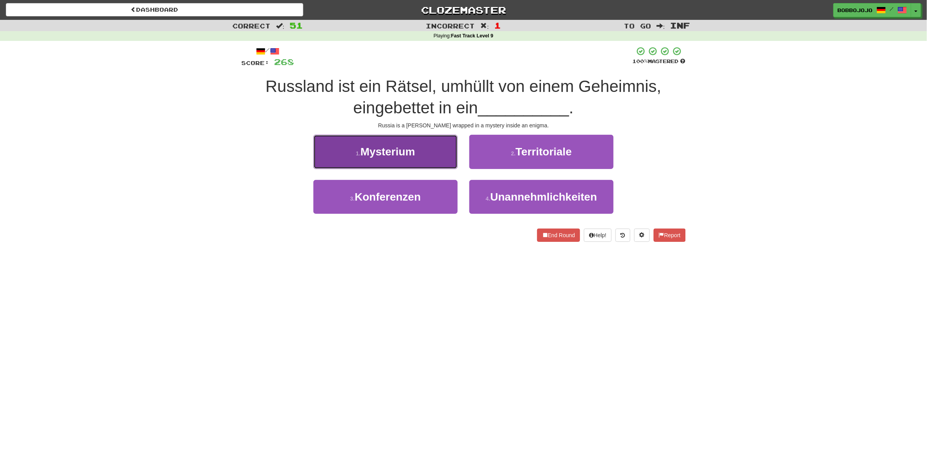
click at [423, 150] on button "1 . Mysterium" at bounding box center [385, 152] width 144 height 34
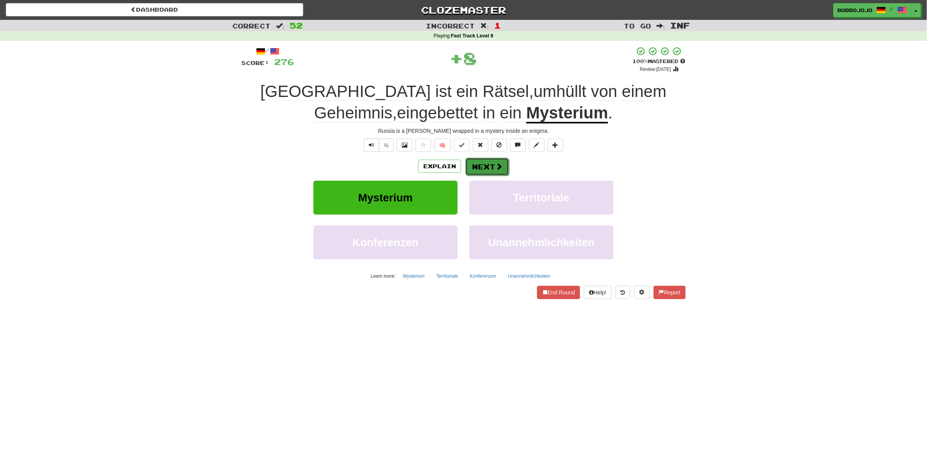
click at [485, 164] on button "Next" at bounding box center [487, 167] width 44 height 18
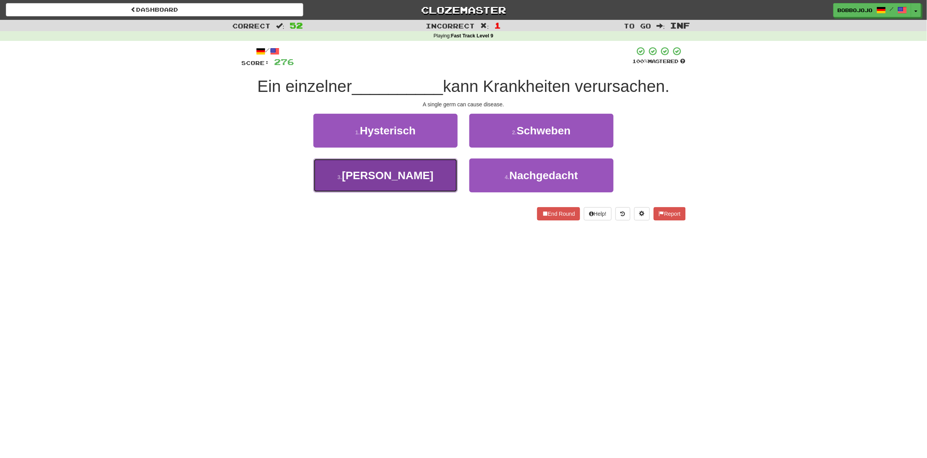
click at [419, 182] on button "3 . Keim" at bounding box center [385, 176] width 144 height 34
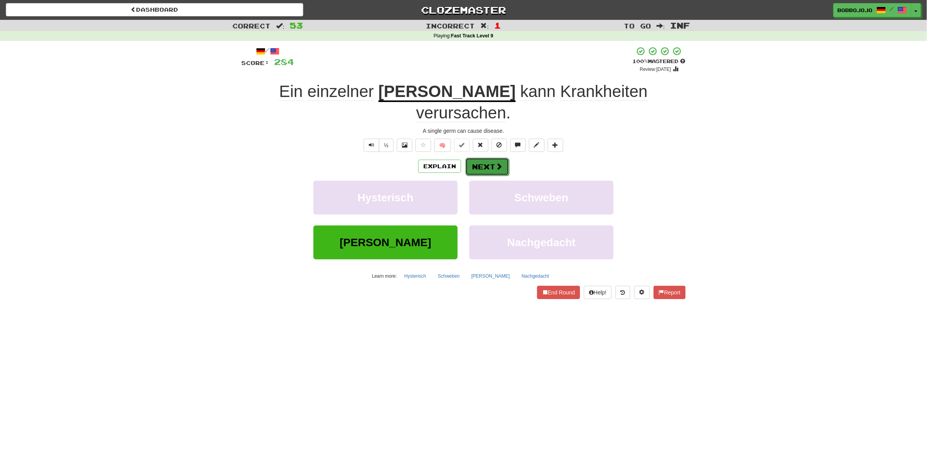
click at [474, 158] on button "Next" at bounding box center [487, 167] width 44 height 18
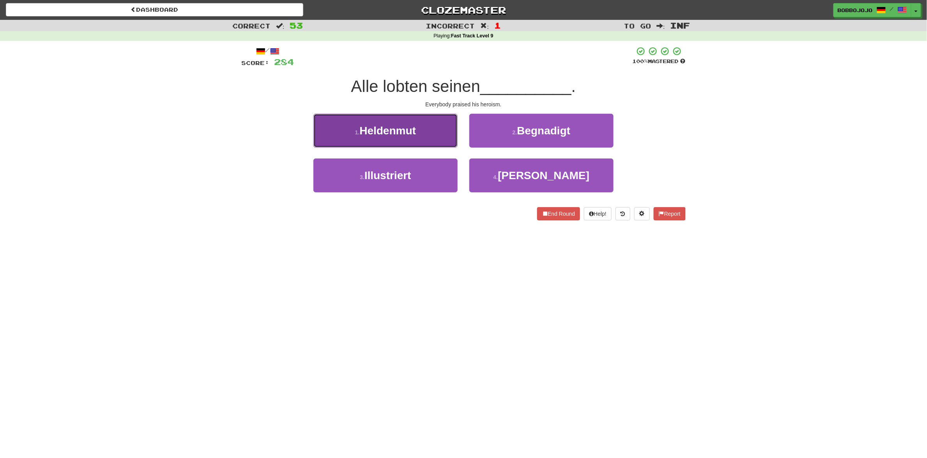
click at [429, 137] on button "1 . Heldenmut" at bounding box center [385, 131] width 144 height 34
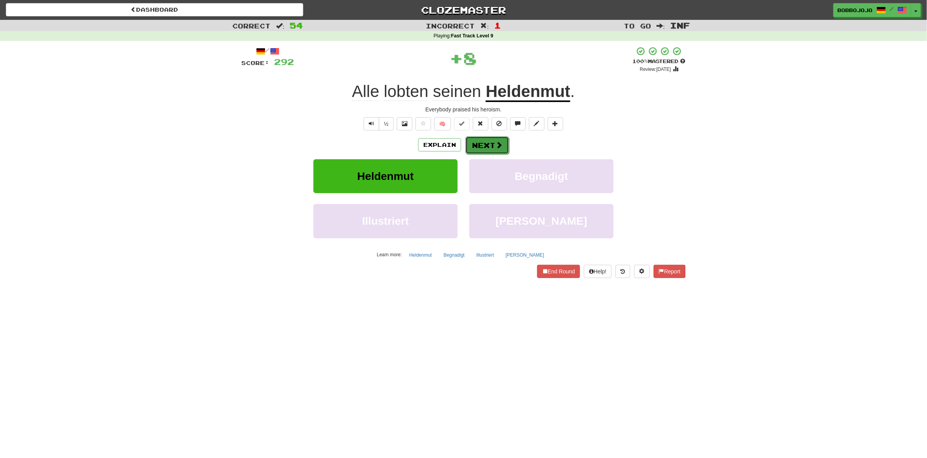
click at [483, 143] on button "Next" at bounding box center [487, 145] width 44 height 18
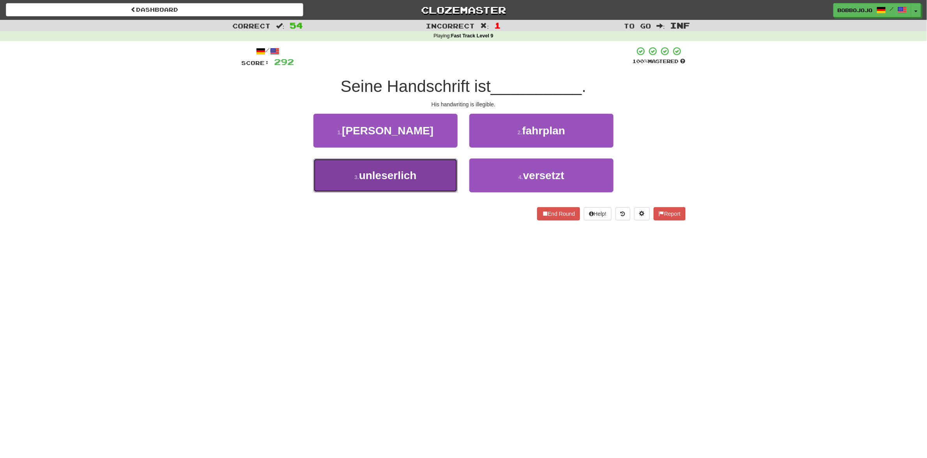
click at [429, 176] on button "3 . unleserlich" at bounding box center [385, 176] width 144 height 34
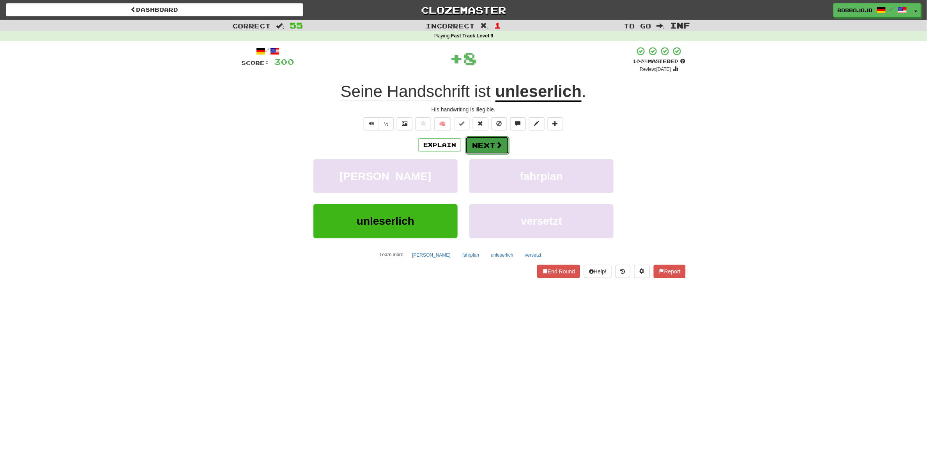
click at [491, 147] on button "Next" at bounding box center [487, 145] width 44 height 18
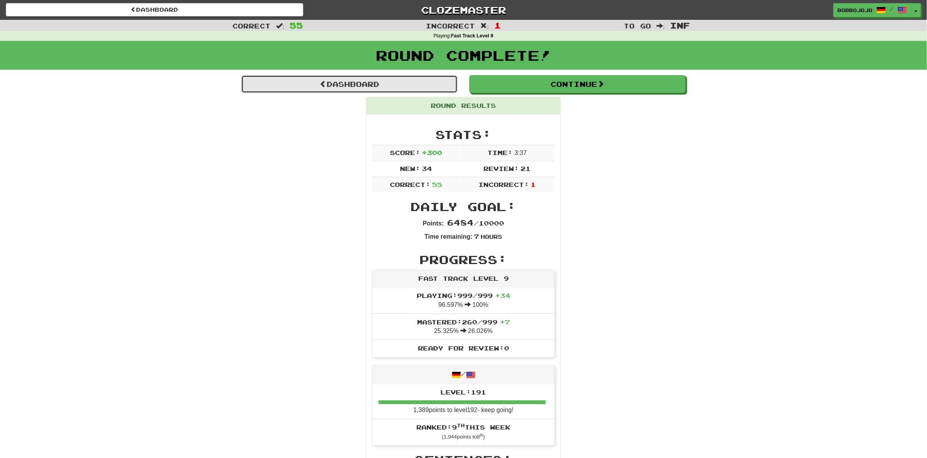
click at [401, 80] on link "Dashboard" at bounding box center [349, 84] width 216 height 18
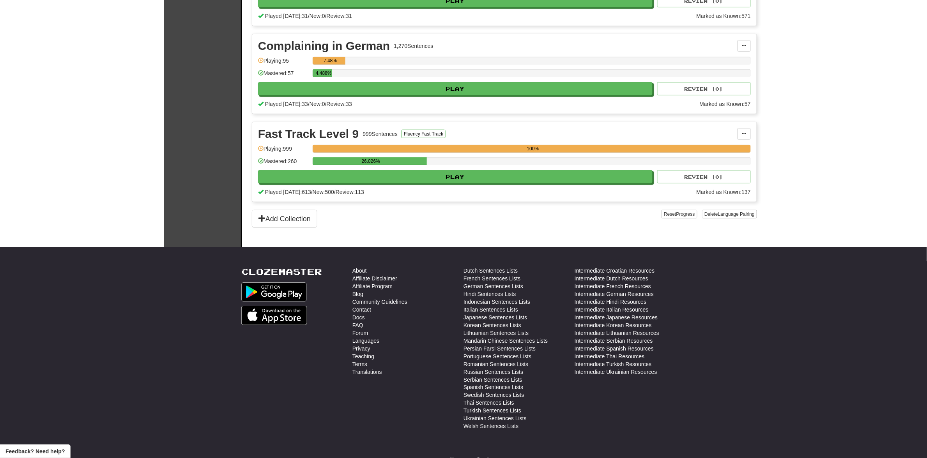
scroll to position [186, 0]
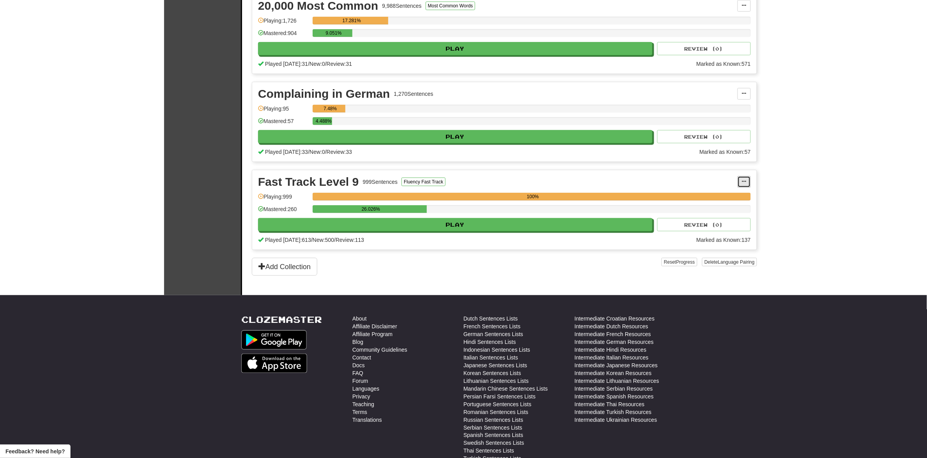
click at [744, 188] on button at bounding box center [744, 182] width 13 height 12
click at [717, 219] on link "Unpin from Dashboard" at bounding box center [710, 214] width 81 height 10
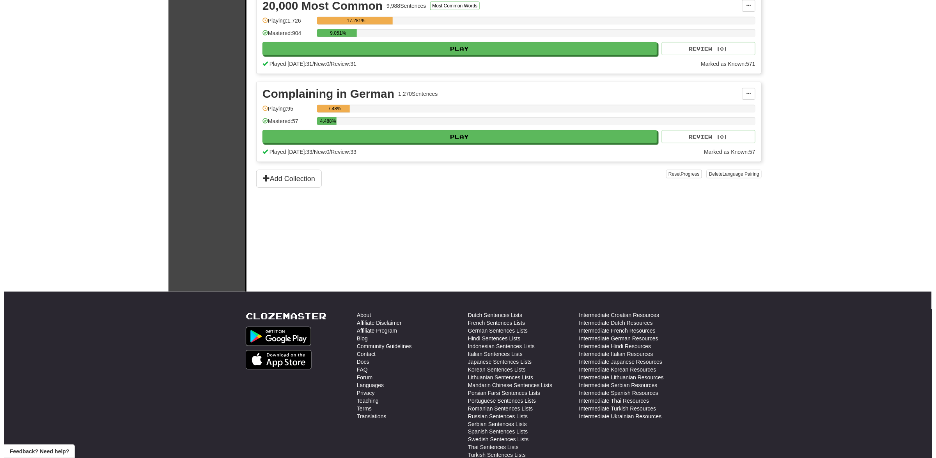
scroll to position [0, 0]
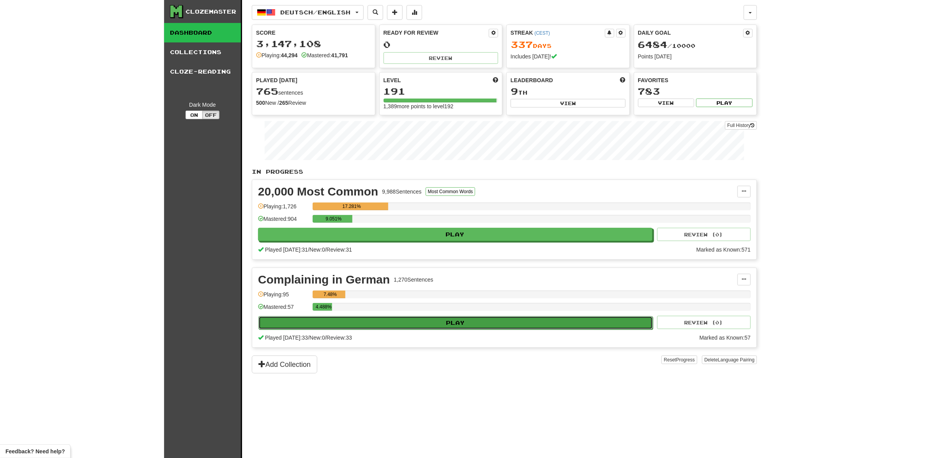
click at [442, 328] on button "Play" at bounding box center [455, 323] width 394 height 13
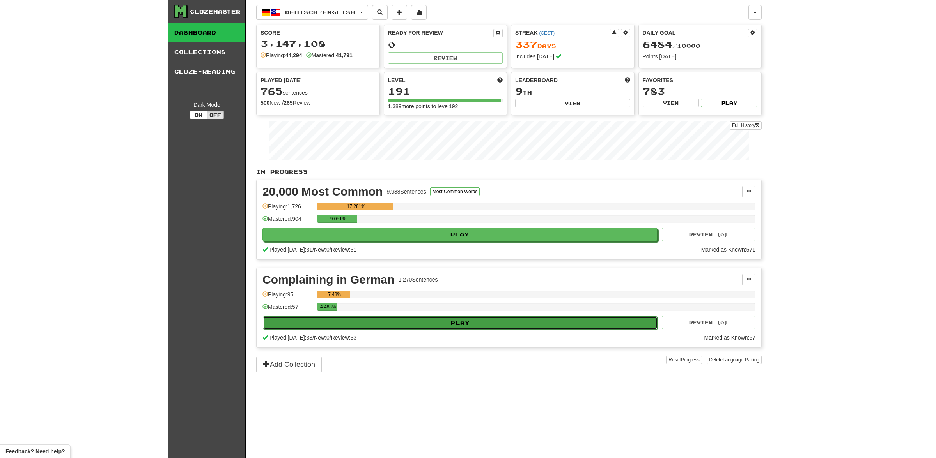
select select "********"
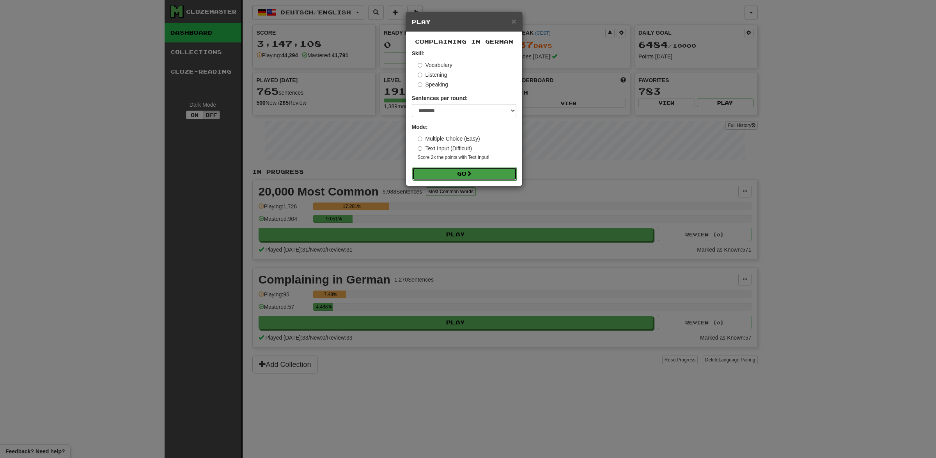
click at [462, 178] on button "Go" at bounding box center [464, 173] width 104 height 13
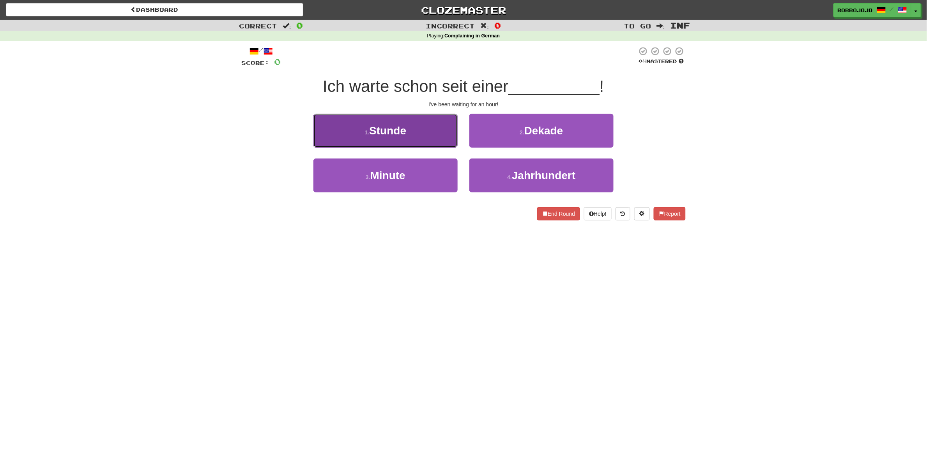
click at [416, 131] on button "1 . Stunde" at bounding box center [385, 131] width 144 height 34
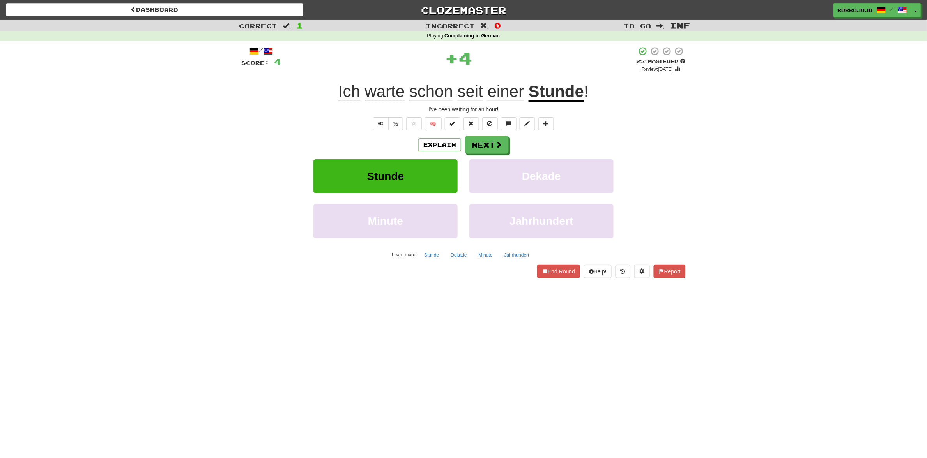
click at [427, 133] on div "/ Score: 4 + 4 25 % Mastered Review: 2025-08-20 Ich warte schon seit einer Stun…" at bounding box center [463, 162] width 444 height 232
click at [430, 125] on button "🧠" at bounding box center [433, 123] width 17 height 13
click at [479, 140] on button "Next" at bounding box center [487, 145] width 44 height 18
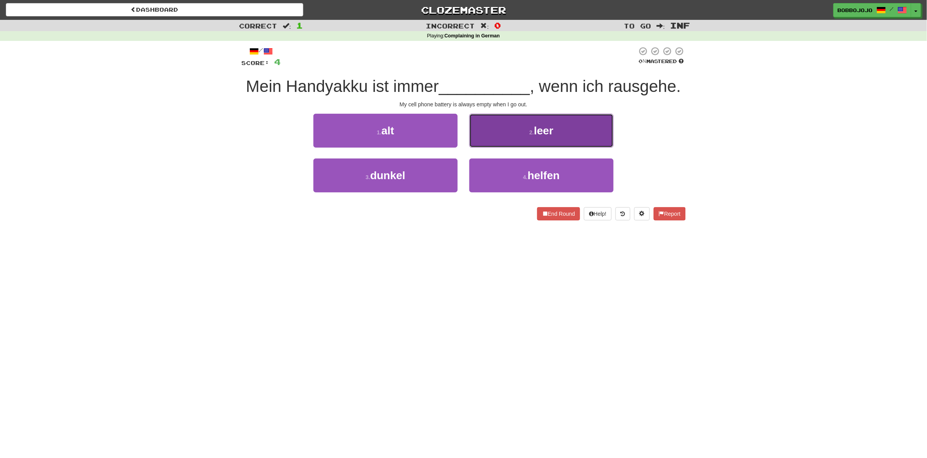
click at [500, 137] on button "2 . leer" at bounding box center [541, 131] width 144 height 34
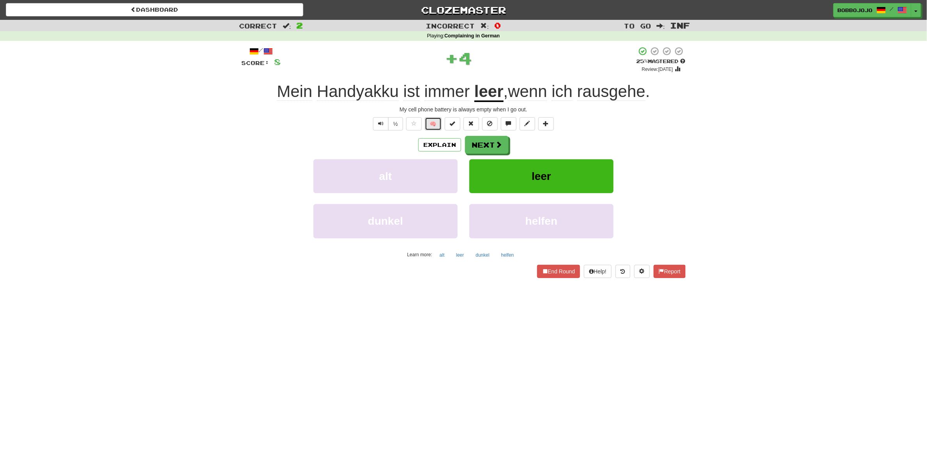
click at [437, 123] on button "🧠" at bounding box center [433, 123] width 17 height 13
click at [483, 143] on button "Next" at bounding box center [487, 145] width 44 height 18
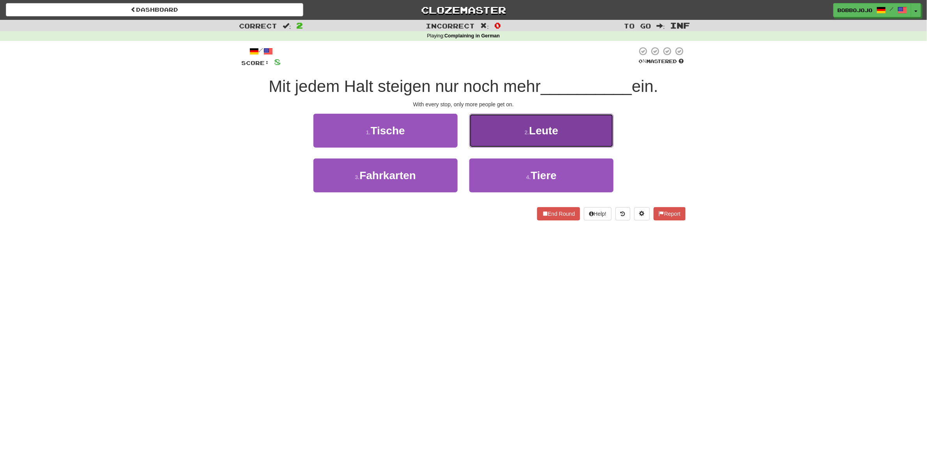
click at [486, 146] on button "2 . Leute" at bounding box center [541, 131] width 144 height 34
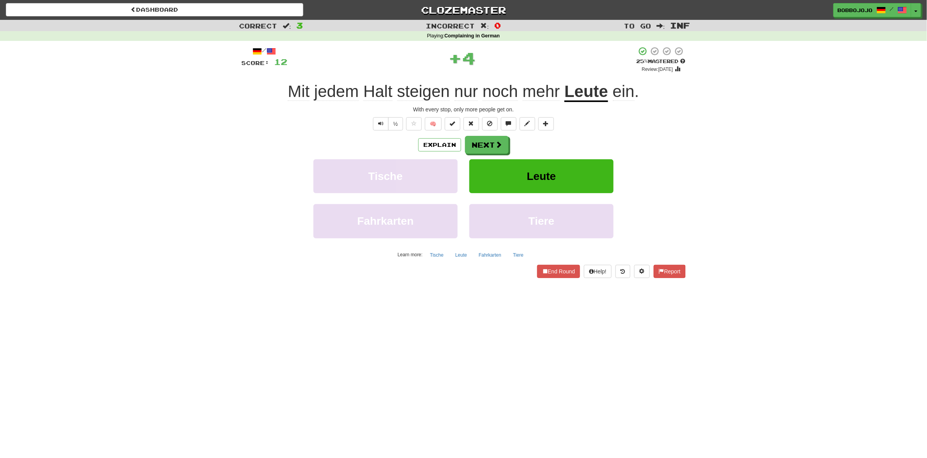
click at [435, 131] on div "/ Score: 12 + 4 25 % Mastered Review: 2025-08-20 Mit jedem Halt steigen nur noc…" at bounding box center [463, 162] width 444 height 232
click at [435, 125] on button "🧠" at bounding box center [433, 123] width 17 height 13
click at [498, 149] on button "Next" at bounding box center [487, 145] width 44 height 18
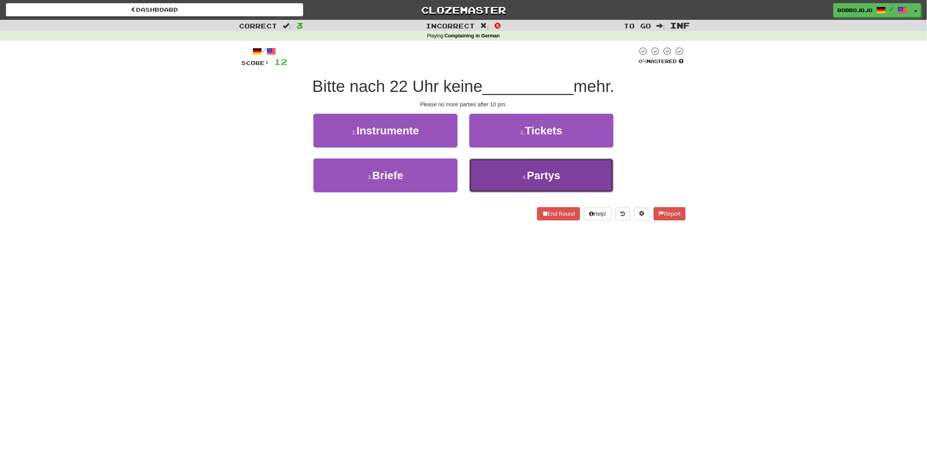
click at [502, 165] on button "4 . Partys" at bounding box center [541, 176] width 144 height 34
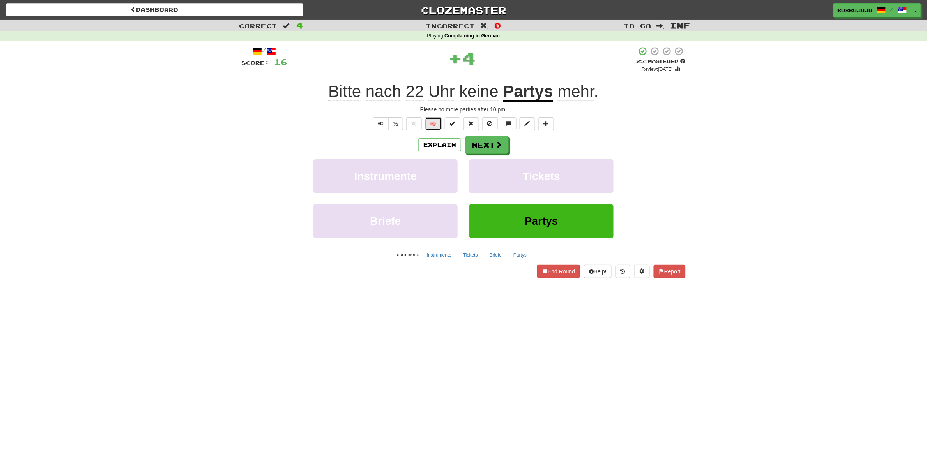
click at [440, 125] on button "🧠" at bounding box center [433, 123] width 17 height 13
click at [501, 147] on span at bounding box center [498, 145] width 7 height 7
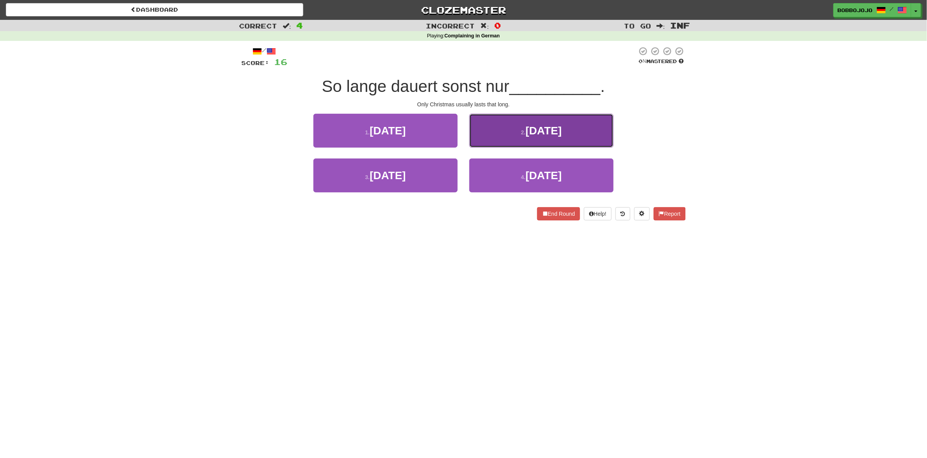
click at [523, 138] on button "2 . Weihnachten" at bounding box center [541, 131] width 144 height 34
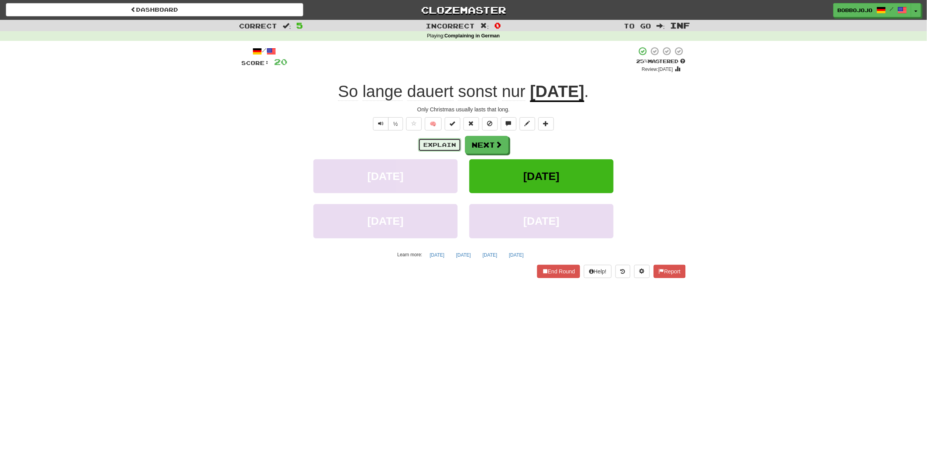
click at [453, 139] on button "Explain" at bounding box center [439, 144] width 43 height 13
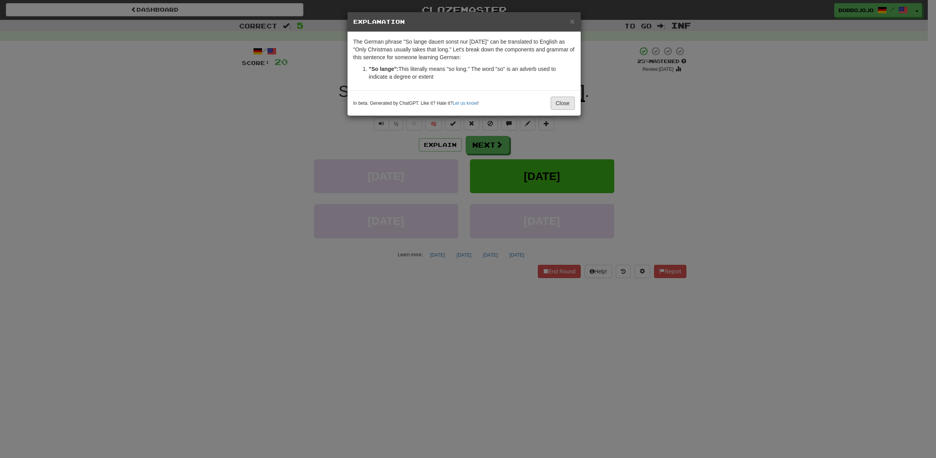
click at [561, 75] on li ""So lange": This literally means "so long." The word "so" is an adverb used to …" at bounding box center [472, 73] width 206 height 16
click at [567, 94] on div "In beta. Generated by ChatGPT. Like it? Hate it? Let us know ! Close" at bounding box center [463, 102] width 233 height 25
click at [568, 97] on button "Close" at bounding box center [562, 103] width 24 height 13
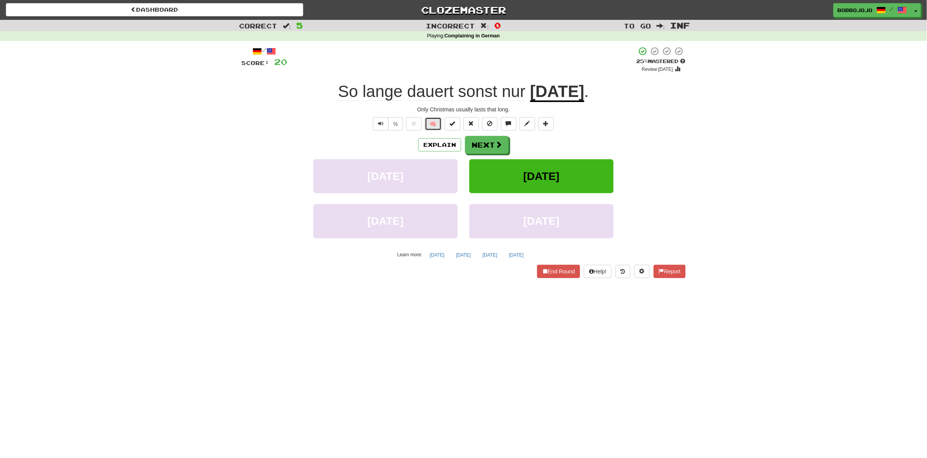
click at [432, 121] on button "🧠" at bounding box center [433, 123] width 17 height 13
click at [501, 149] on button "Next" at bounding box center [487, 145] width 44 height 18
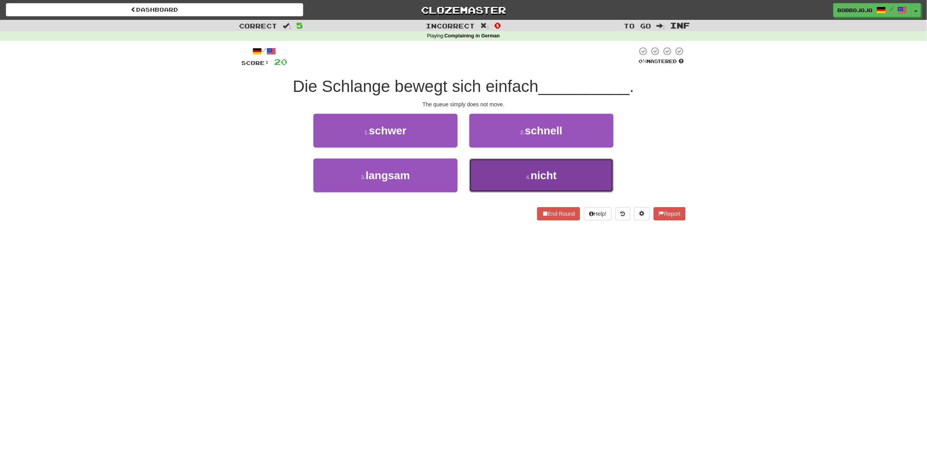
click at [509, 176] on button "4 . nicht" at bounding box center [541, 176] width 144 height 34
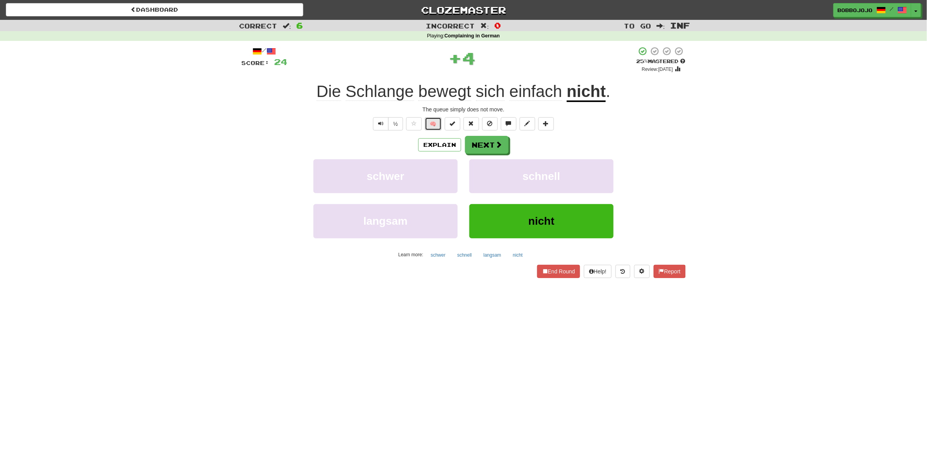
click at [431, 126] on button "🧠" at bounding box center [433, 123] width 17 height 13
click at [475, 139] on button "Next" at bounding box center [487, 145] width 44 height 18
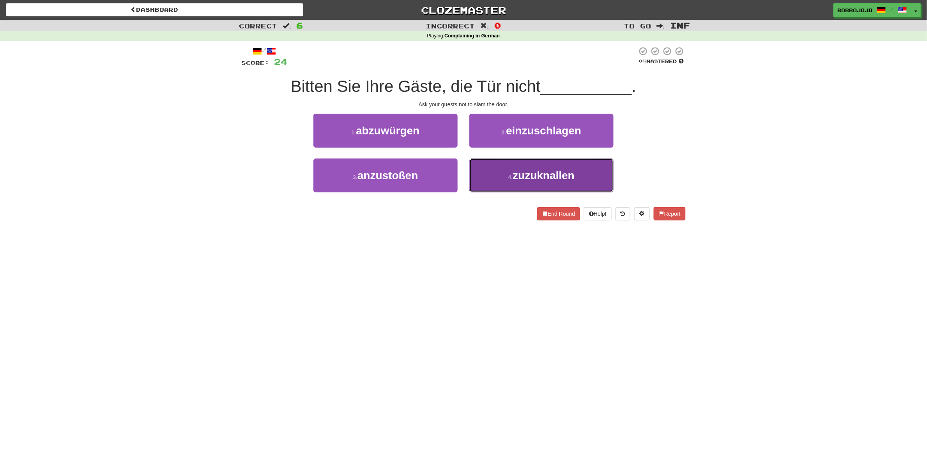
click at [494, 167] on button "4 . zuzuknallen" at bounding box center [541, 176] width 144 height 34
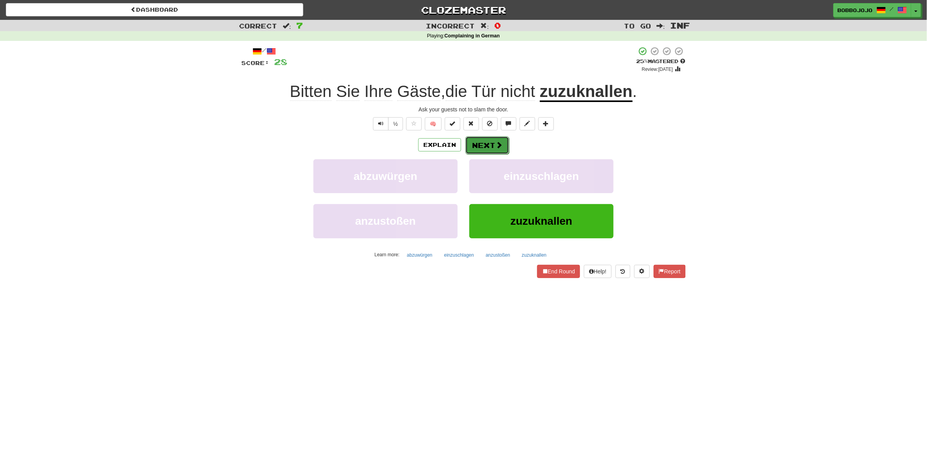
click at [495, 147] on span at bounding box center [498, 145] width 7 height 7
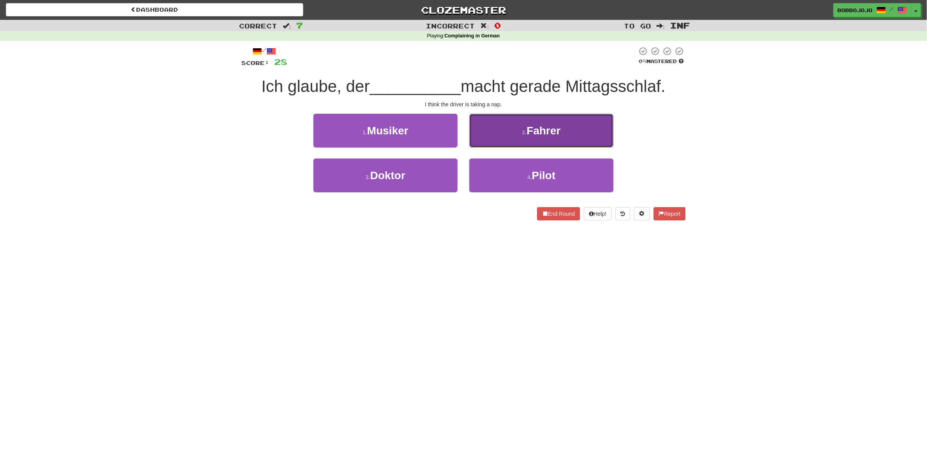
click at [538, 133] on span "Fahrer" at bounding box center [544, 131] width 34 height 12
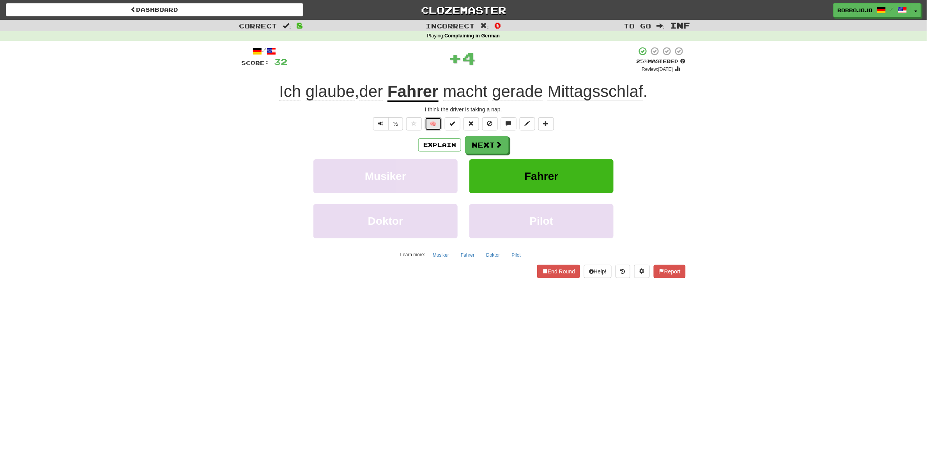
click at [427, 125] on button "🧠" at bounding box center [433, 123] width 17 height 13
click at [480, 145] on button "Next" at bounding box center [487, 145] width 44 height 18
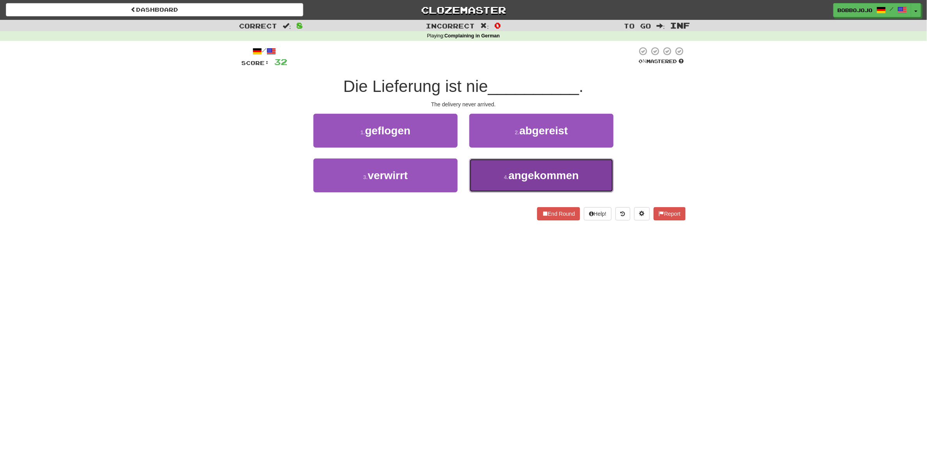
click at [497, 168] on button "4 . angekommen" at bounding box center [541, 176] width 144 height 34
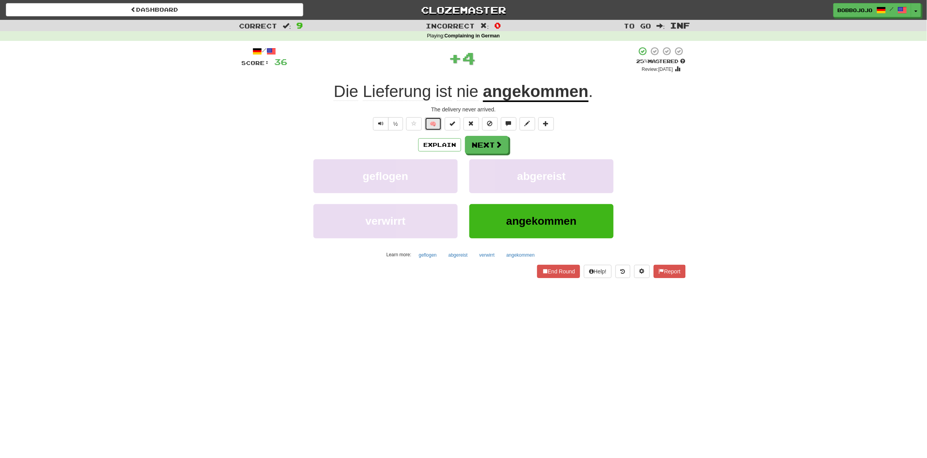
click at [432, 125] on button "🧠" at bounding box center [433, 123] width 17 height 13
click at [492, 144] on button "Next" at bounding box center [487, 145] width 44 height 18
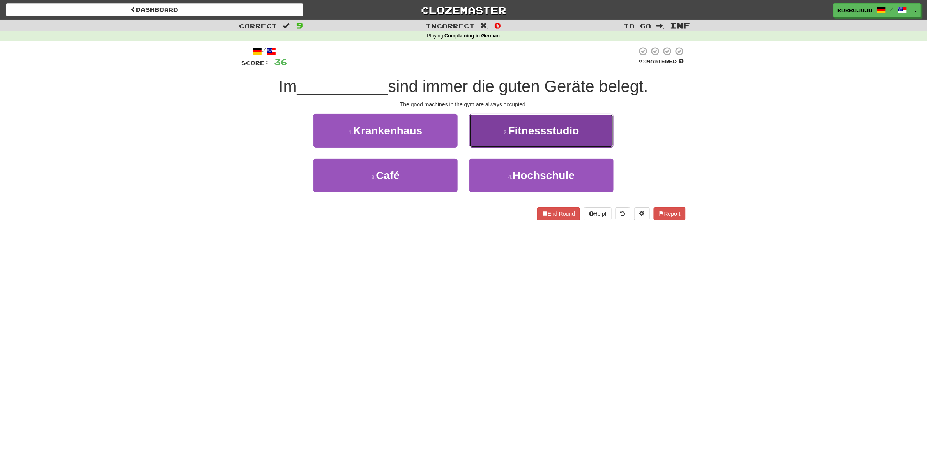
click at [514, 136] on span "Fitnessstudio" at bounding box center [543, 131] width 71 height 12
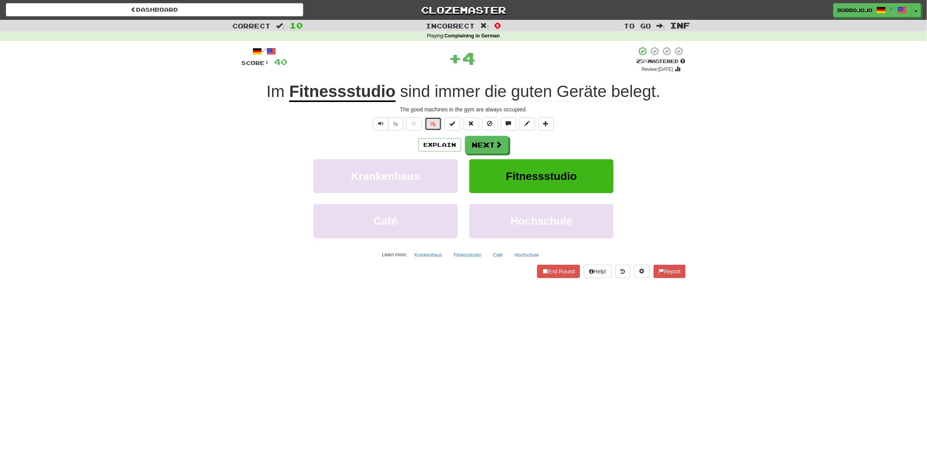
click at [439, 127] on button "🧠" at bounding box center [433, 123] width 17 height 13
click at [481, 149] on button "Next" at bounding box center [487, 145] width 44 height 18
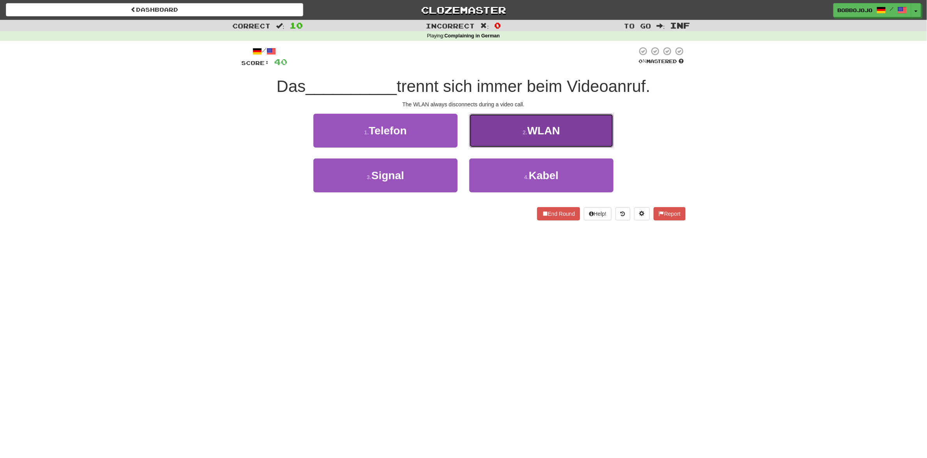
click at [504, 142] on button "2 . WLAN" at bounding box center [541, 131] width 144 height 34
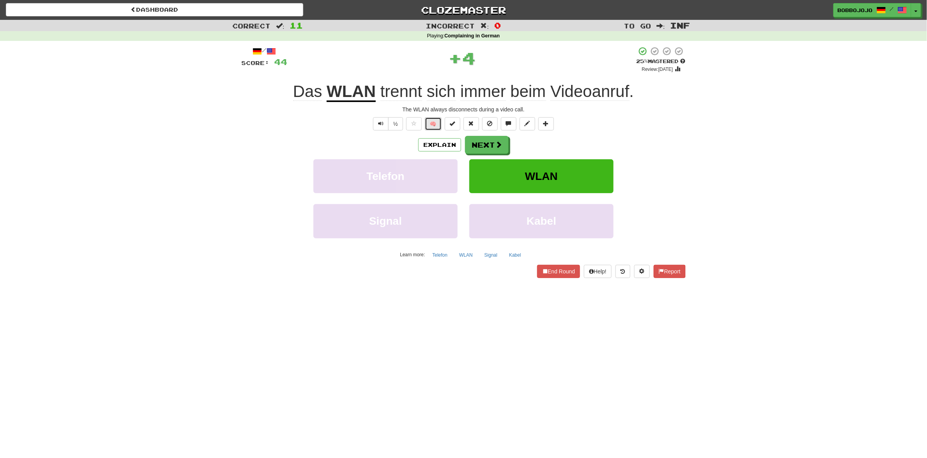
click at [433, 129] on button "🧠" at bounding box center [433, 123] width 17 height 13
click at [486, 151] on button "Next" at bounding box center [487, 145] width 44 height 18
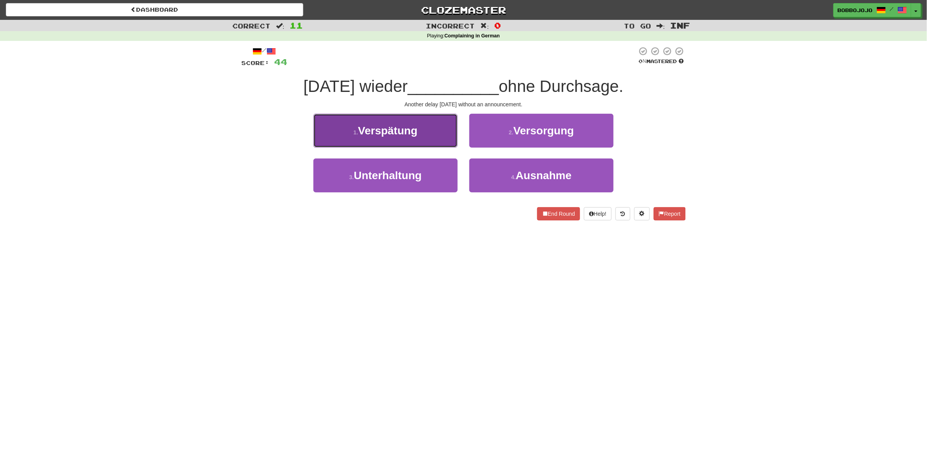
click at [416, 136] on span "Verspätung" at bounding box center [387, 131] width 59 height 12
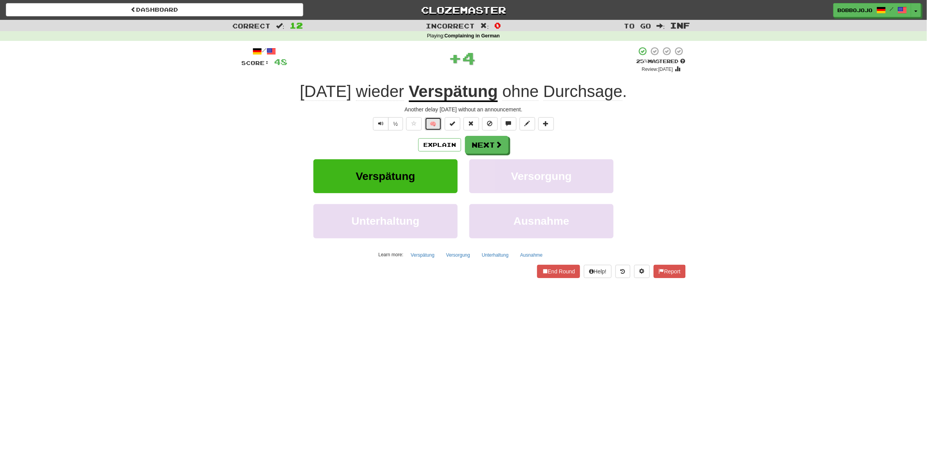
click at [437, 123] on button "🧠" at bounding box center [433, 123] width 17 height 13
click at [488, 140] on button "Next" at bounding box center [487, 145] width 44 height 18
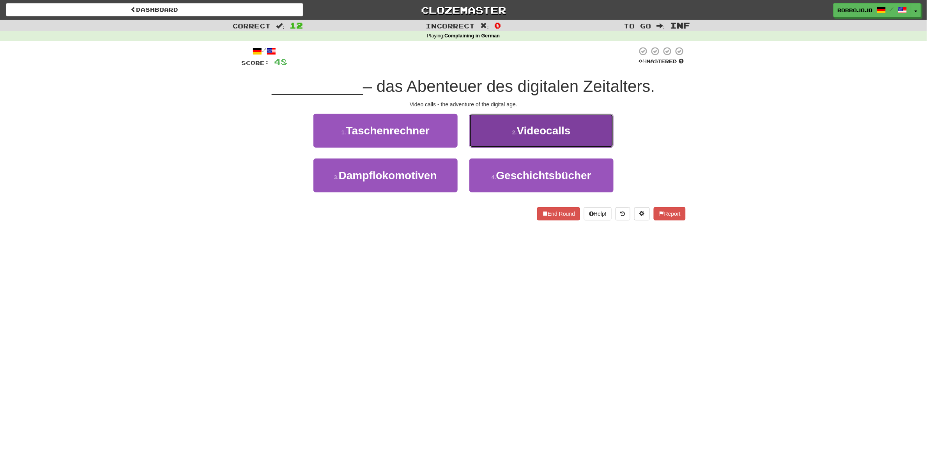
click at [534, 145] on button "2 . Videocalls" at bounding box center [541, 131] width 144 height 34
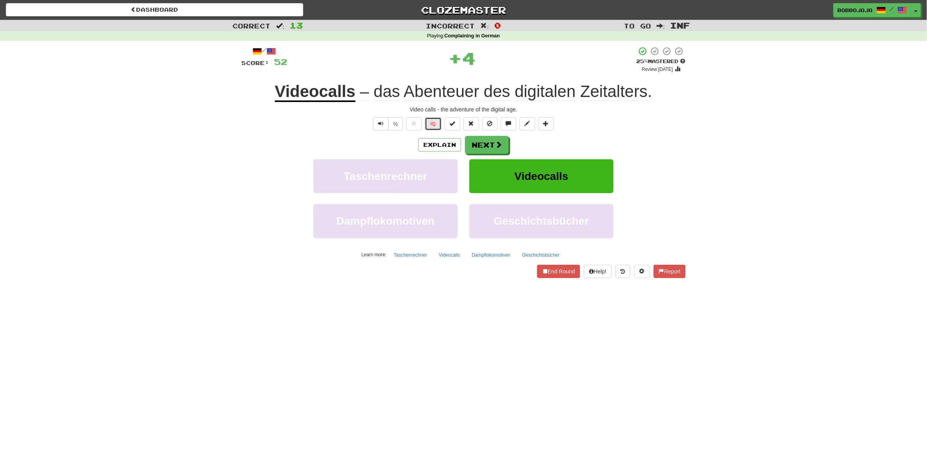
click at [434, 127] on button "🧠" at bounding box center [433, 123] width 17 height 13
click at [490, 149] on button "Next" at bounding box center [487, 145] width 44 height 18
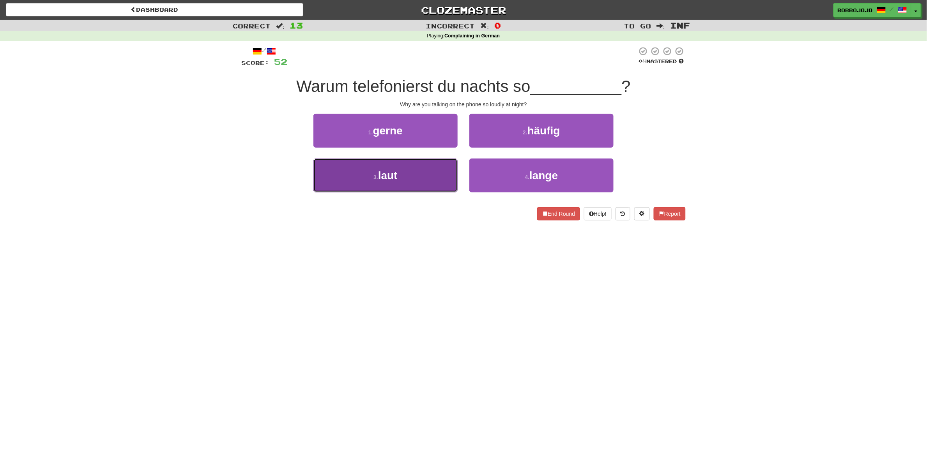
click at [433, 175] on button "3 . laut" at bounding box center [385, 176] width 144 height 34
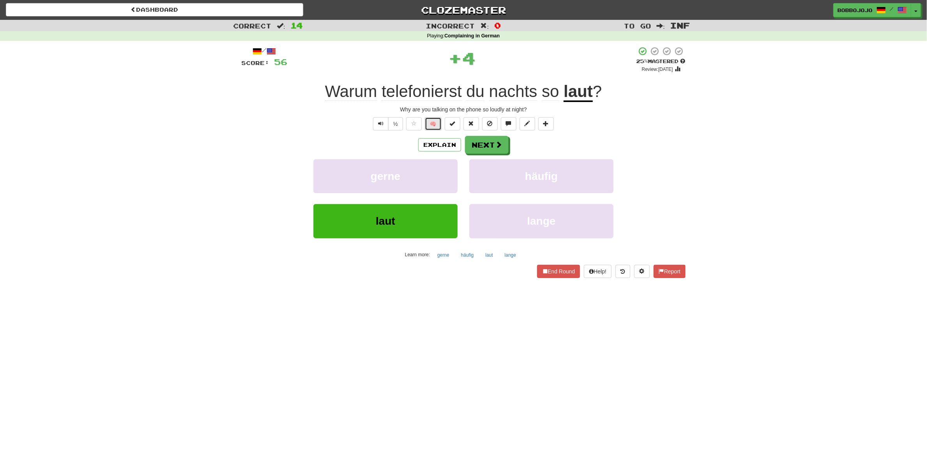
click at [435, 124] on button "🧠" at bounding box center [433, 123] width 17 height 13
click at [495, 149] on span at bounding box center [498, 145] width 7 height 7
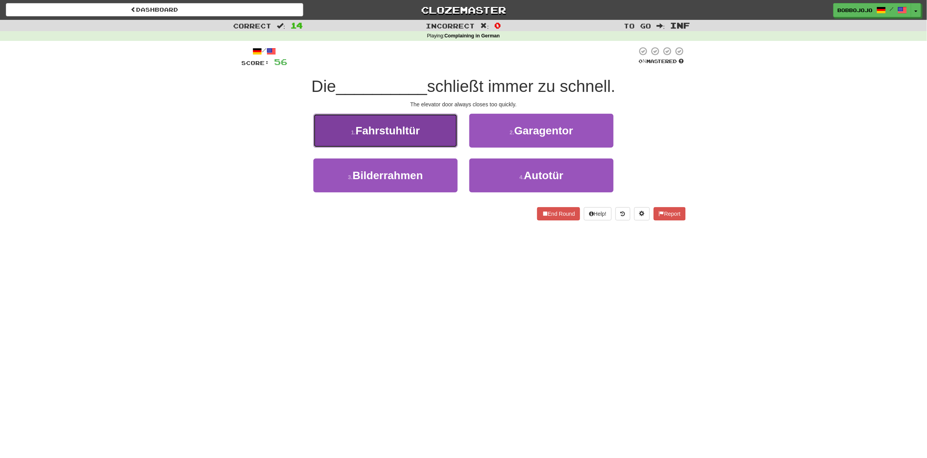
click at [430, 139] on button "1 . Fahrstuhltür" at bounding box center [385, 131] width 144 height 34
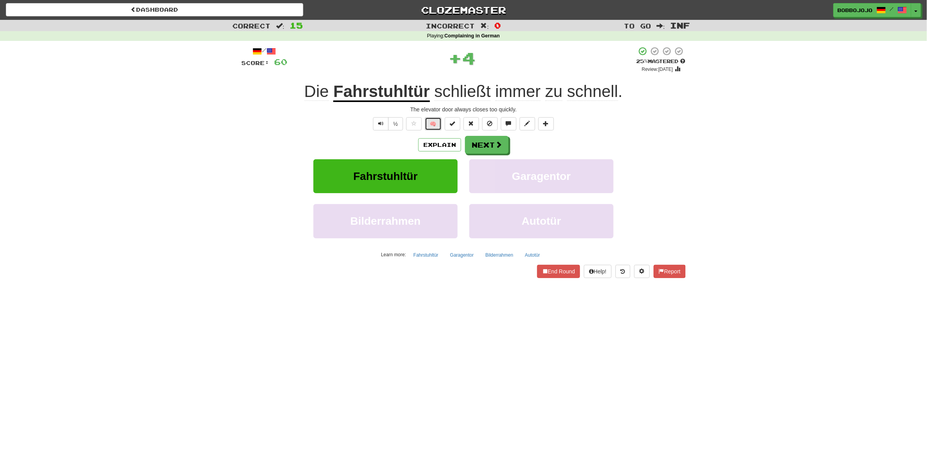
click at [435, 126] on button "🧠" at bounding box center [433, 123] width 17 height 13
click at [476, 140] on button "Next" at bounding box center [487, 145] width 44 height 18
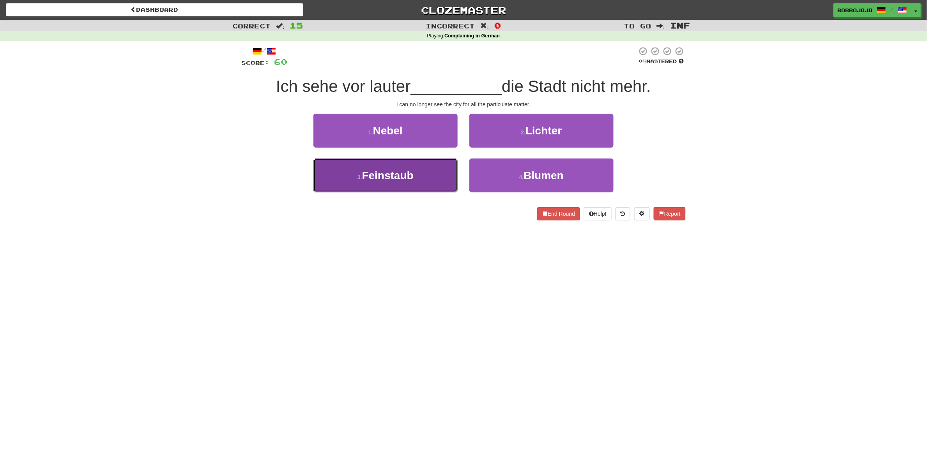
click at [413, 178] on span "Feinstaub" at bounding box center [387, 176] width 51 height 12
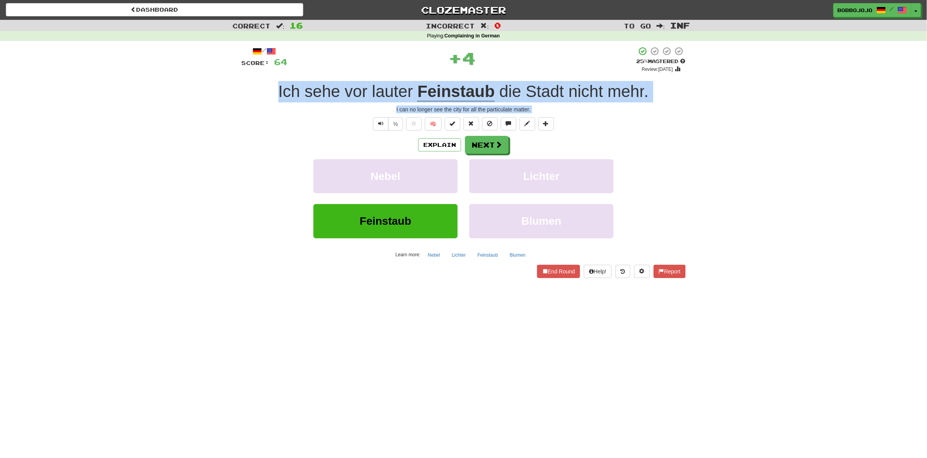
drag, startPoint x: 248, startPoint y: 80, endPoint x: 763, endPoint y: 118, distance: 516.7
click at [763, 119] on div "Correct : 16 Incorrect : 0 To go : Inf Playing : Complaining in German / Score:…" at bounding box center [463, 154] width 927 height 269
click at [755, 104] on div "Correct : 16 Incorrect : 0 To go : Inf Playing : Complaining in German / Score:…" at bounding box center [463, 154] width 927 height 269
click at [710, 123] on div "Correct : 16 Incorrect : 0 To go : Inf Playing : Complaining in German / Score:…" at bounding box center [463, 154] width 927 height 269
drag, startPoint x: 267, startPoint y: 97, endPoint x: 730, endPoint y: 91, distance: 462.4
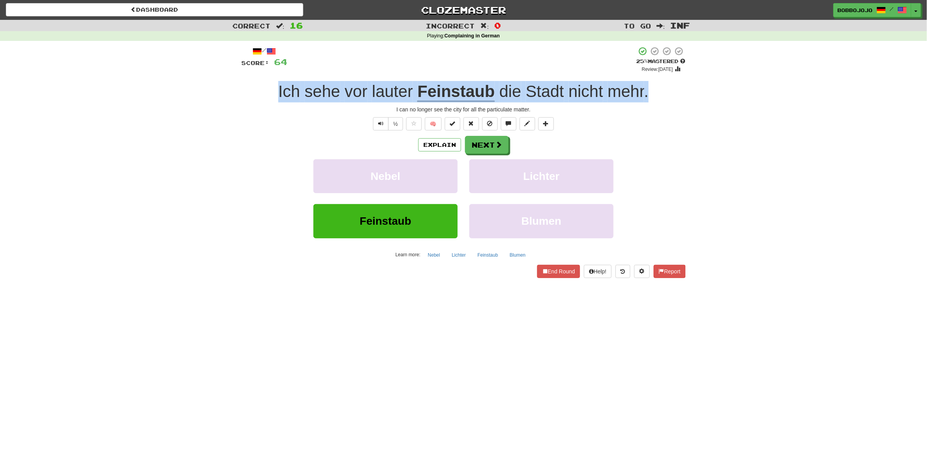
click at [730, 91] on div "Correct : 16 Incorrect : 0 To go : Inf Playing : Complaining in German / Score:…" at bounding box center [463, 154] width 927 height 269
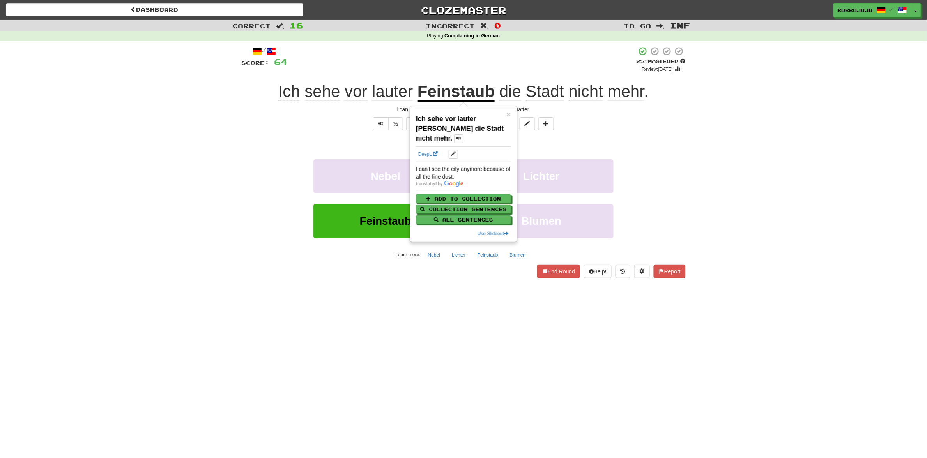
click at [450, 172] on div "I can't see the city anymore because of all the fine dust." at bounding box center [463, 173] width 95 height 16
copy div "I can't see the city anymore because of all the fine dust."
click at [154, 233] on div "Correct : 16 Incorrect : 0 To go : Inf Playing : Complaining in German / Score:…" at bounding box center [463, 154] width 927 height 269
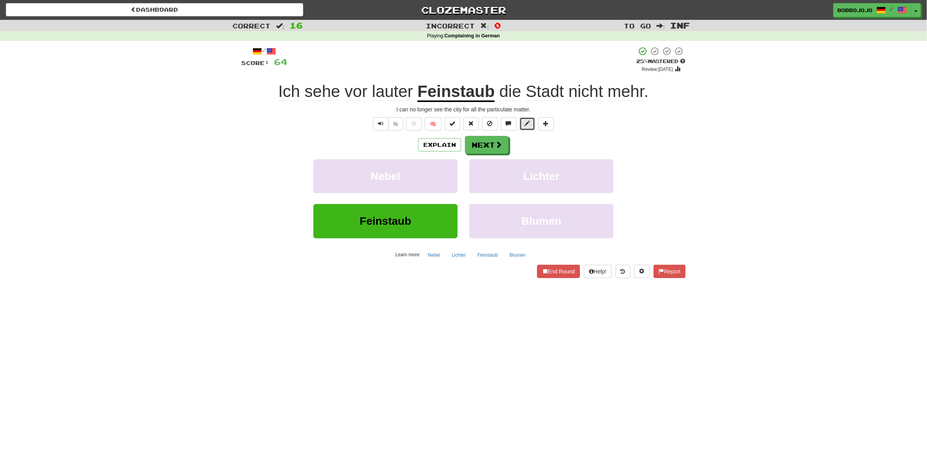
click at [529, 129] on button at bounding box center [528, 123] width 16 height 13
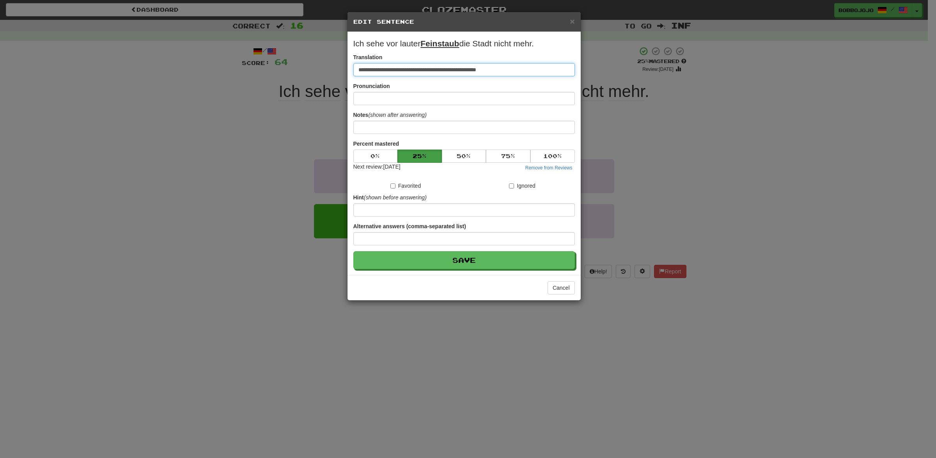
drag, startPoint x: 509, startPoint y: 73, endPoint x: 191, endPoint y: 85, distance: 317.5
click at [197, 83] on div "**********" at bounding box center [468, 229] width 936 height 458
paste input
type input "**********"
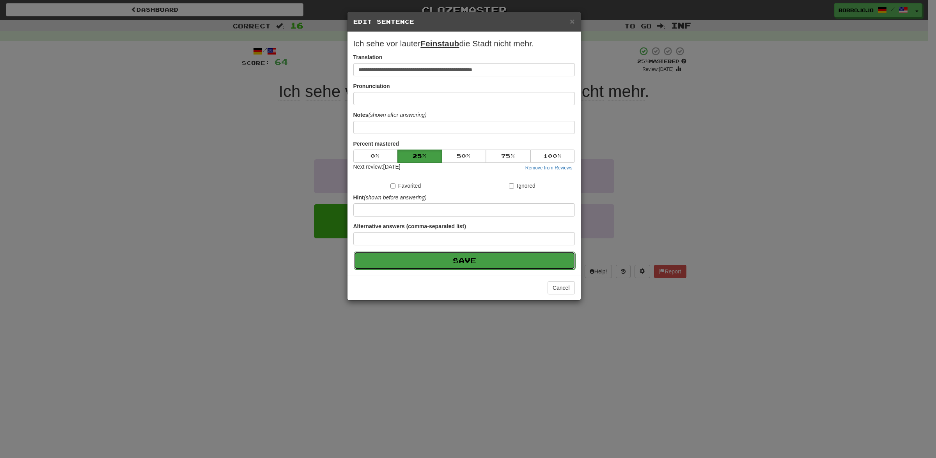
click at [406, 253] on button "Save" at bounding box center [464, 261] width 221 height 18
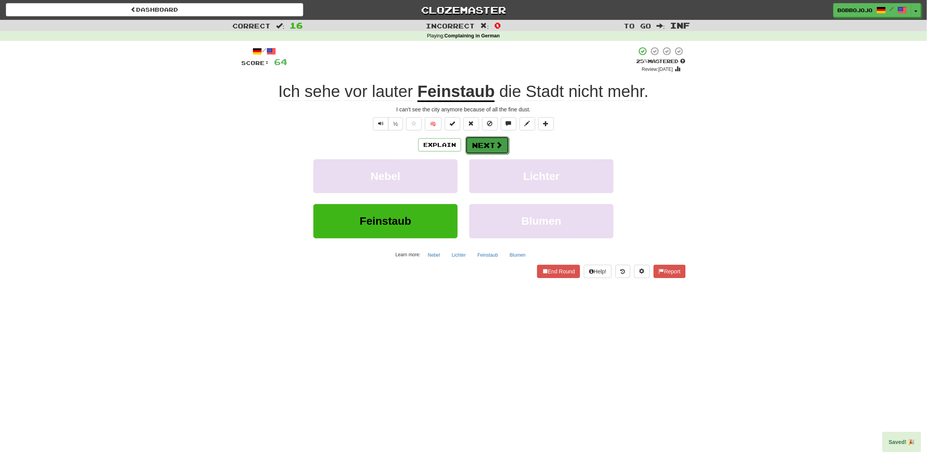
click at [485, 150] on button "Next" at bounding box center [487, 145] width 44 height 18
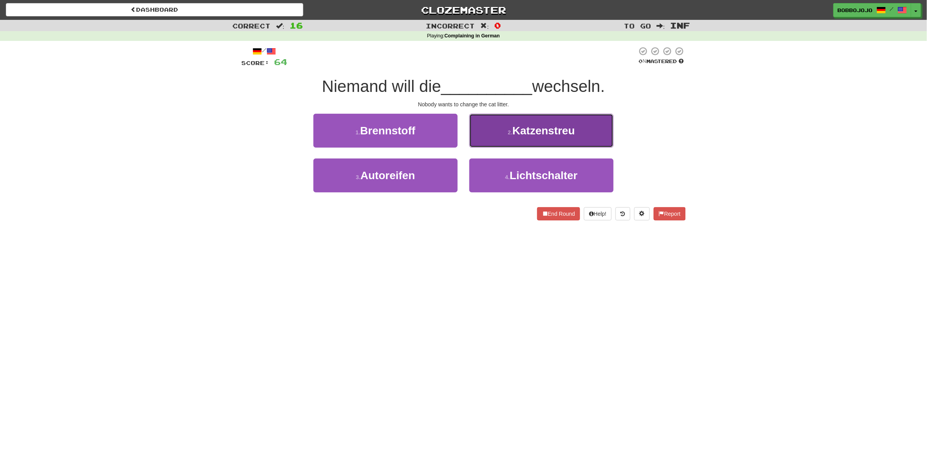
click at [556, 134] on span "Katzenstreu" at bounding box center [544, 131] width 62 height 12
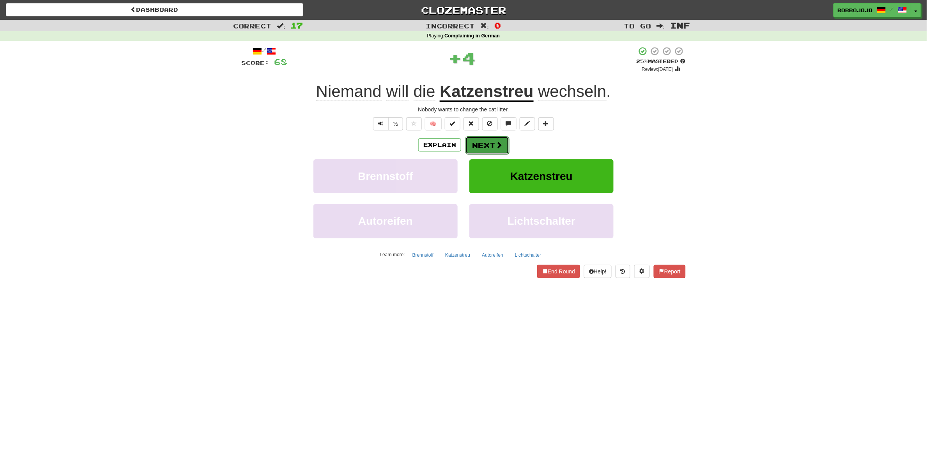
click at [492, 146] on button "Next" at bounding box center [487, 145] width 44 height 18
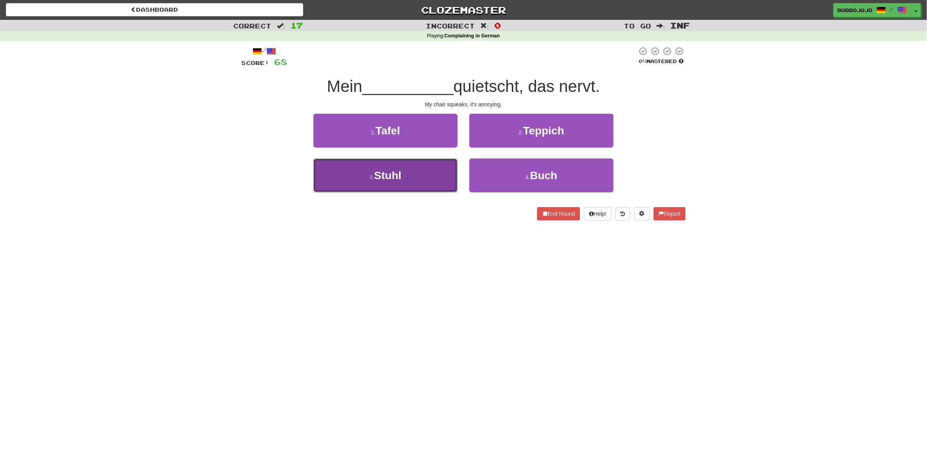
click at [406, 172] on button "3 . Stuhl" at bounding box center [385, 176] width 144 height 34
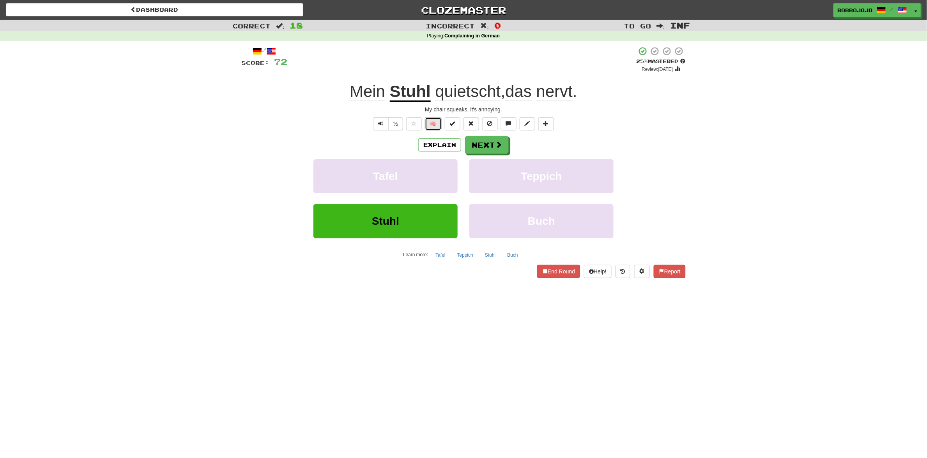
click at [435, 124] on button "🧠" at bounding box center [433, 123] width 17 height 13
click at [495, 143] on span at bounding box center [498, 145] width 7 height 7
